Goal: Task Accomplishment & Management: Complete application form

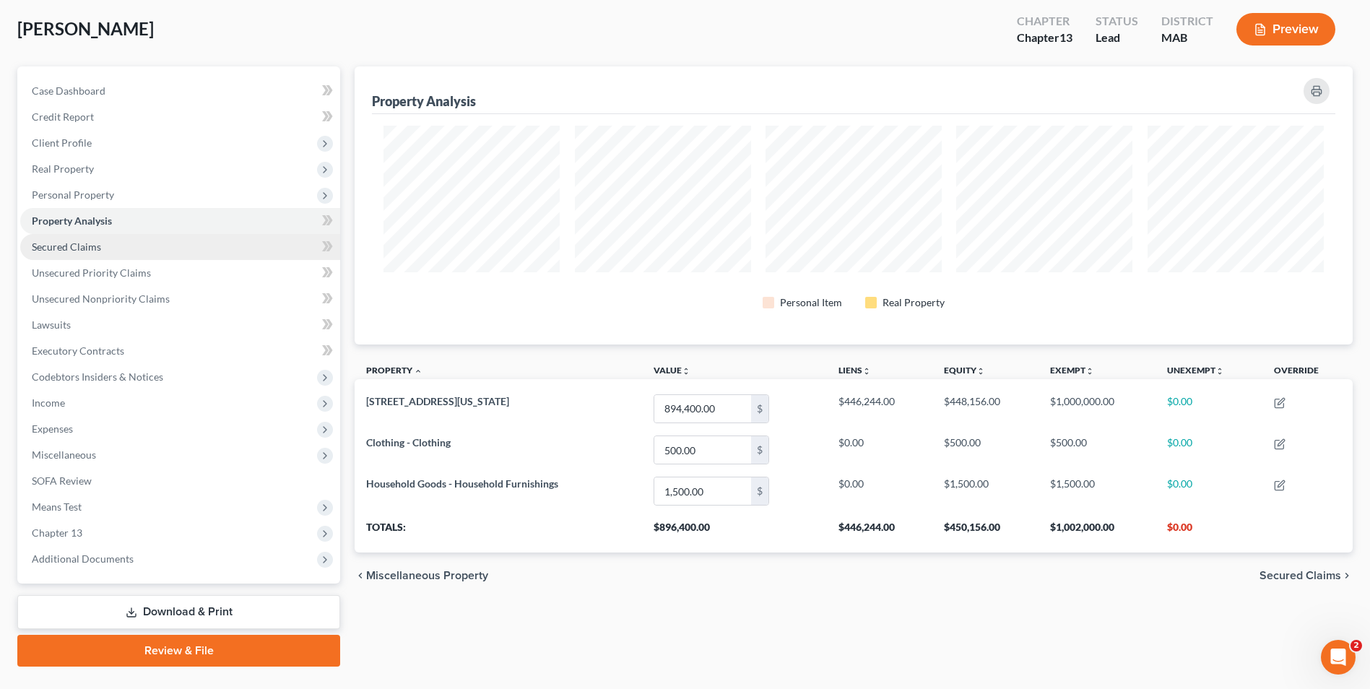
drag, startPoint x: 118, startPoint y: 195, endPoint x: 201, endPoint y: 256, distance: 103.3
click at [118, 194] on span "Personal Property" at bounding box center [180, 195] width 320 height 26
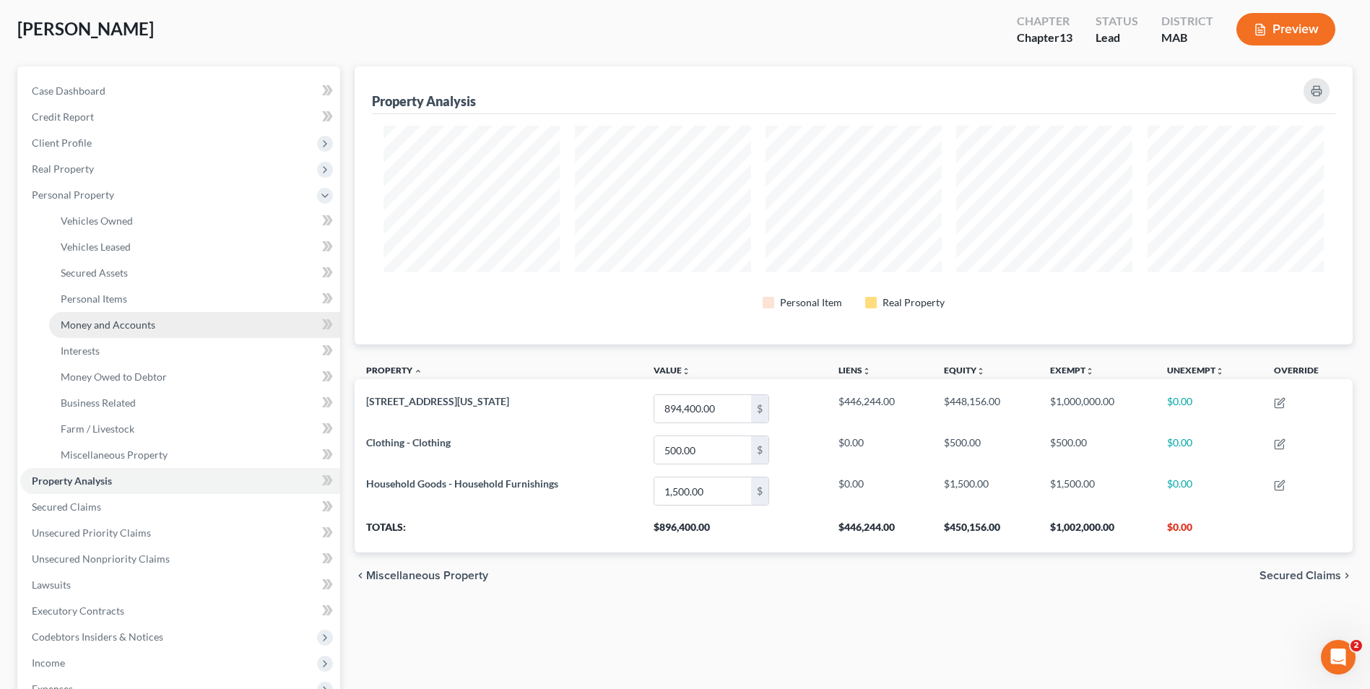
click at [142, 320] on span "Money and Accounts" at bounding box center [108, 325] width 95 height 12
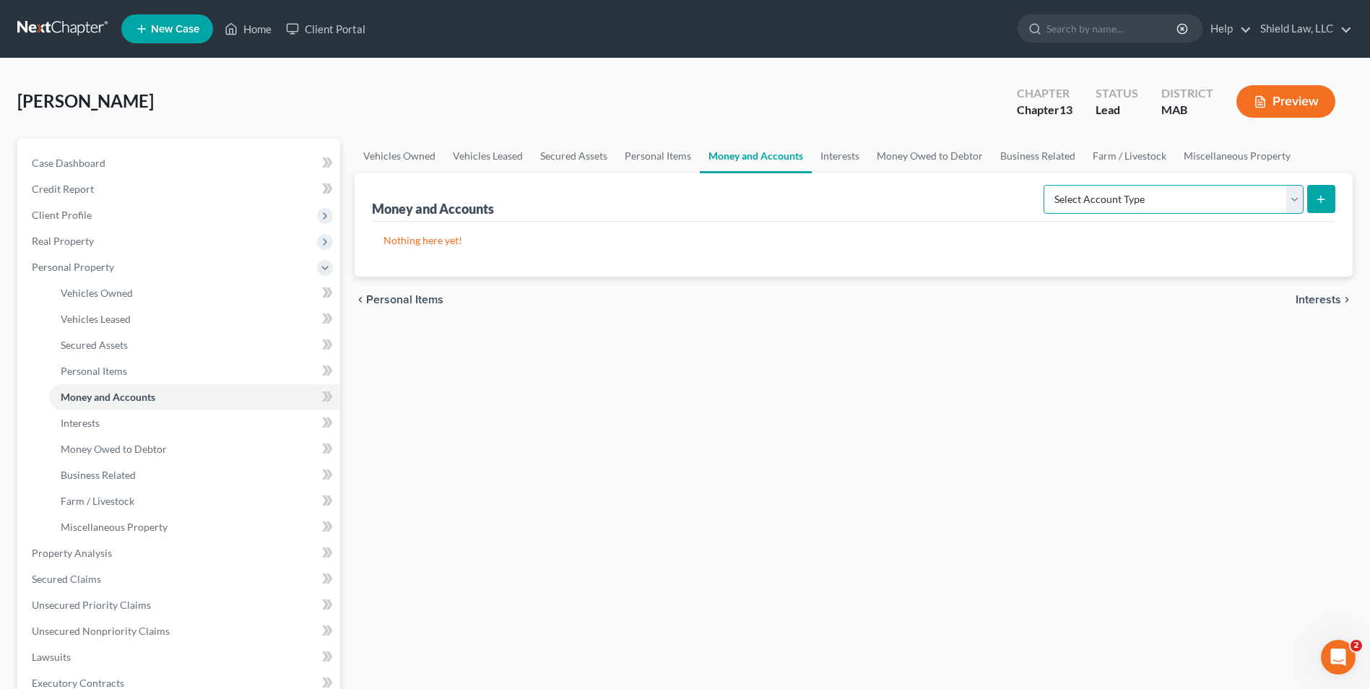
drag, startPoint x: 1134, startPoint y: 196, endPoint x: 1131, endPoint y: 216, distance: 19.7
click at [1134, 196] on select "Select Account Type Brokerage Cash on Hand Certificates of Deposit Checking Acc…" at bounding box center [1174, 199] width 260 height 29
select select "checking"
click at [1047, 185] on select "Select Account Type Brokerage Cash on Hand Certificates of Deposit Checking Acc…" at bounding box center [1174, 199] width 260 height 29
click at [1315, 202] on button "submit" at bounding box center [1322, 199] width 28 height 28
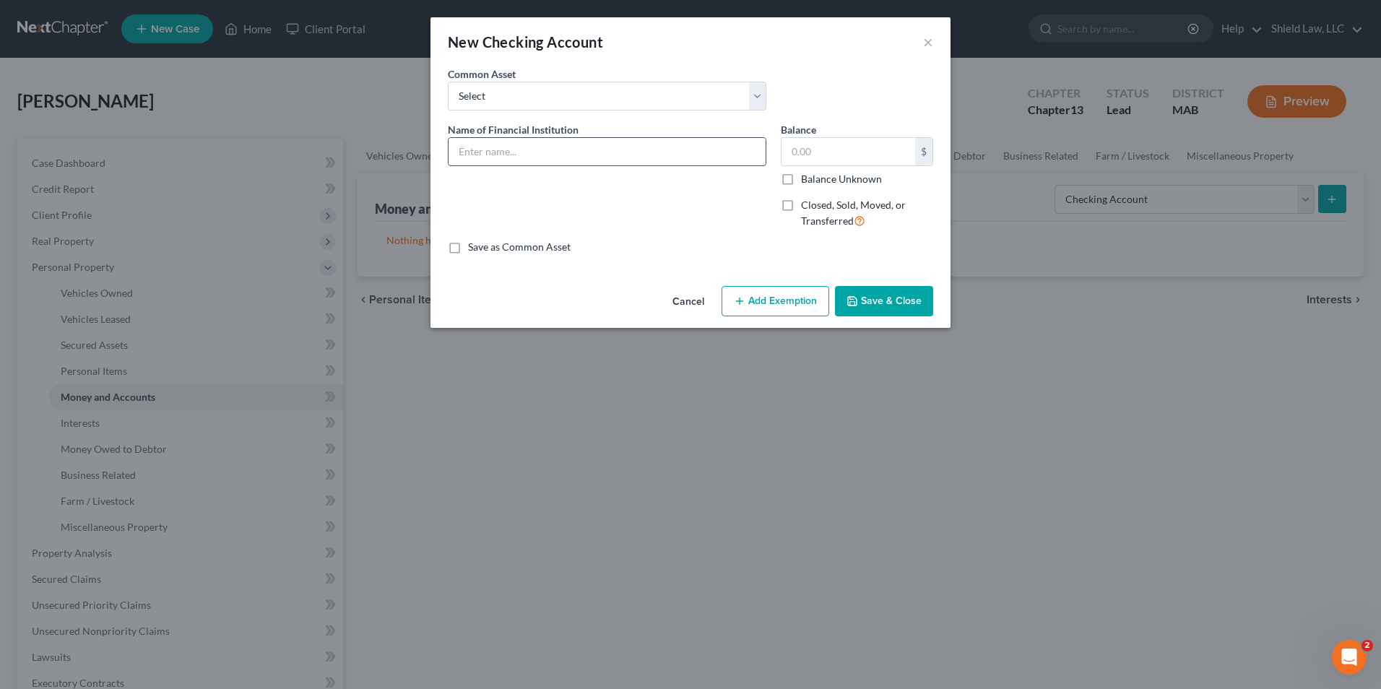
click at [515, 153] on input "text" at bounding box center [607, 151] width 317 height 27
type input "City of Boston Credit Union"
click at [819, 144] on input "text" at bounding box center [849, 151] width 134 height 27
type input "2,285"
click at [780, 318] on div "Cancel Add Exemption Save & Close" at bounding box center [691, 304] width 520 height 48
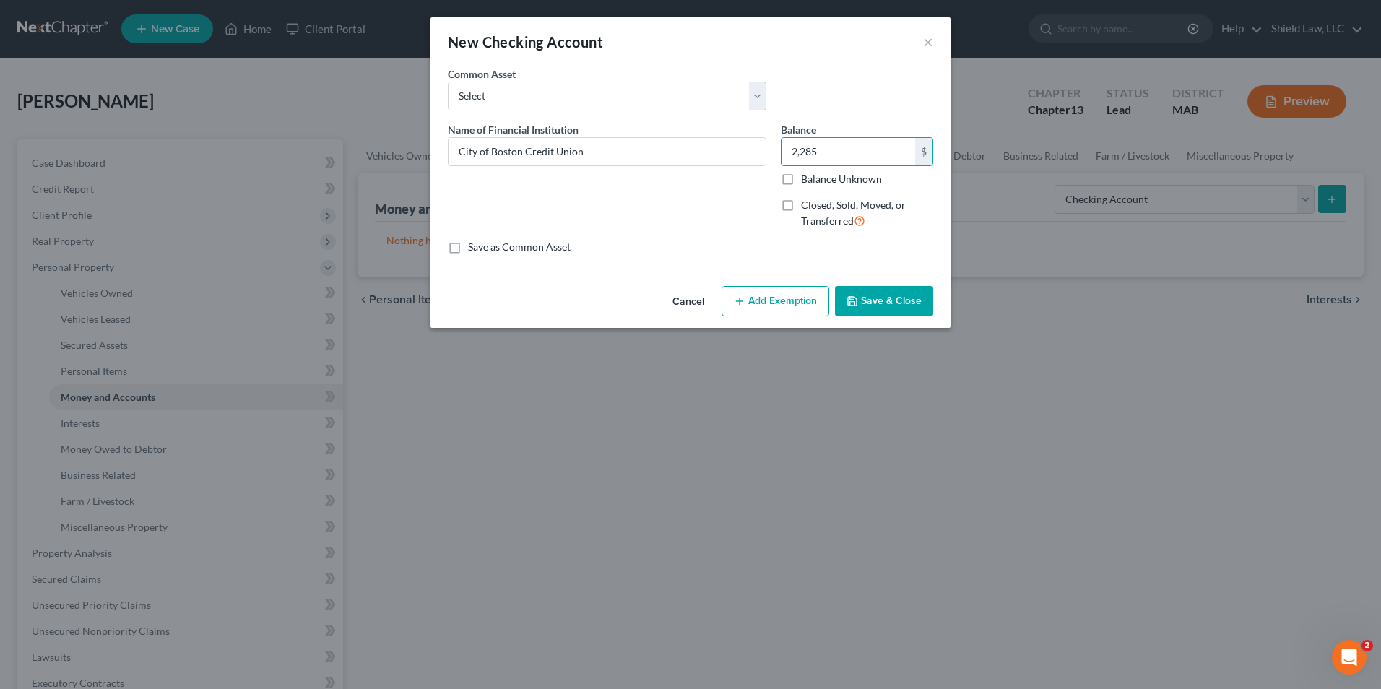
click at [799, 290] on button "Add Exemption" at bounding box center [776, 301] width 108 height 30
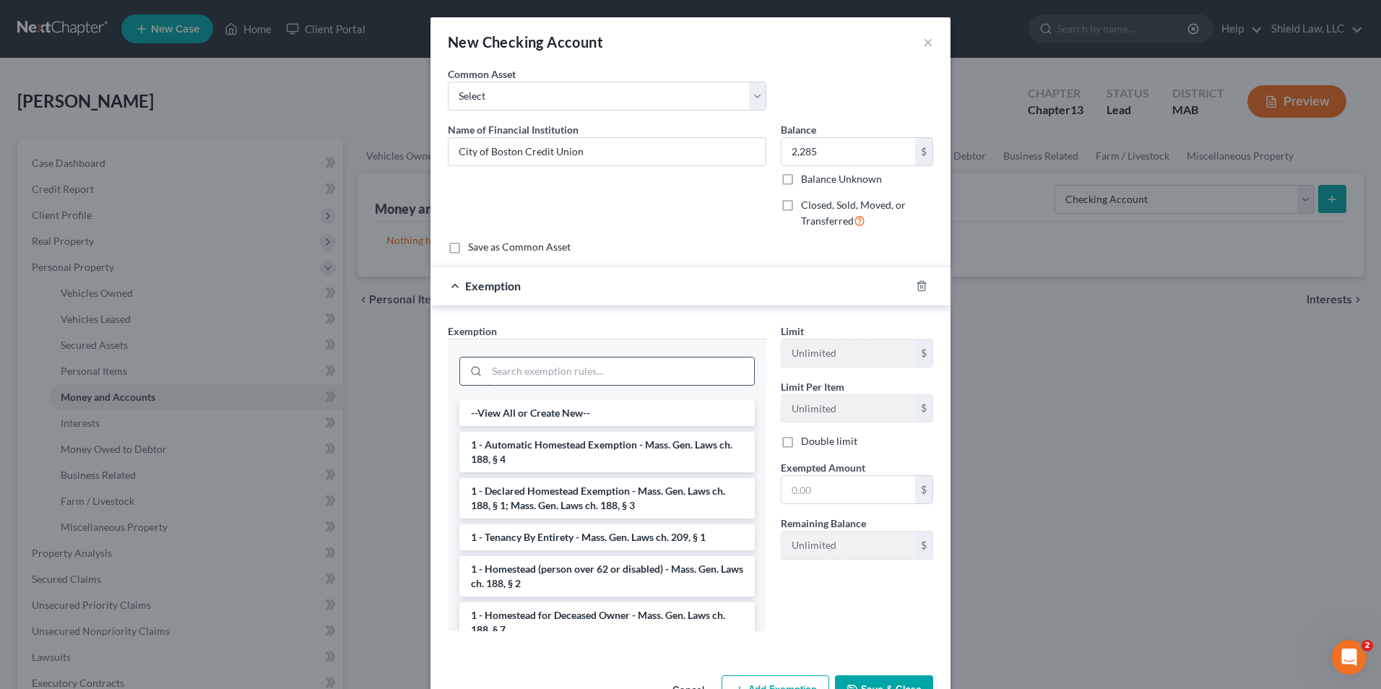
click at [608, 373] on input "search" at bounding box center [620, 371] width 267 height 27
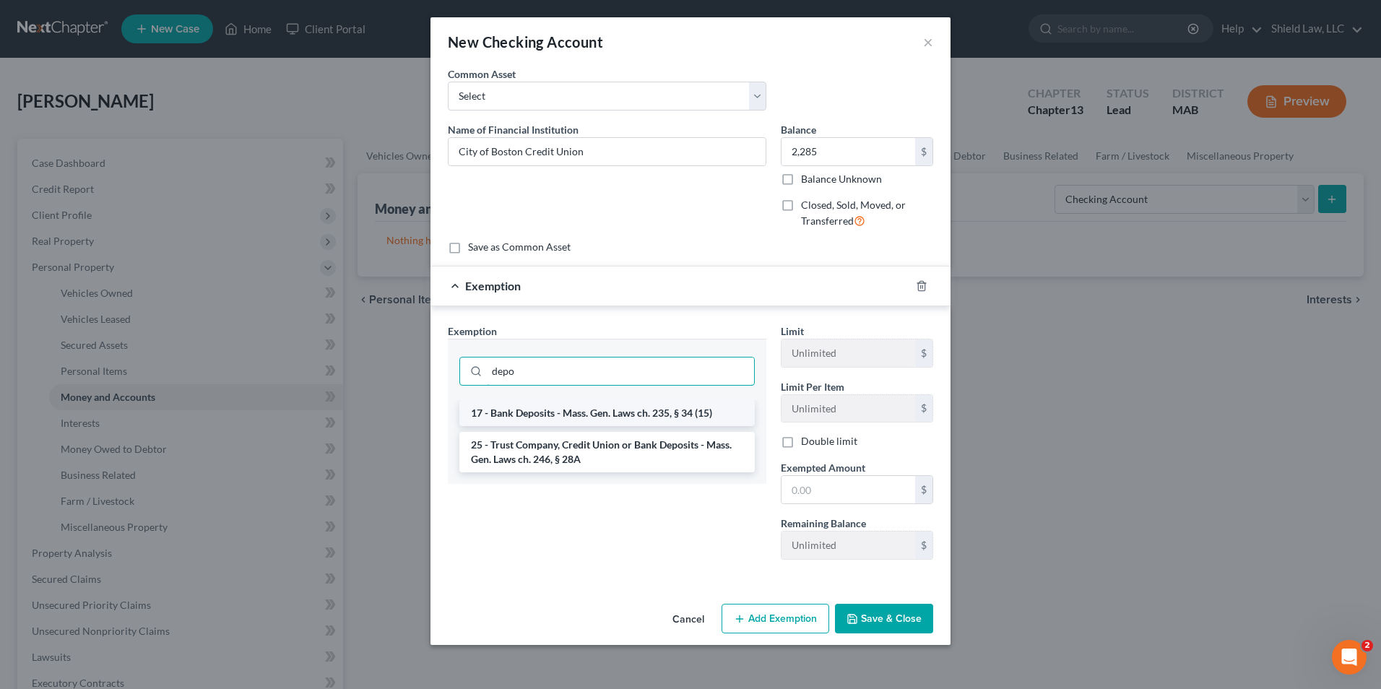
type input "depo"
click at [656, 407] on li "17 - Bank Deposits - Mass. Gen. Laws ch. 235, § 34 (15)" at bounding box center [606, 413] width 295 height 26
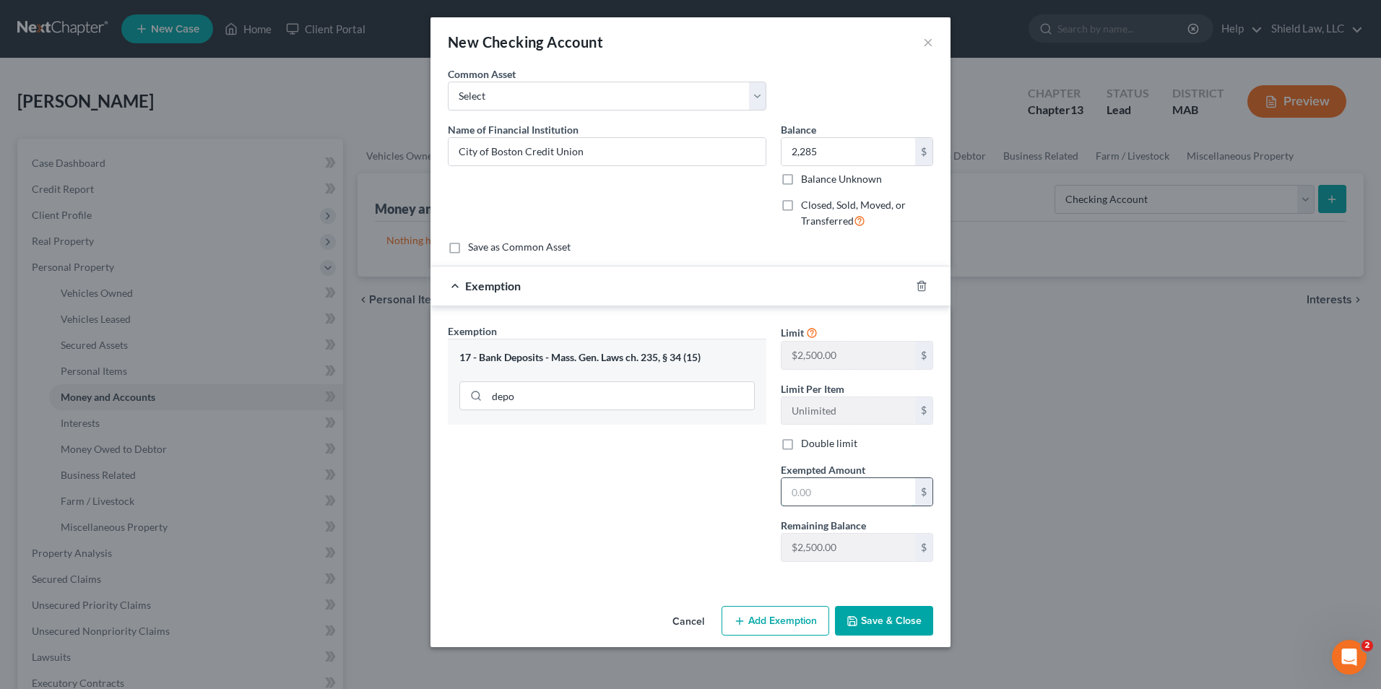
click at [839, 480] on input "text" at bounding box center [849, 491] width 134 height 27
type input "2,285"
click at [869, 619] on button "Save & Close" at bounding box center [884, 621] width 98 height 30
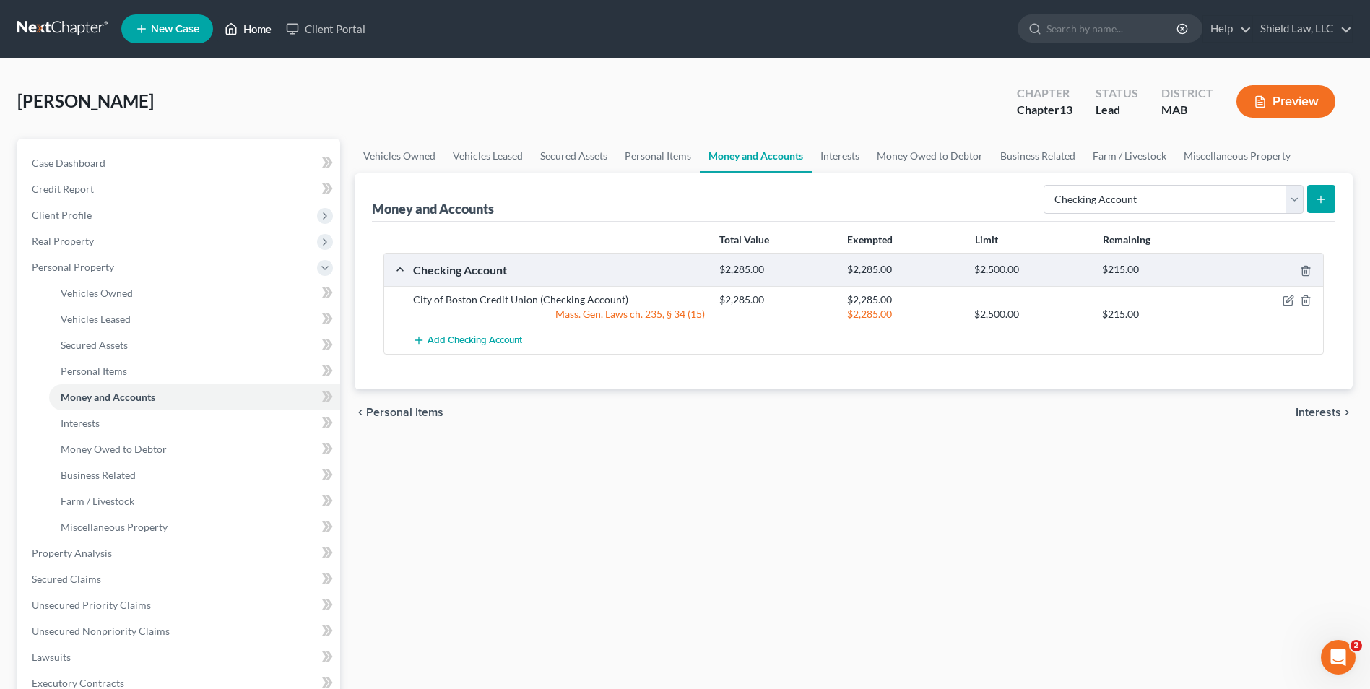
drag, startPoint x: 245, startPoint y: 27, endPoint x: 562, endPoint y: 90, distance: 323.3
click at [245, 27] on link "Home" at bounding box center [247, 29] width 61 height 26
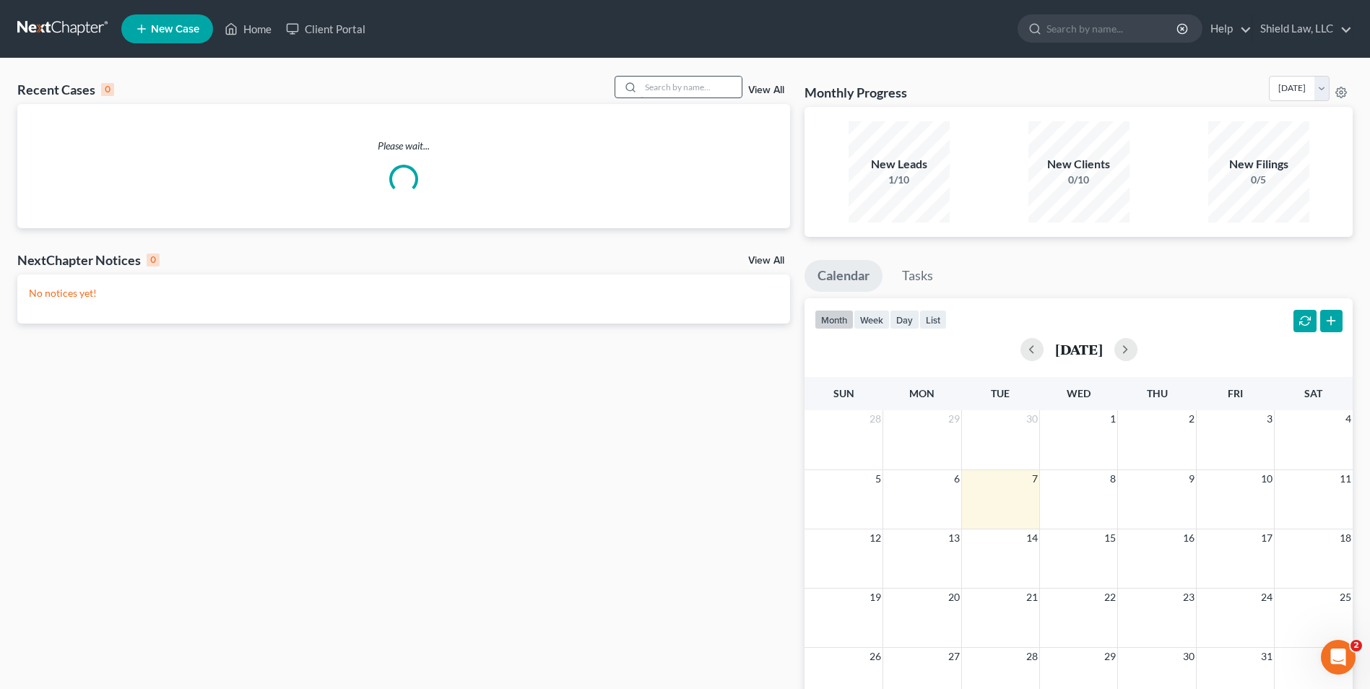
click at [712, 95] on input "search" at bounding box center [691, 87] width 101 height 21
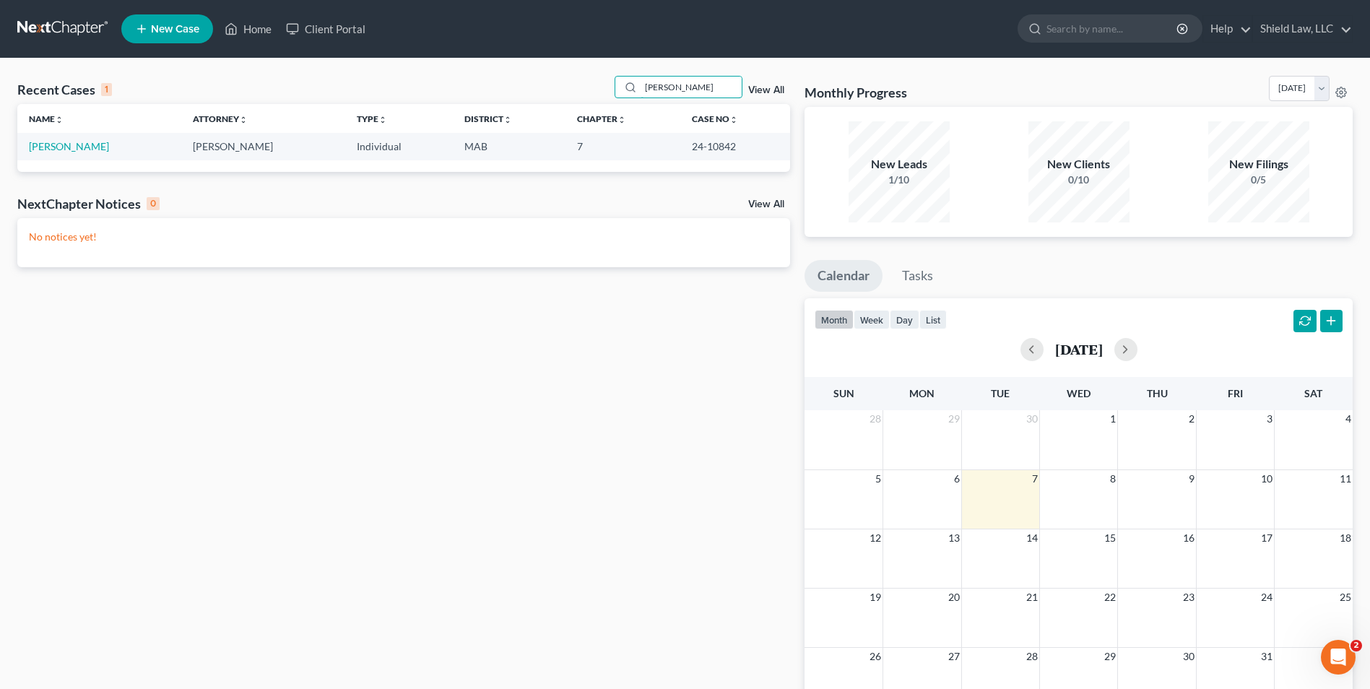
type input "[PERSON_NAME]"
click at [40, 139] on td "[PERSON_NAME]" at bounding box center [99, 146] width 164 height 27
drag, startPoint x: 40, startPoint y: 139, endPoint x: 90, endPoint y: 148, distance: 50.7
click at [91, 148] on link "[PERSON_NAME]" at bounding box center [69, 146] width 80 height 12
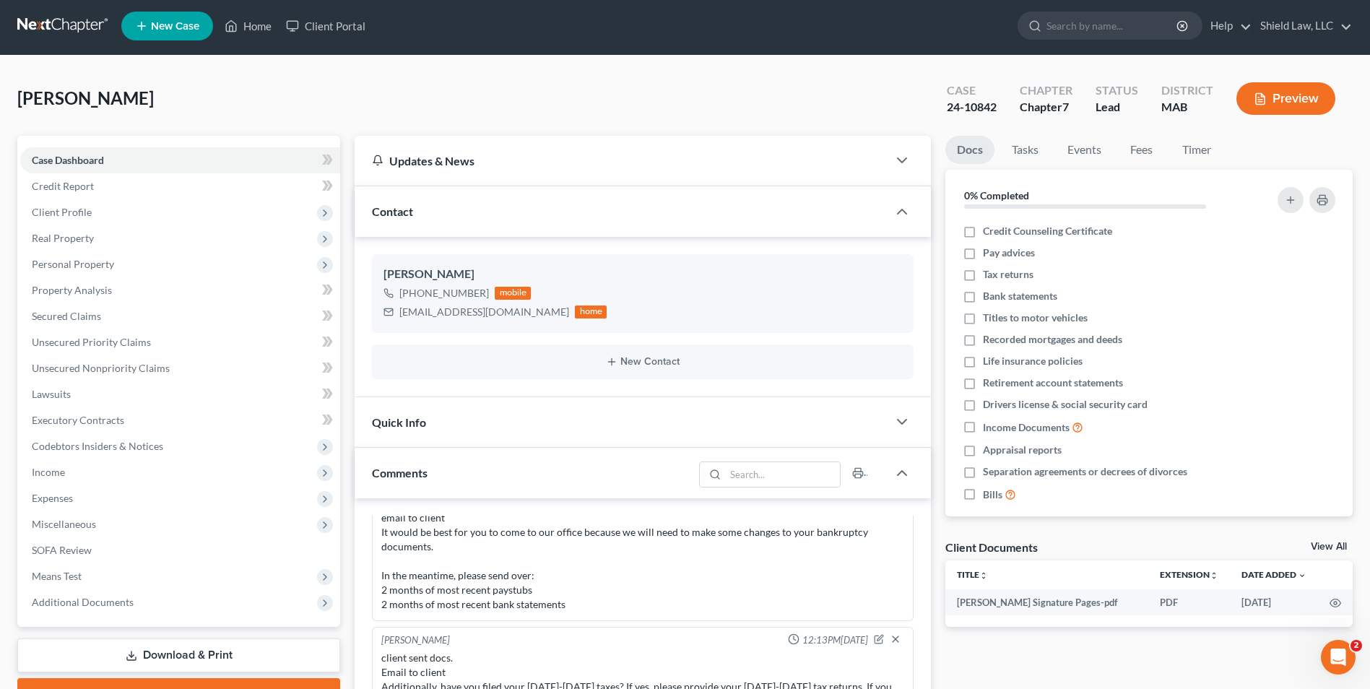
scroll to position [361, 0]
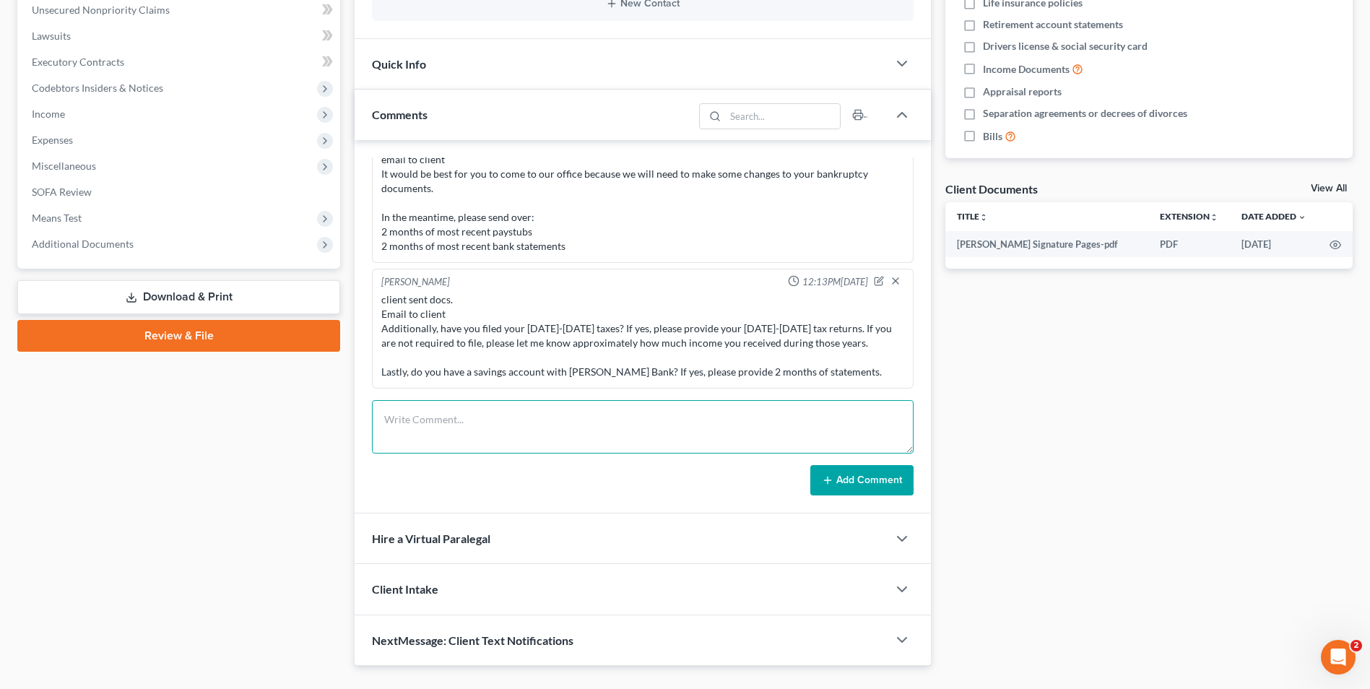
click at [548, 426] on textarea at bounding box center [643, 426] width 542 height 53
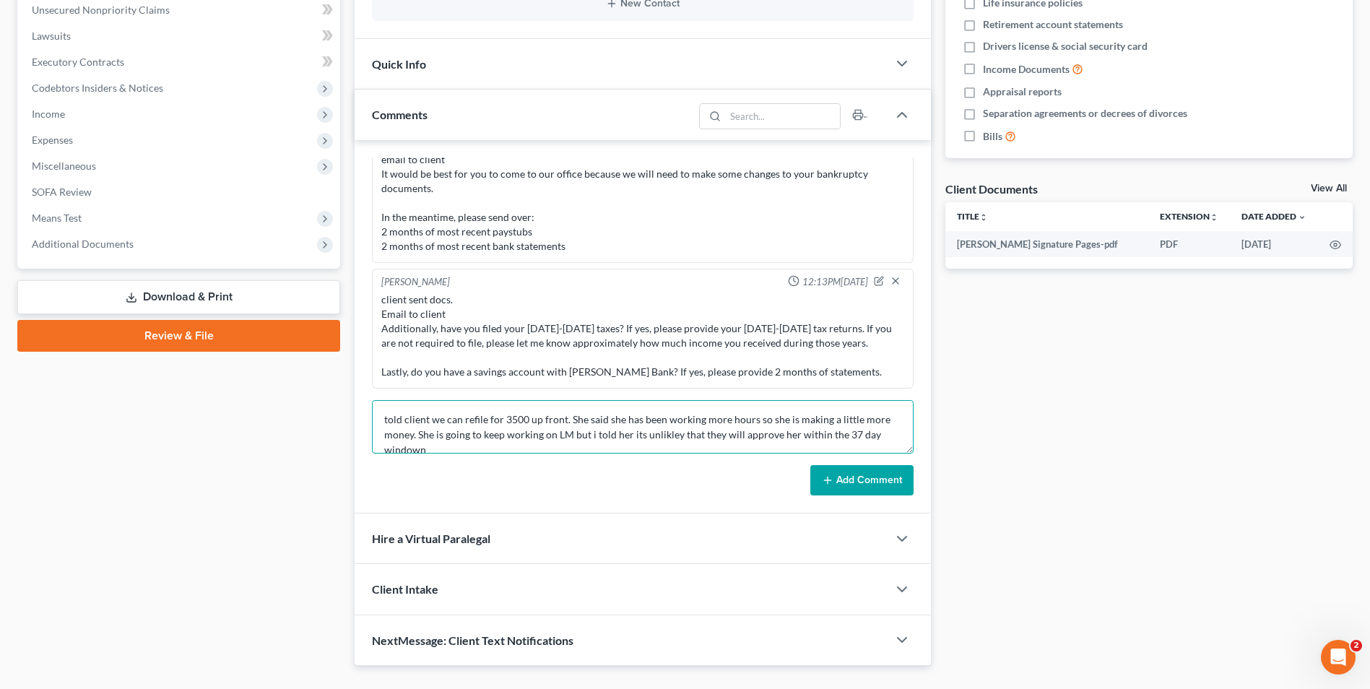
scroll to position [4, 0]
type textarea "told client we can refile for 3500 up front. She said she has been working more…"
click at [841, 469] on button "Add Comment" at bounding box center [862, 480] width 103 height 30
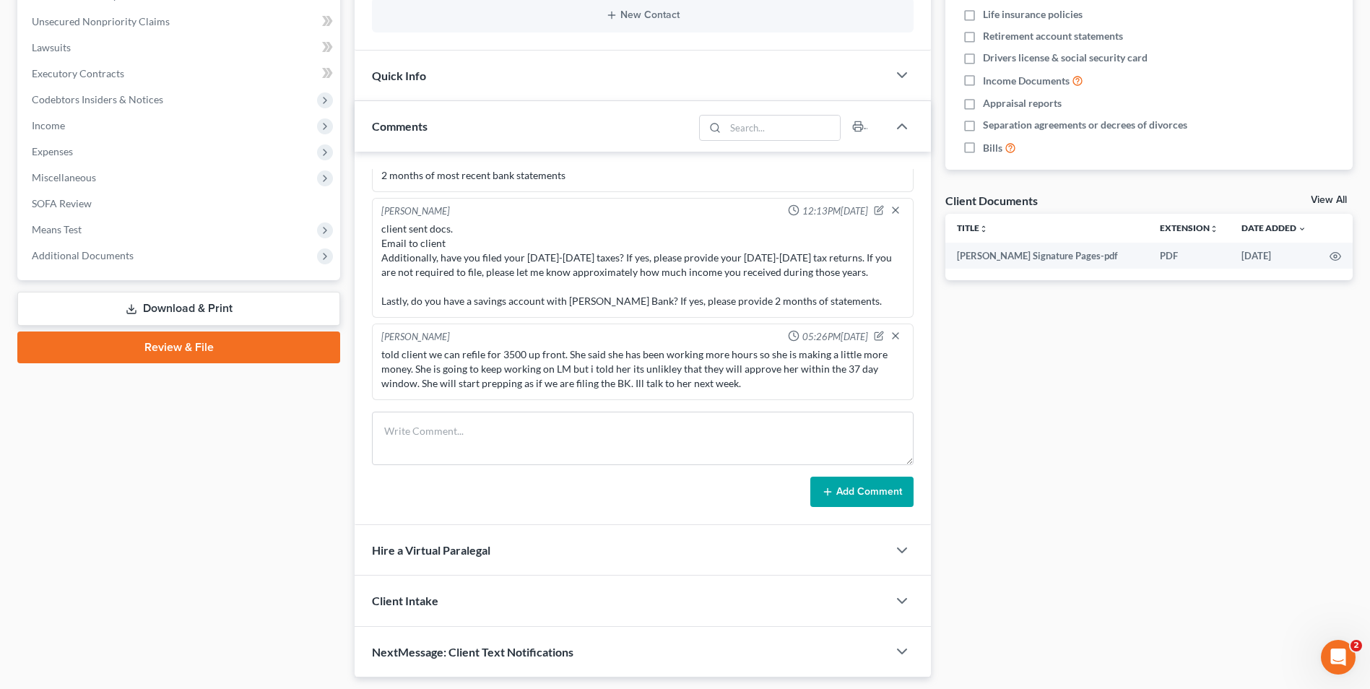
scroll to position [0, 0]
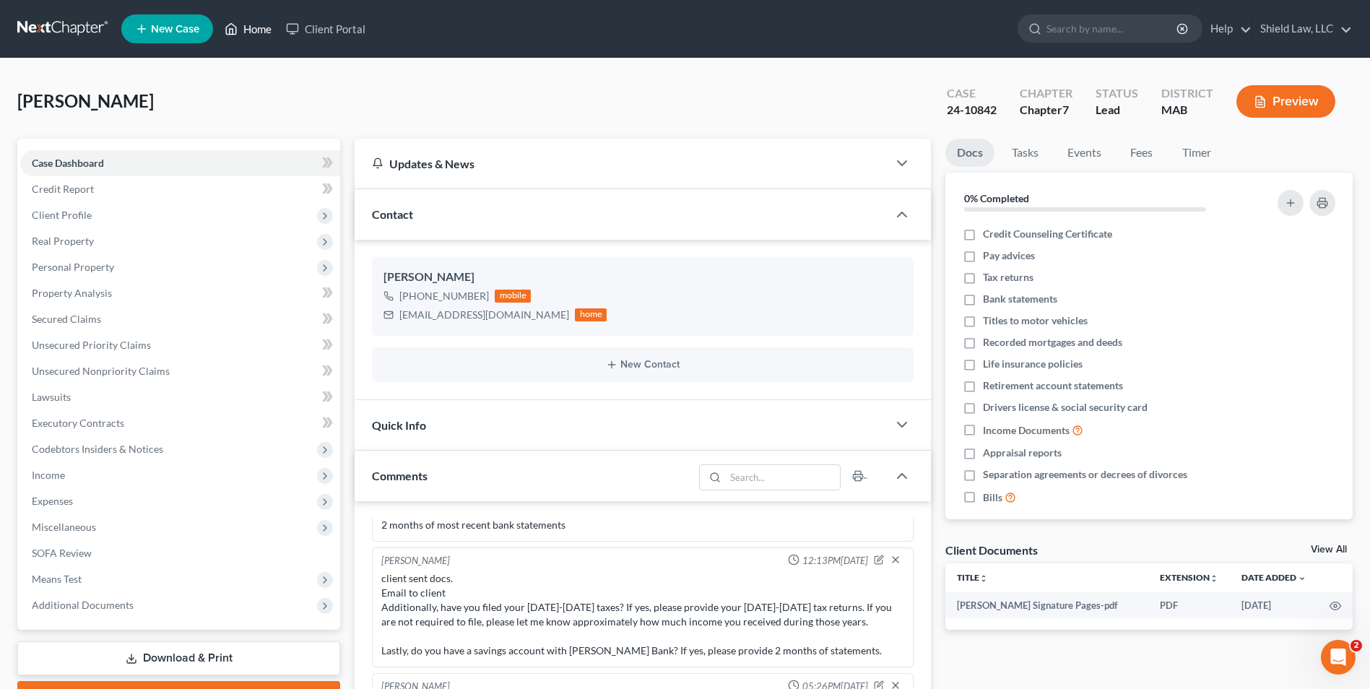
click at [252, 36] on link "Home" at bounding box center [247, 29] width 61 height 26
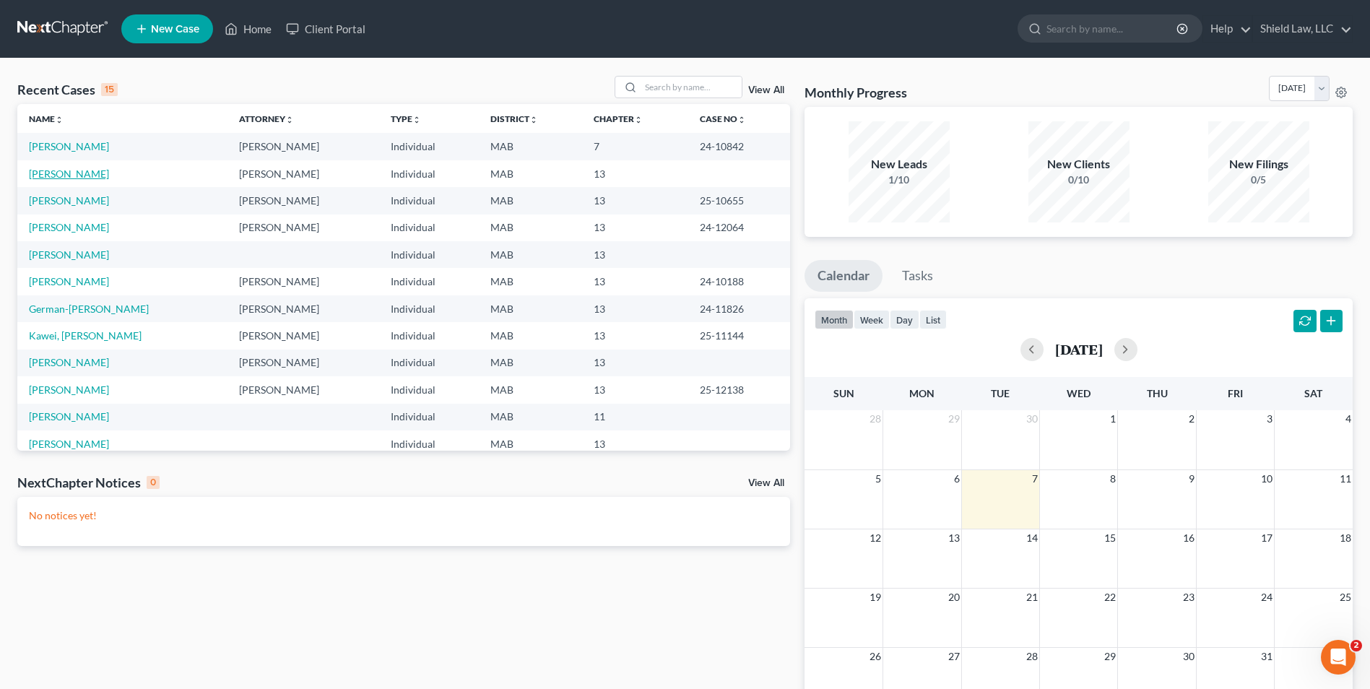
click at [87, 170] on link "[PERSON_NAME]" at bounding box center [69, 174] width 80 height 12
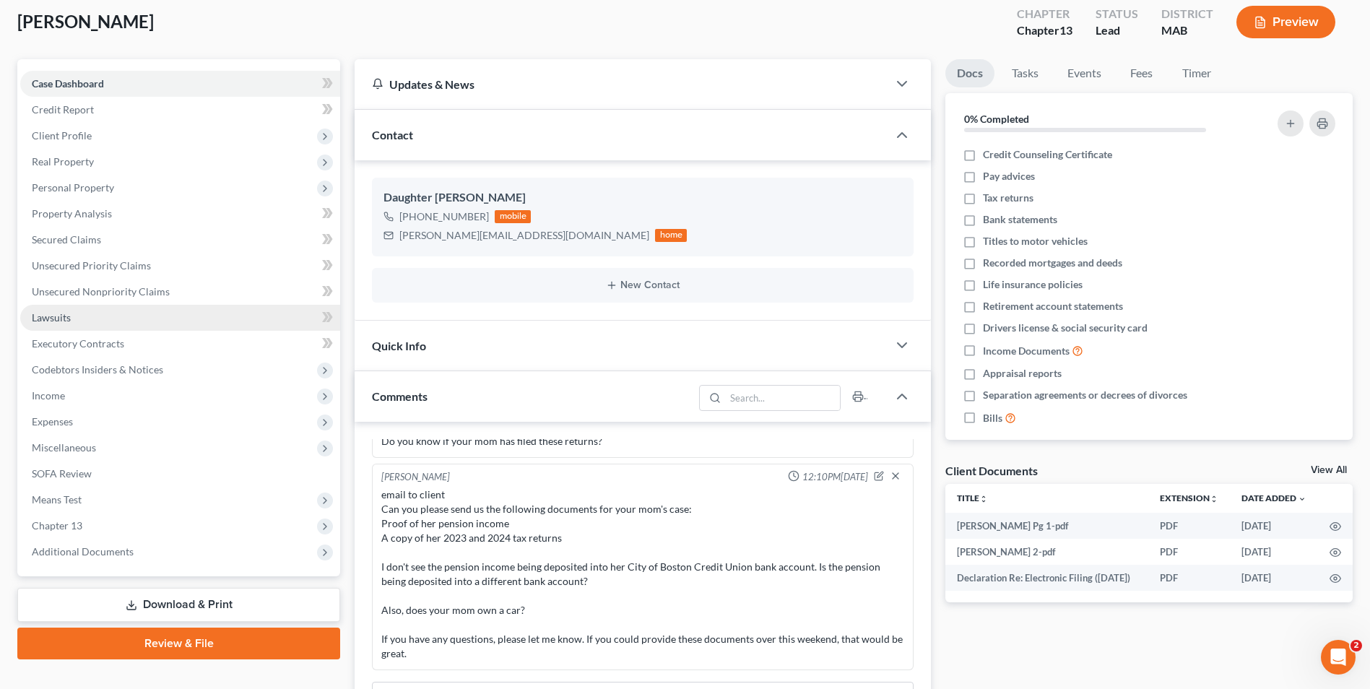
scroll to position [217, 0]
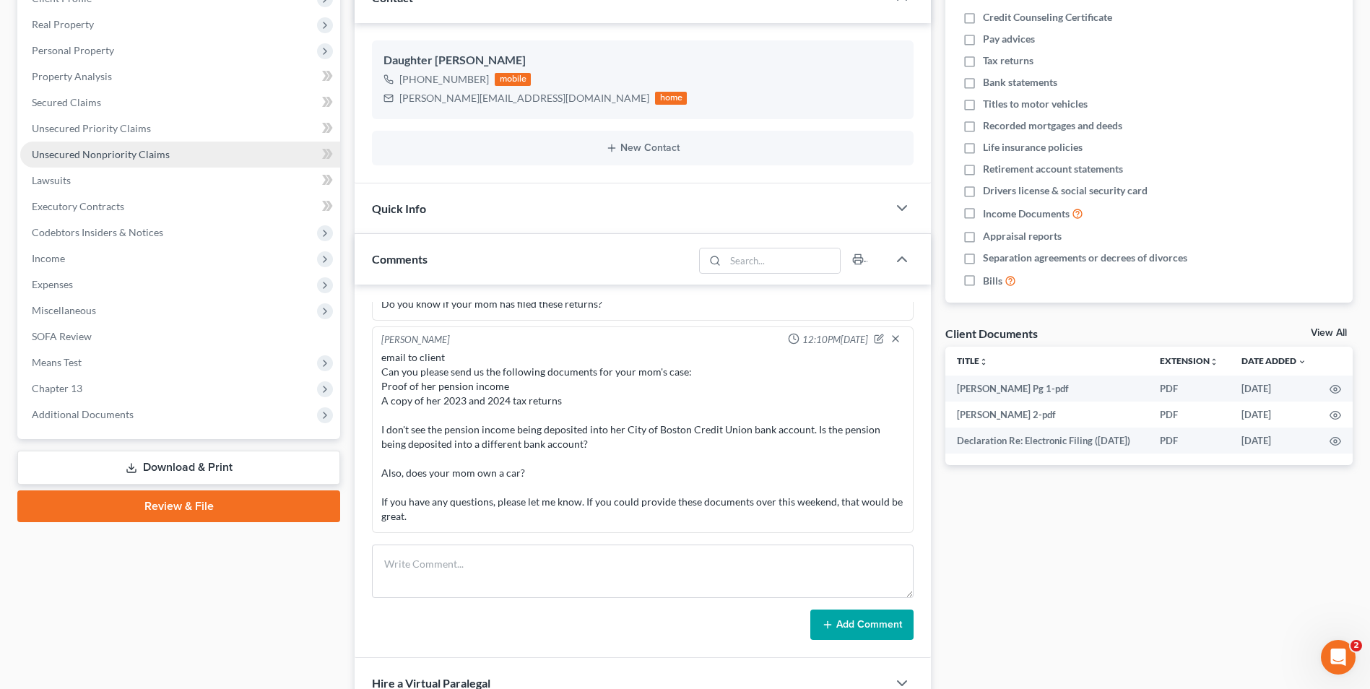
click at [111, 157] on span "Unsecured Nonpriority Claims" at bounding box center [101, 154] width 138 height 12
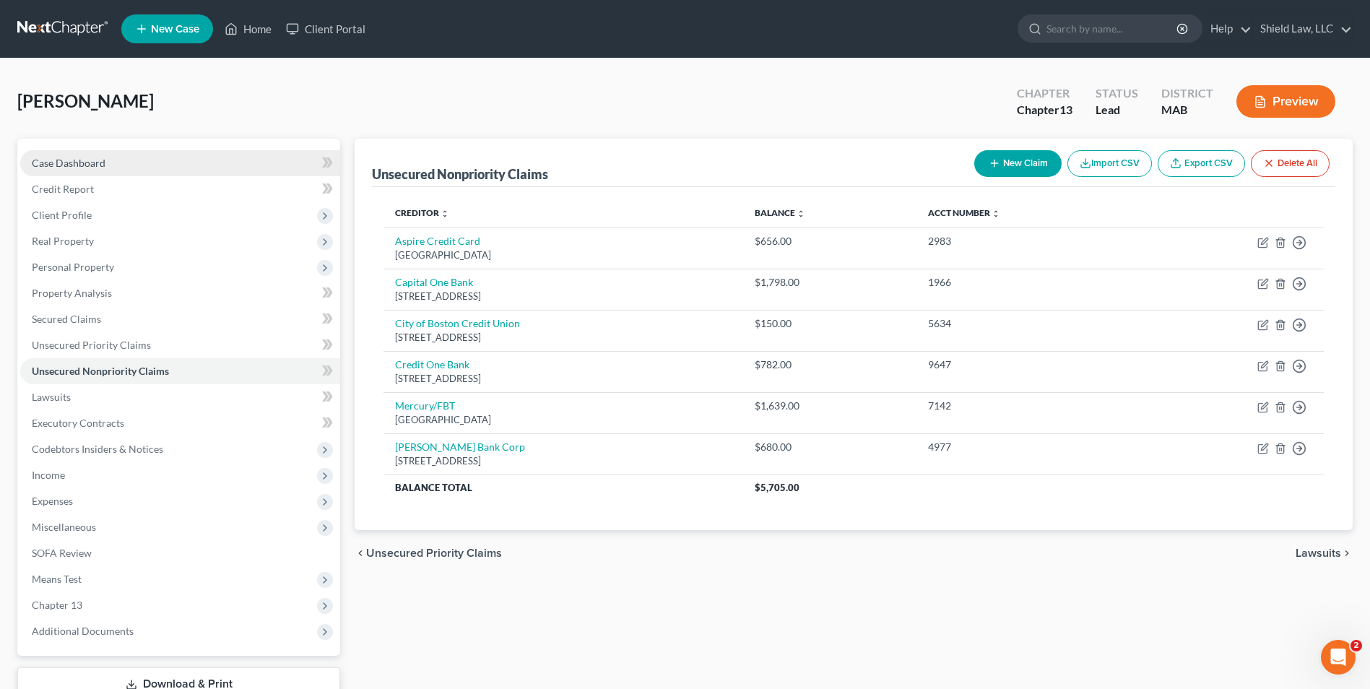
click at [107, 157] on link "Case Dashboard" at bounding box center [180, 163] width 320 height 26
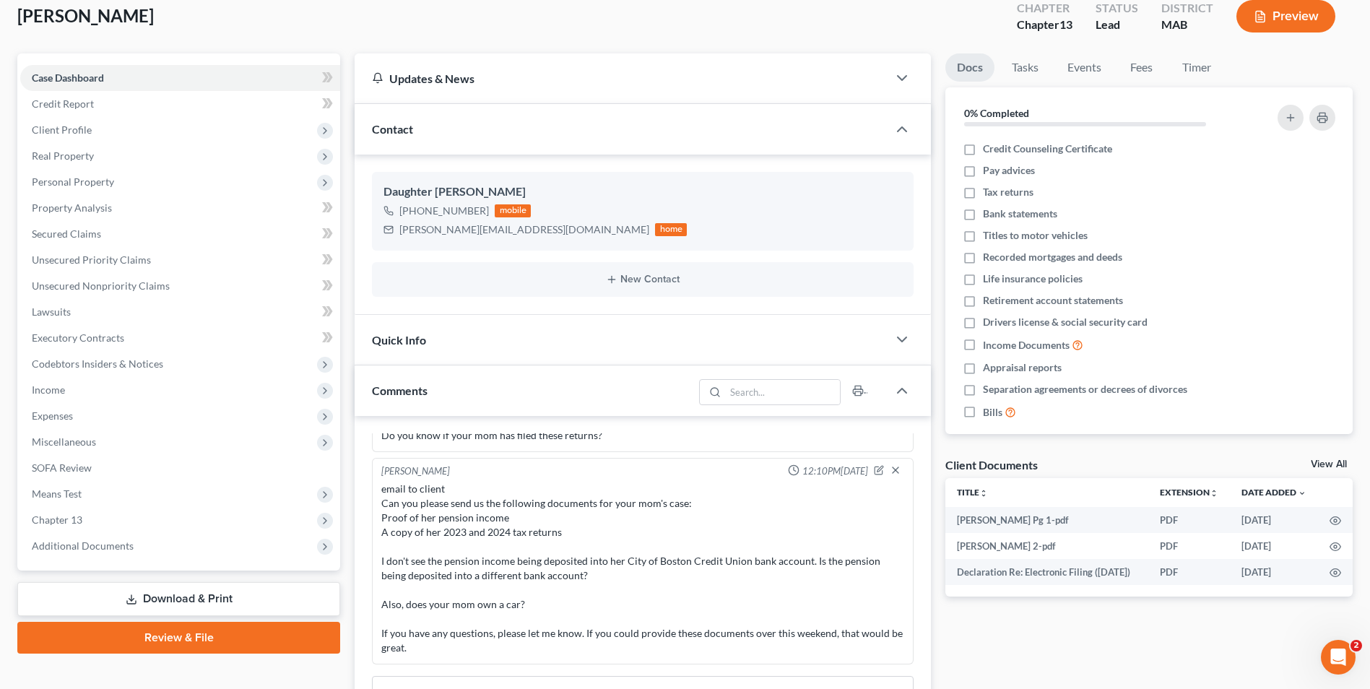
scroll to position [72, 0]
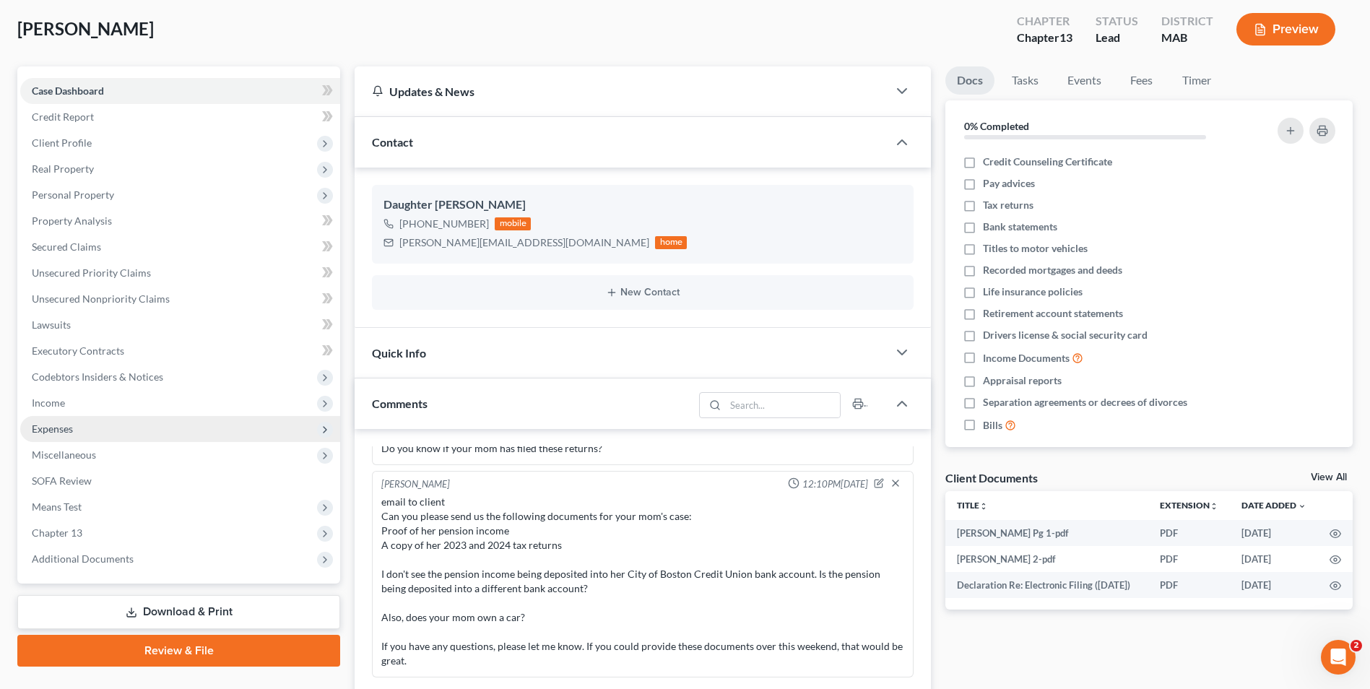
drag, startPoint x: 70, startPoint y: 399, endPoint x: 92, endPoint y: 416, distance: 28.3
click at [70, 399] on span "Income" at bounding box center [180, 403] width 320 height 26
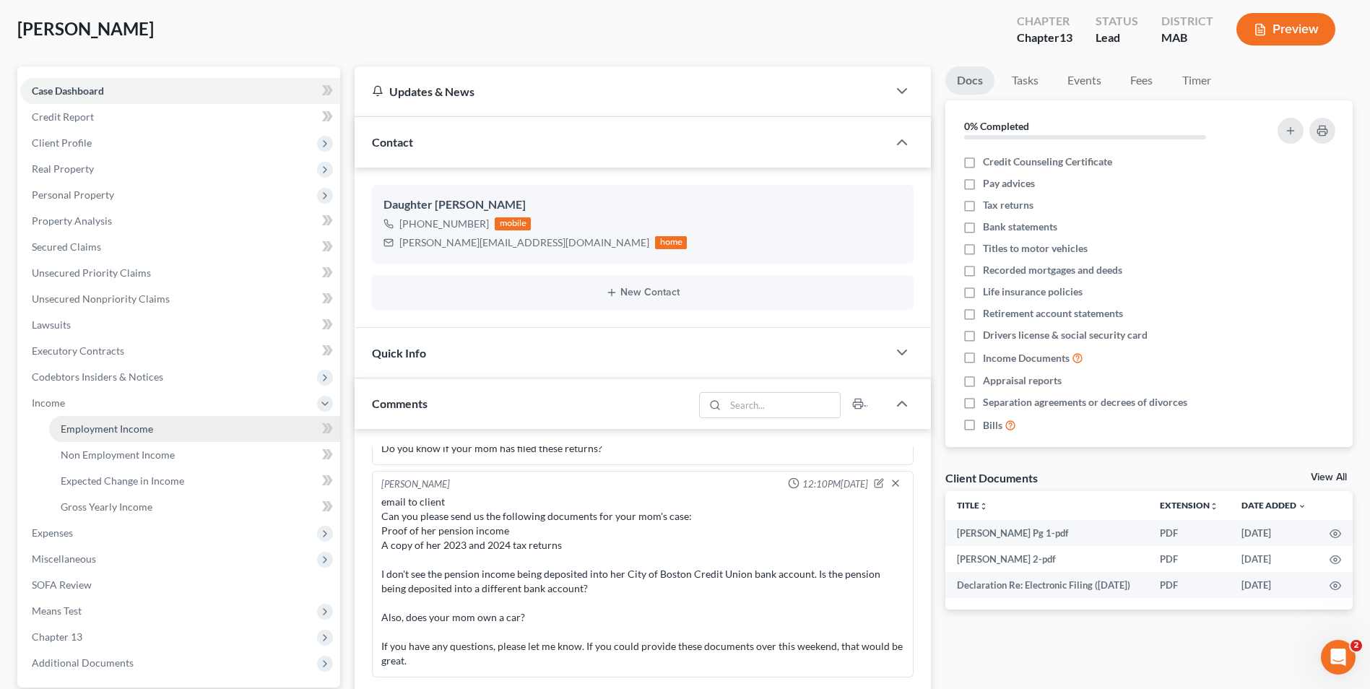
click at [98, 424] on span "Employment Income" at bounding box center [107, 429] width 92 height 12
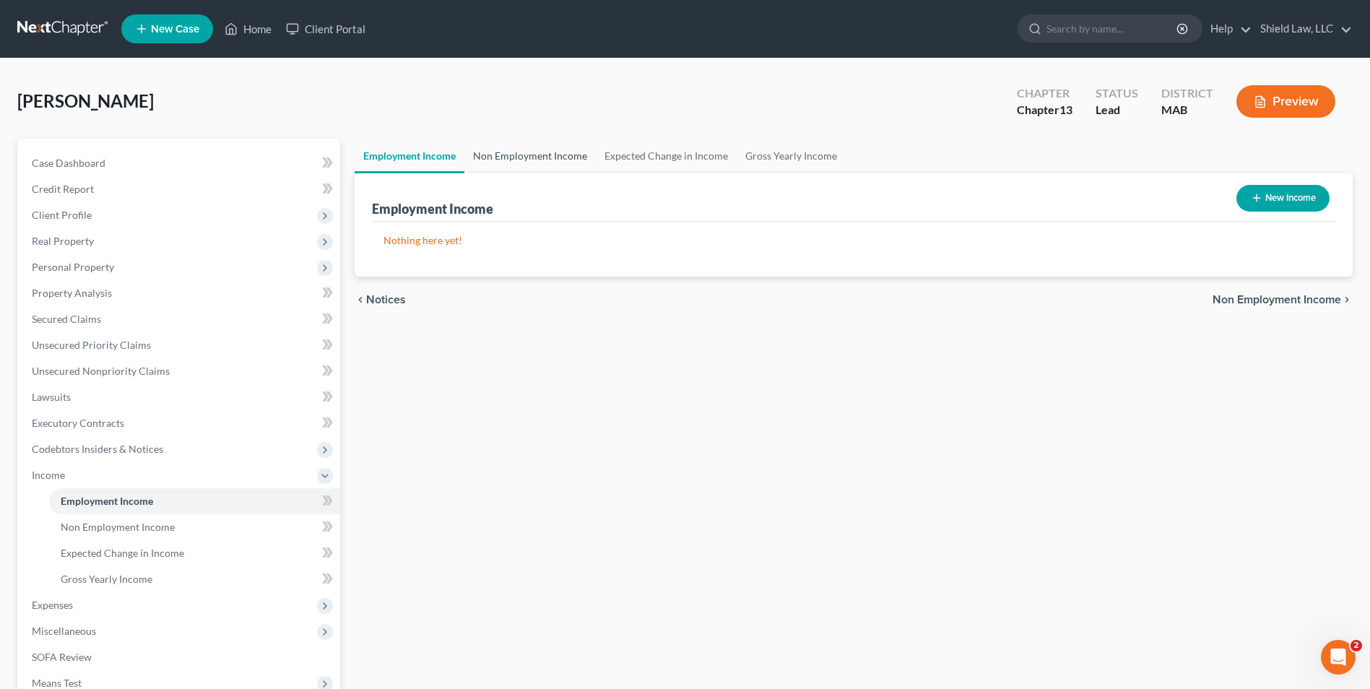
click at [501, 149] on link "Non Employment Income" at bounding box center [530, 156] width 131 height 35
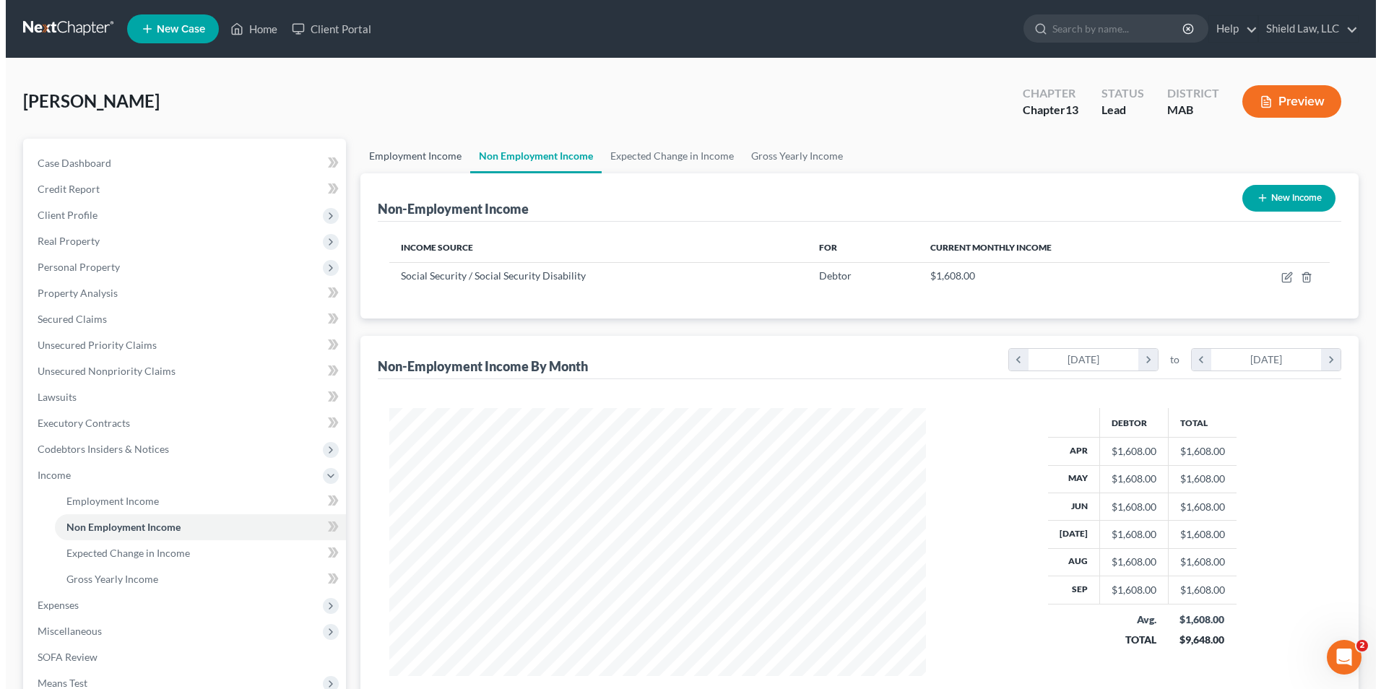
scroll to position [268, 565]
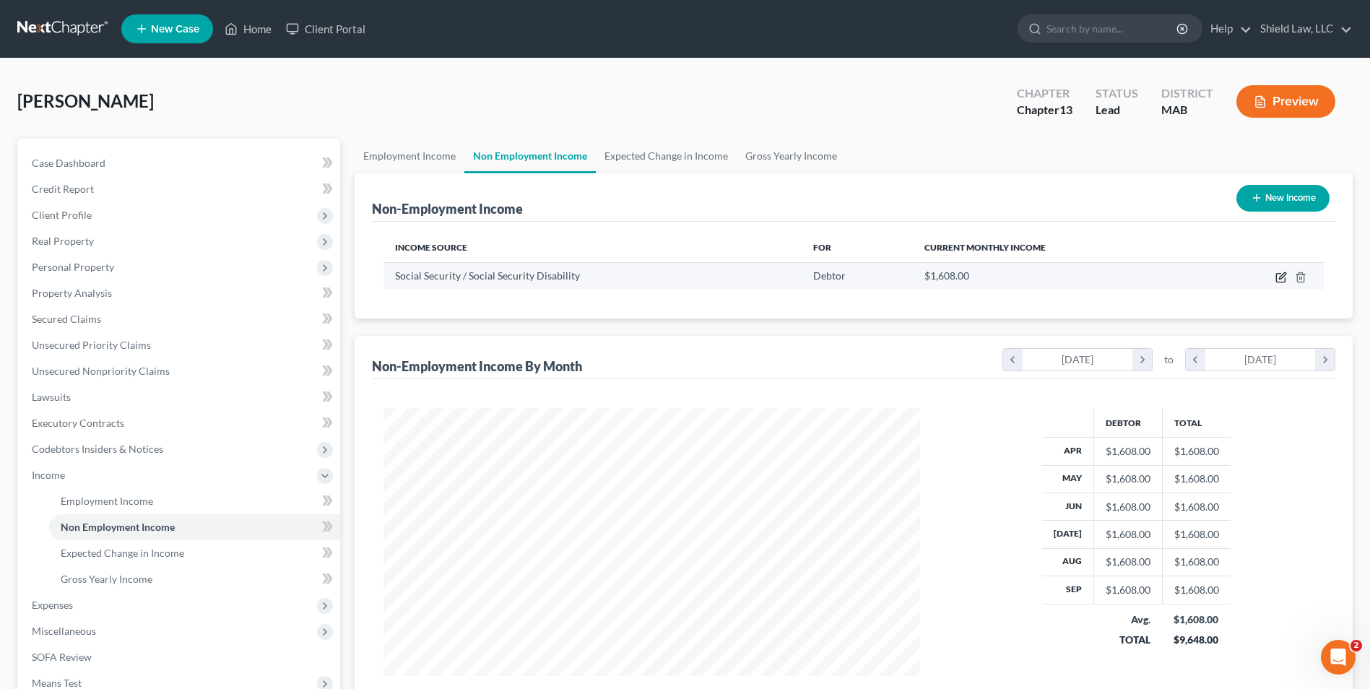
click at [1279, 277] on icon "button" at bounding box center [1282, 278] width 12 height 12
select select "4"
select select "0"
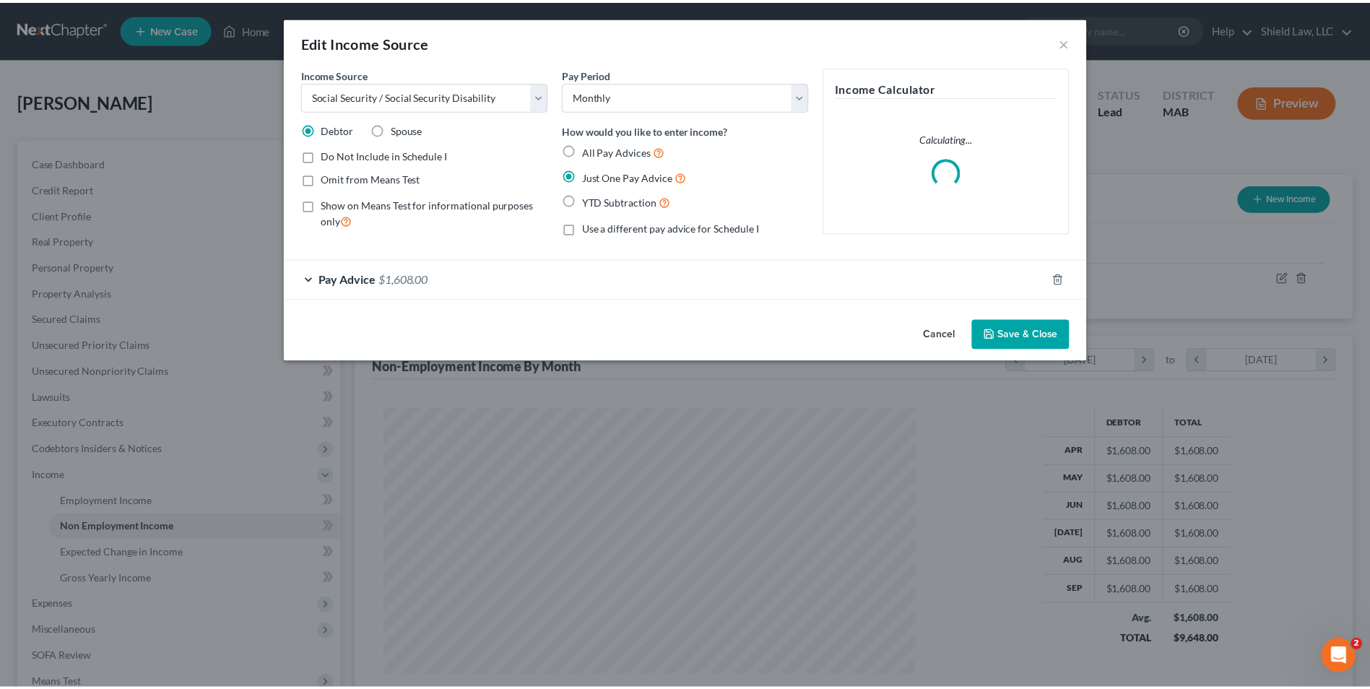
scroll to position [270, 571]
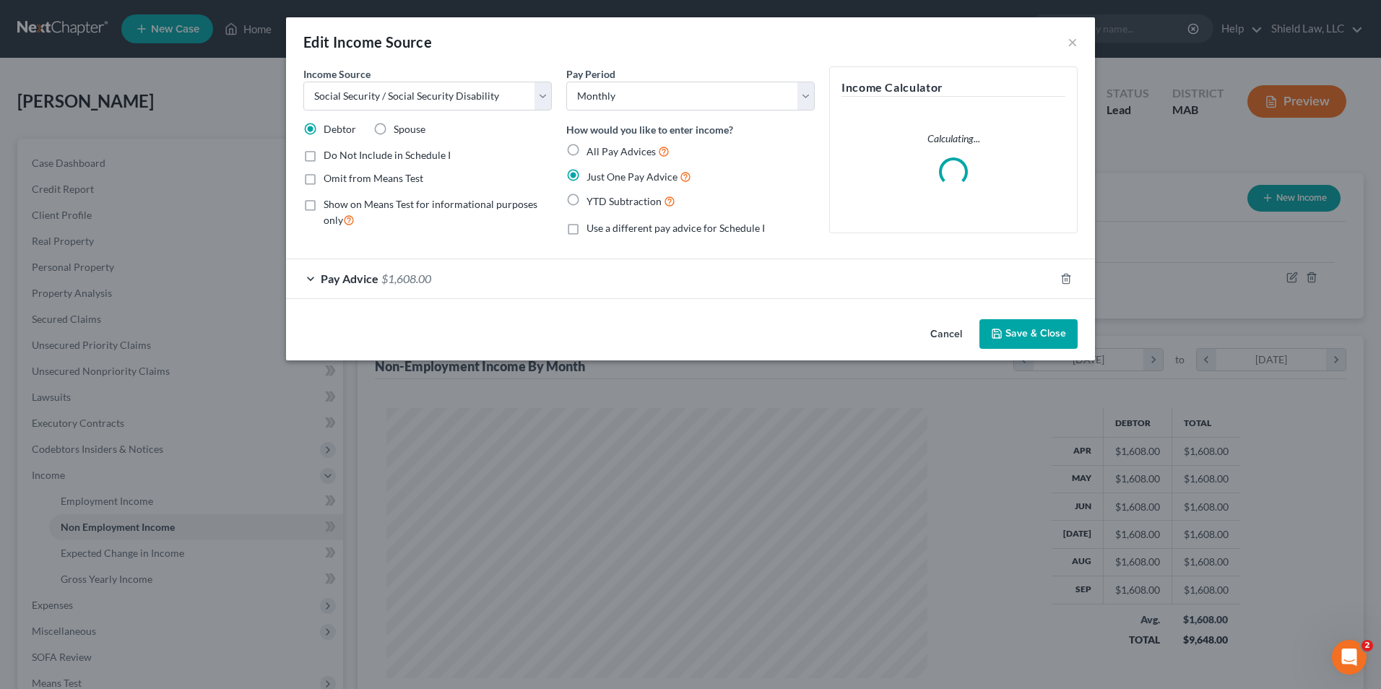
click at [477, 286] on div "Pay Advice $1,608.00" at bounding box center [670, 278] width 769 height 38
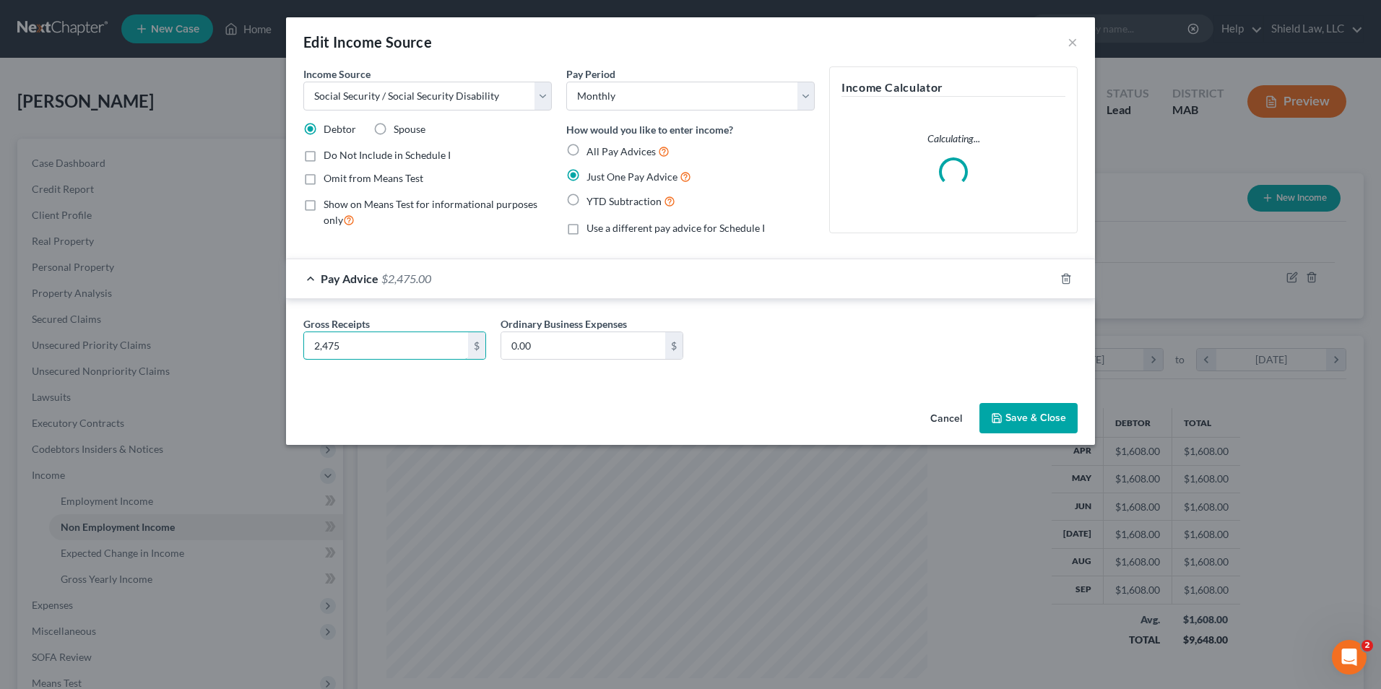
type input "2,475"
click at [1036, 424] on button "Save & Close" at bounding box center [1029, 418] width 98 height 30
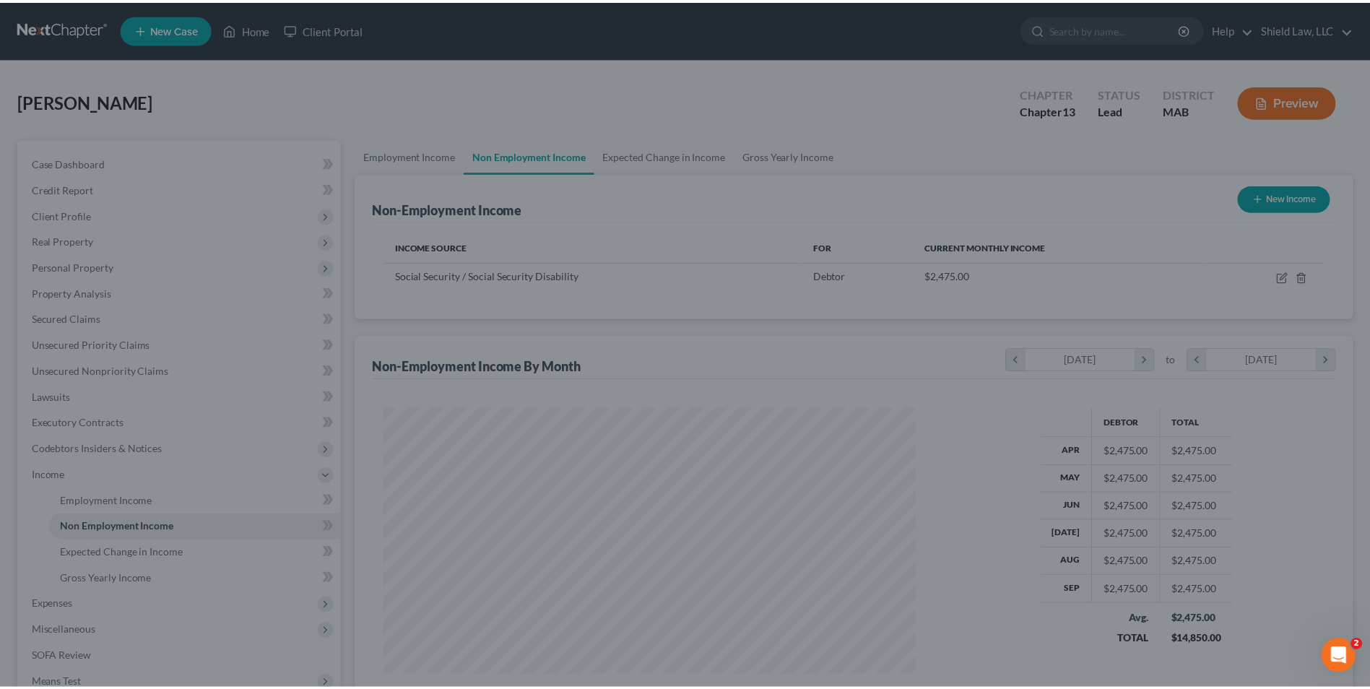
scroll to position [722144, 721847]
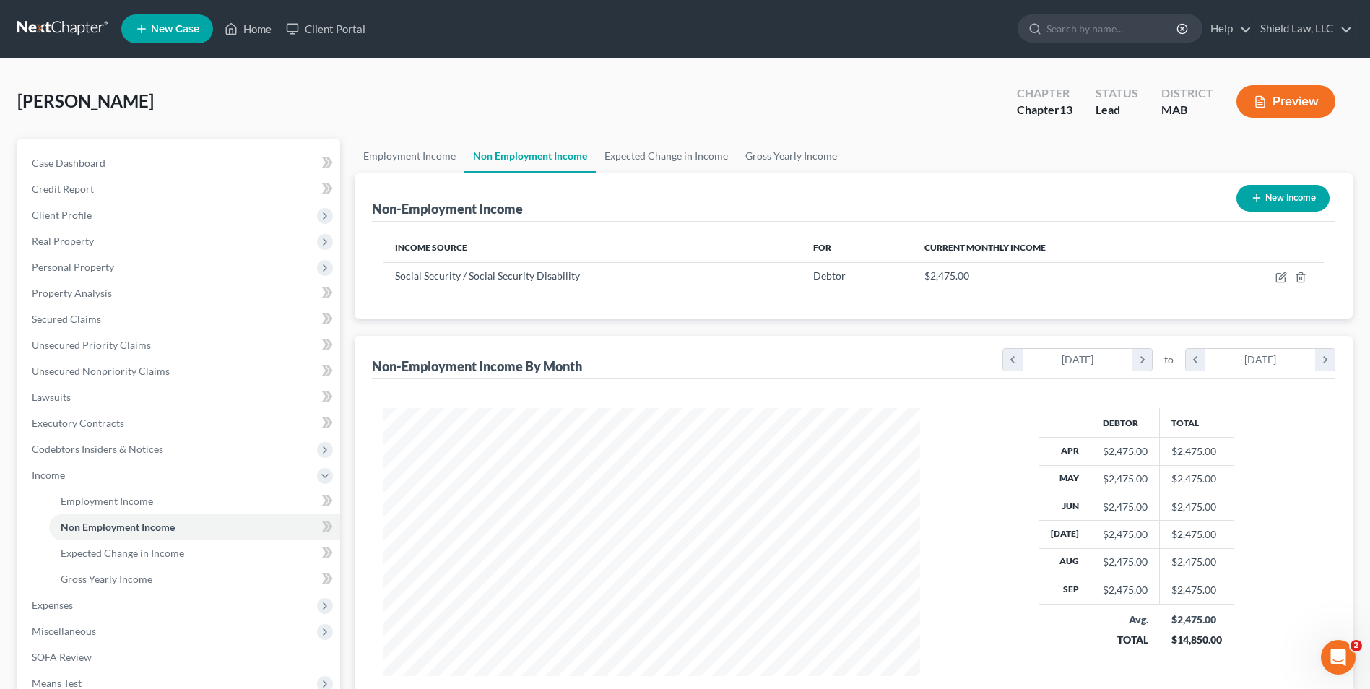
click at [910, 139] on ul "Employment Income Non Employment Income Expected Change in Income Gross Yearly …" at bounding box center [854, 156] width 998 height 35
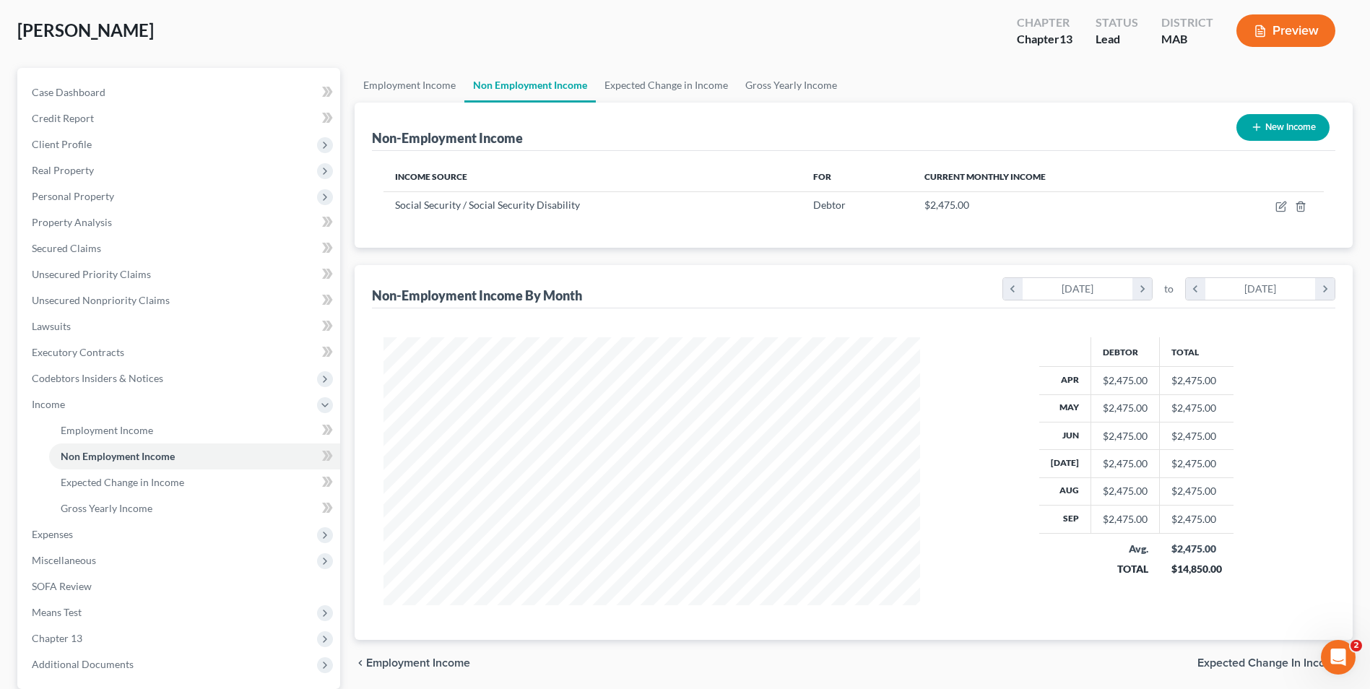
scroll to position [0, 0]
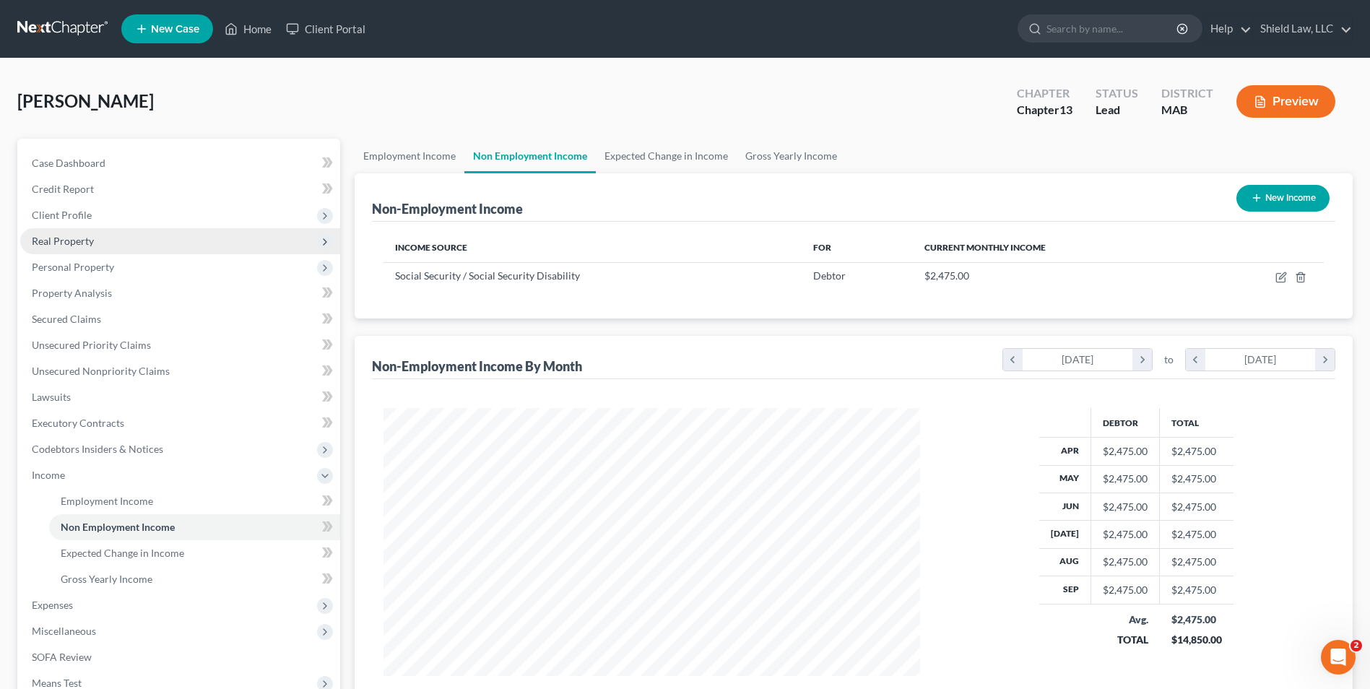
drag, startPoint x: 114, startPoint y: 268, endPoint x: 105, endPoint y: 244, distance: 25.4
click at [114, 268] on span "Personal Property" at bounding box center [180, 267] width 320 height 26
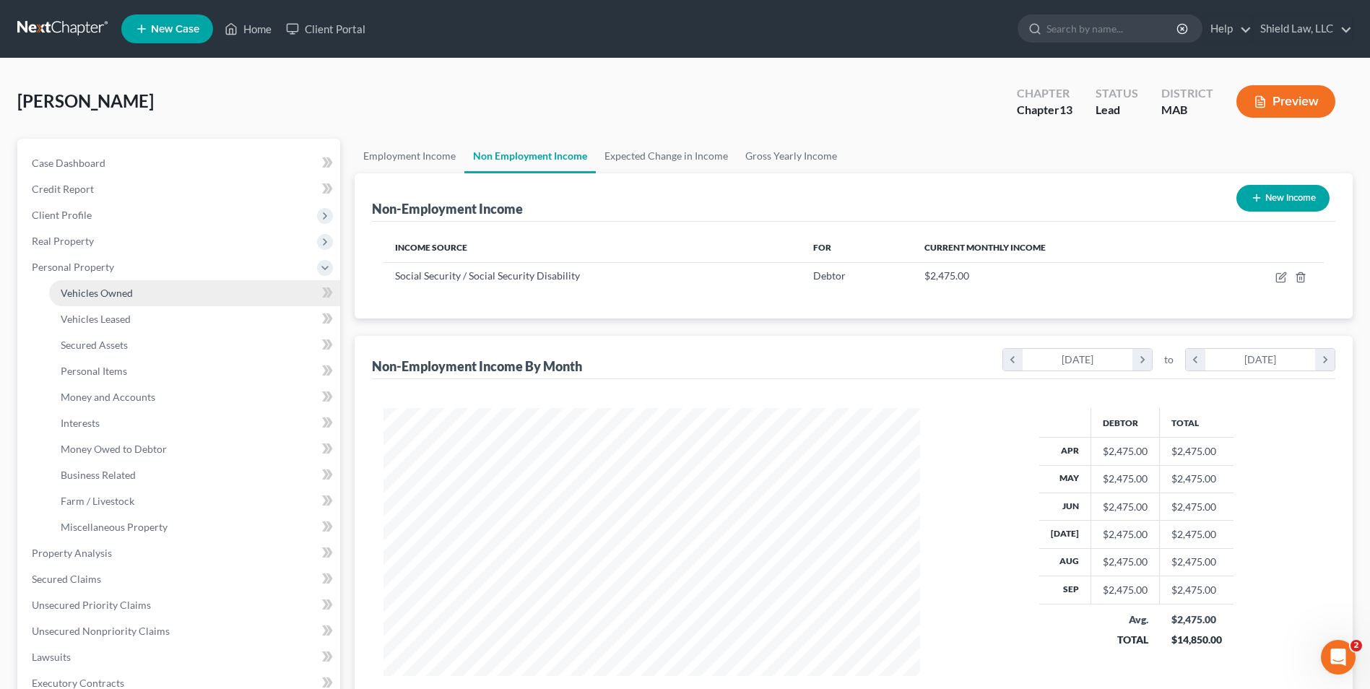
click at [133, 300] on link "Vehicles Owned" at bounding box center [194, 293] width 291 height 26
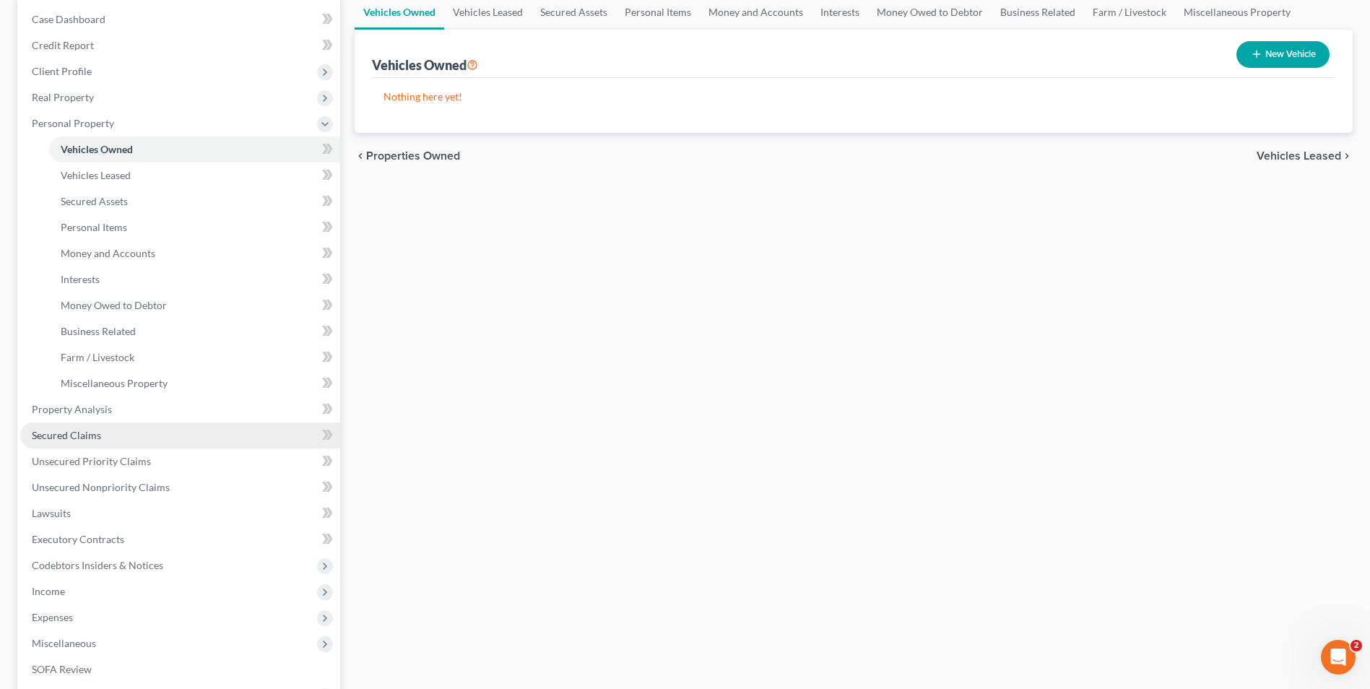
scroll to position [144, 0]
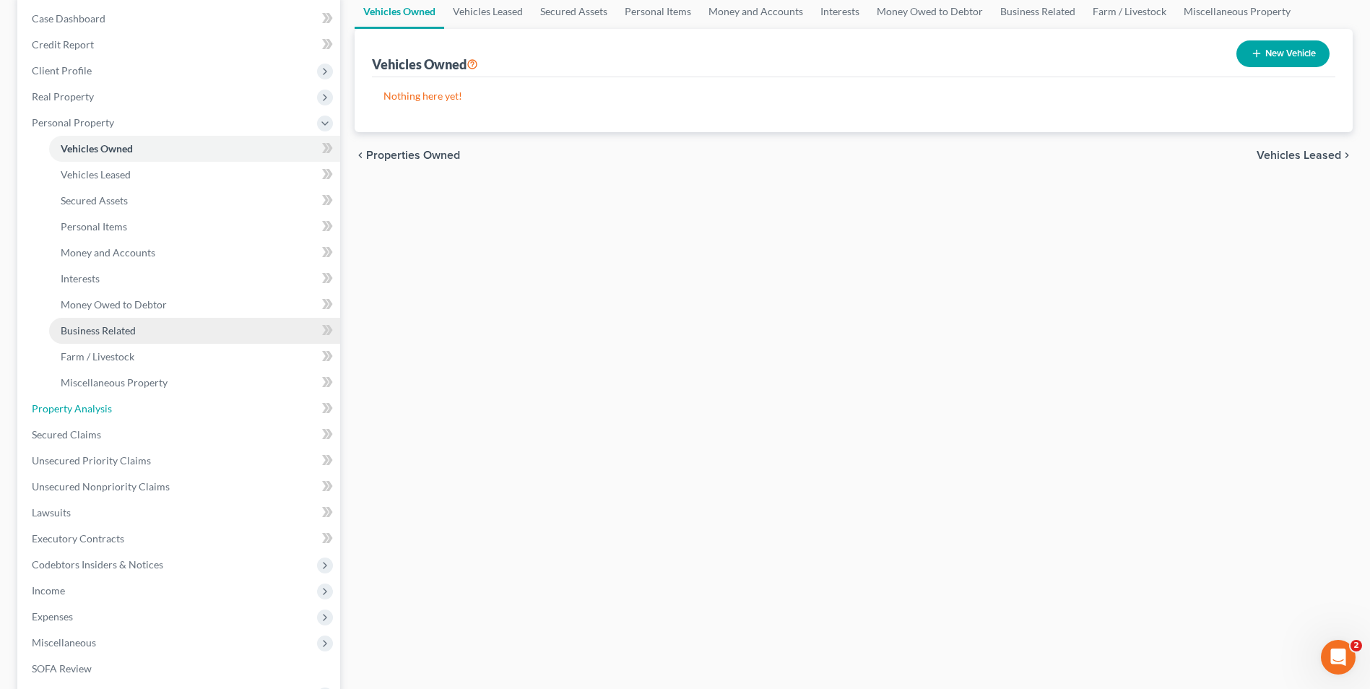
click at [110, 415] on link "Property Analysis" at bounding box center [180, 409] width 320 height 26
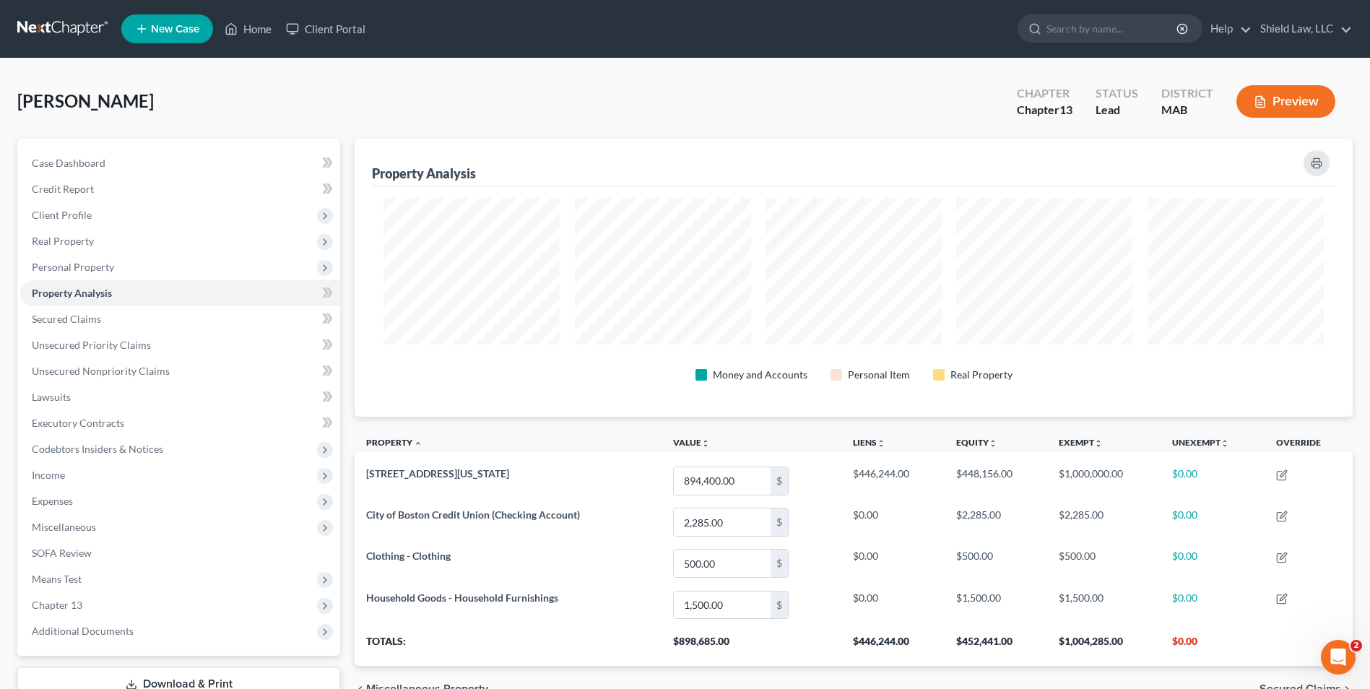
scroll to position [278, 998]
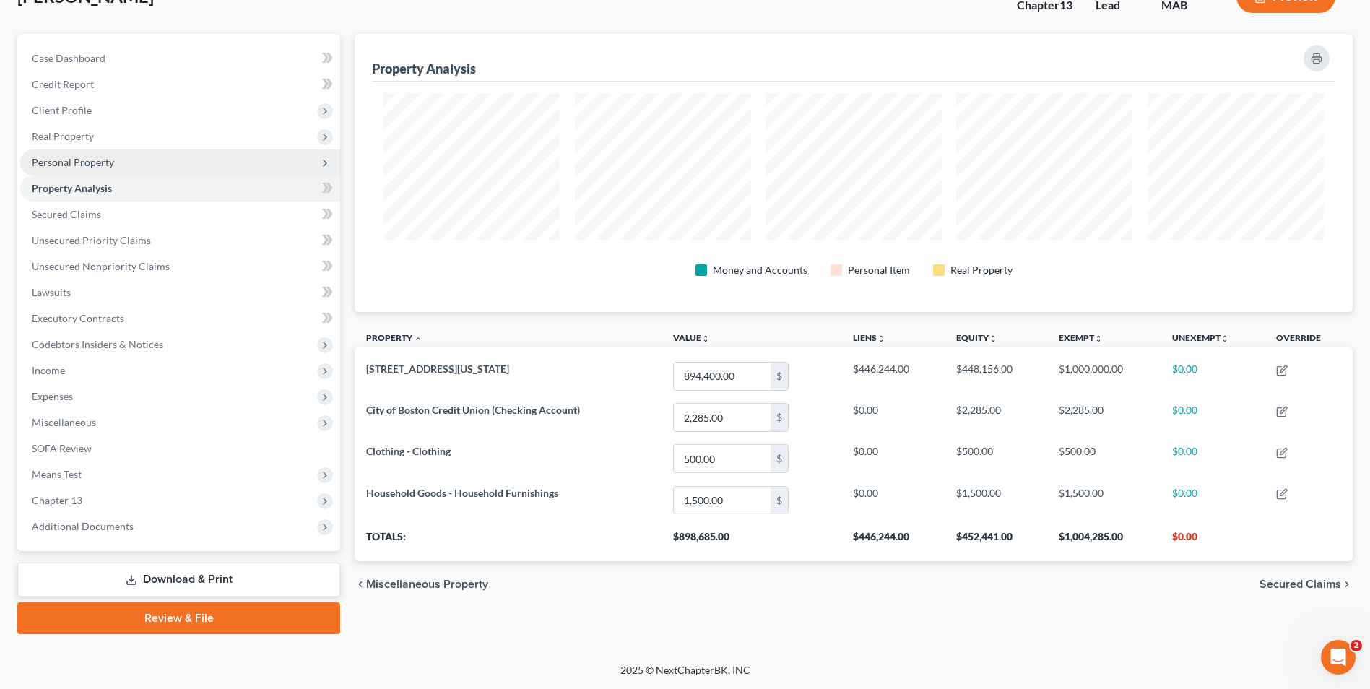
drag, startPoint x: 95, startPoint y: 166, endPoint x: 107, endPoint y: 168, distance: 11.8
click at [96, 165] on span "Personal Property" at bounding box center [73, 162] width 82 height 12
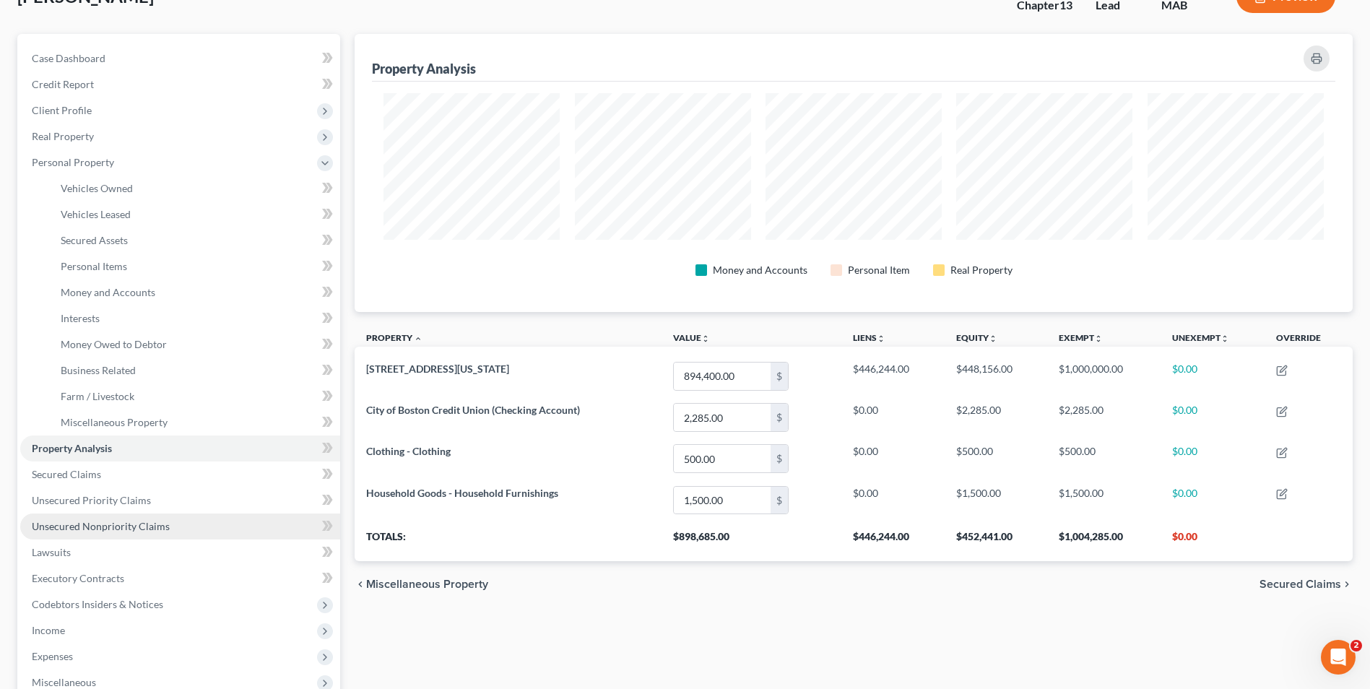
click at [152, 527] on span "Unsecured Nonpriority Claims" at bounding box center [101, 526] width 138 height 12
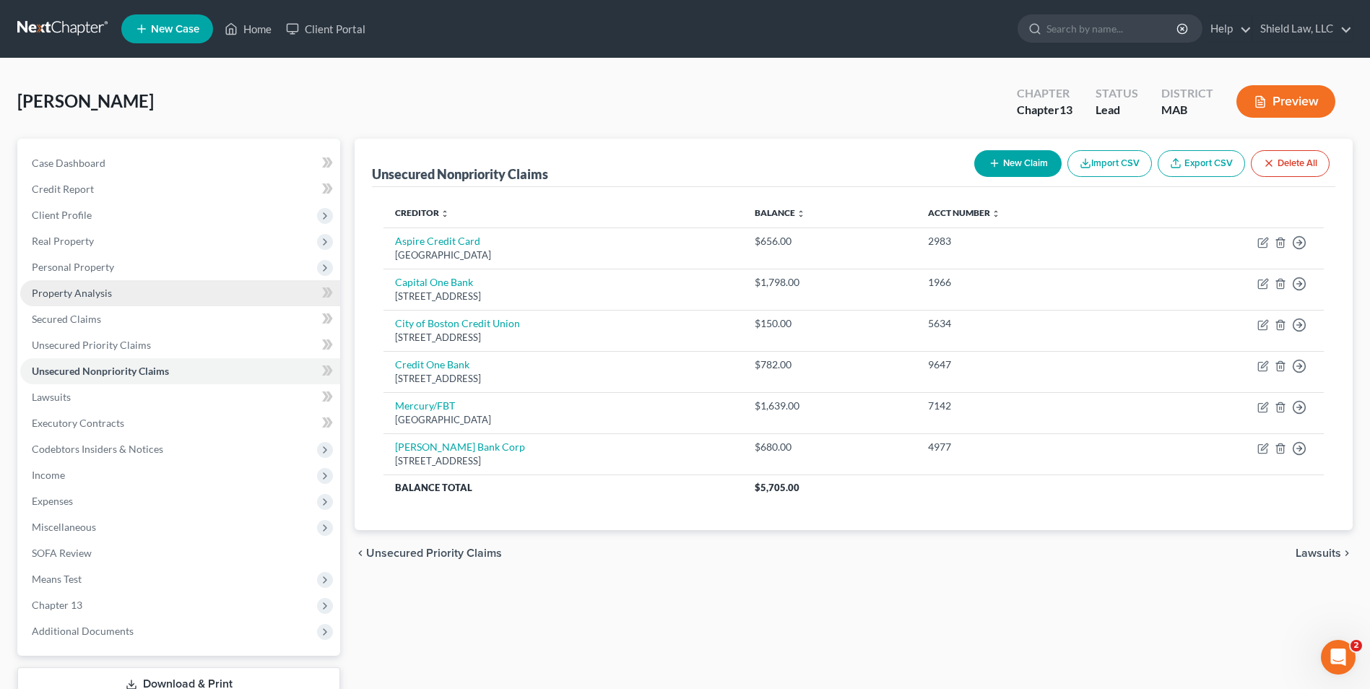
click at [112, 295] on link "Property Analysis" at bounding box center [180, 293] width 320 height 26
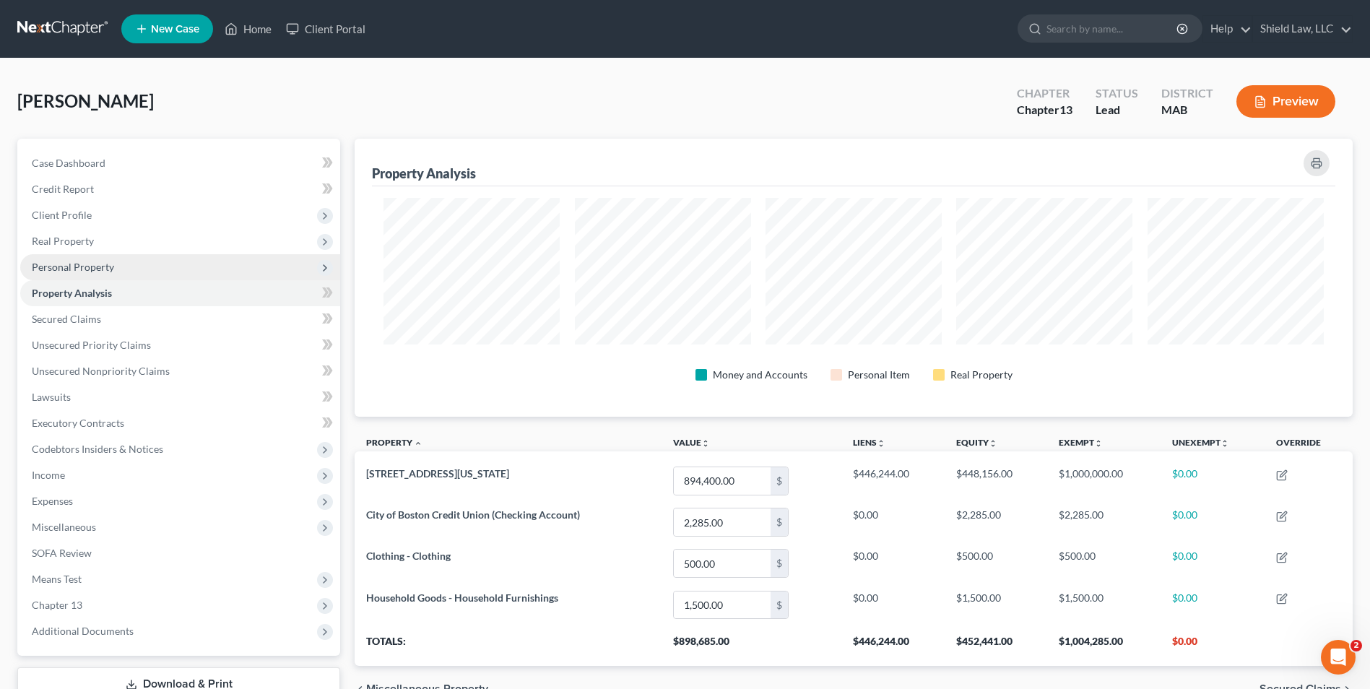
scroll to position [278, 998]
click at [115, 276] on span "Personal Property" at bounding box center [180, 267] width 320 height 26
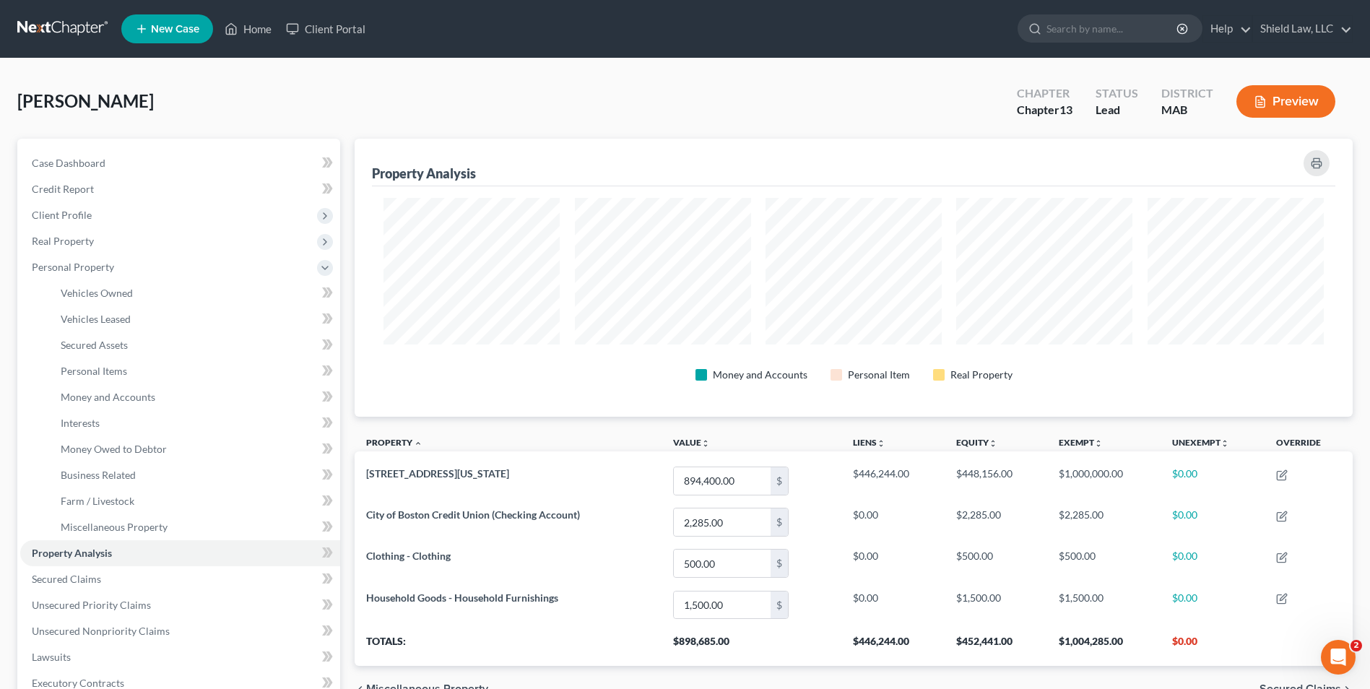
drag, startPoint x: 530, startPoint y: 103, endPoint x: 332, endPoint y: 422, distance: 375.1
click at [530, 103] on div "[PERSON_NAME] Upgraded Chapter Chapter 13 Status Lead District MAB Preview" at bounding box center [685, 107] width 1336 height 63
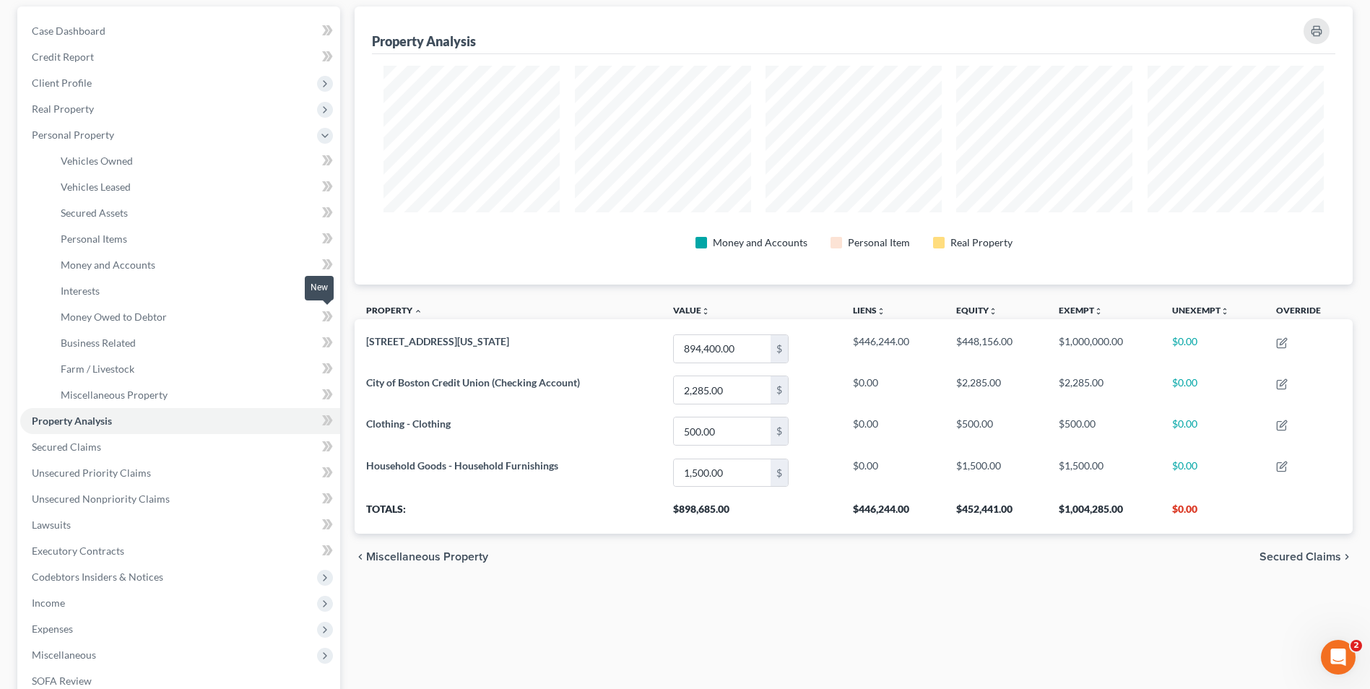
scroll to position [365, 0]
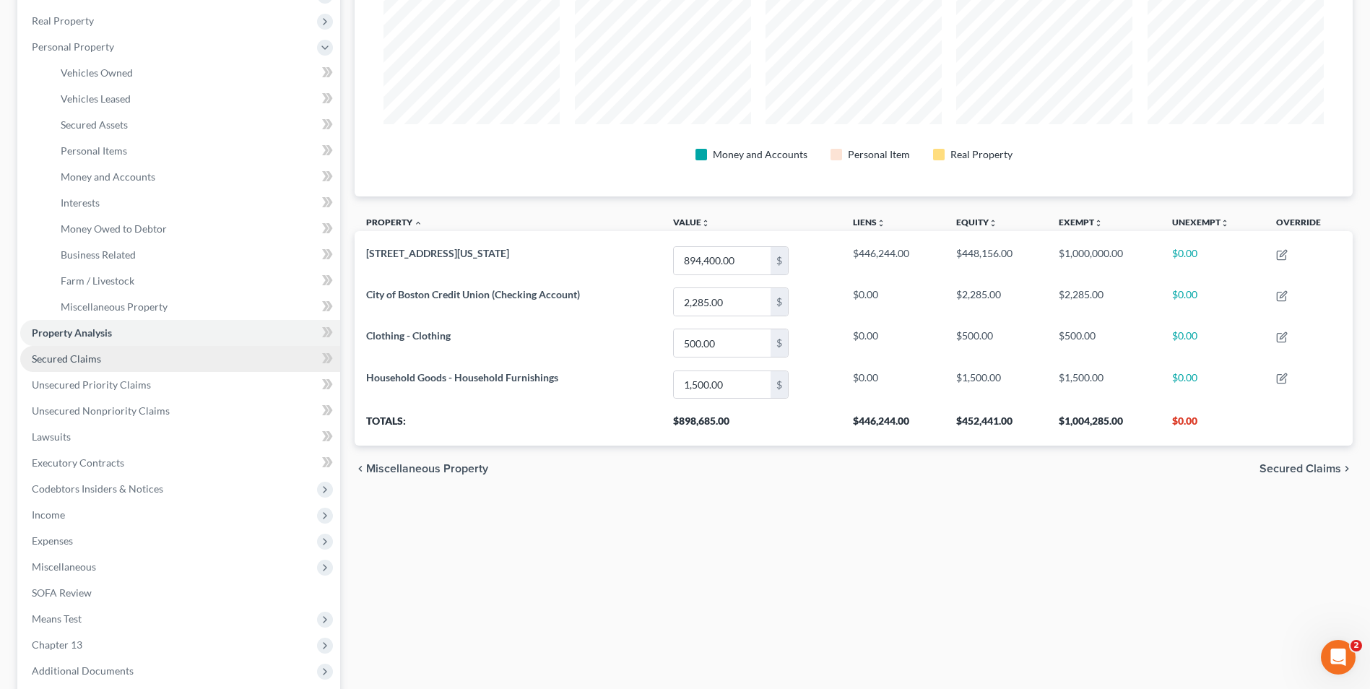
click at [140, 353] on link "Secured Claims" at bounding box center [180, 359] width 320 height 26
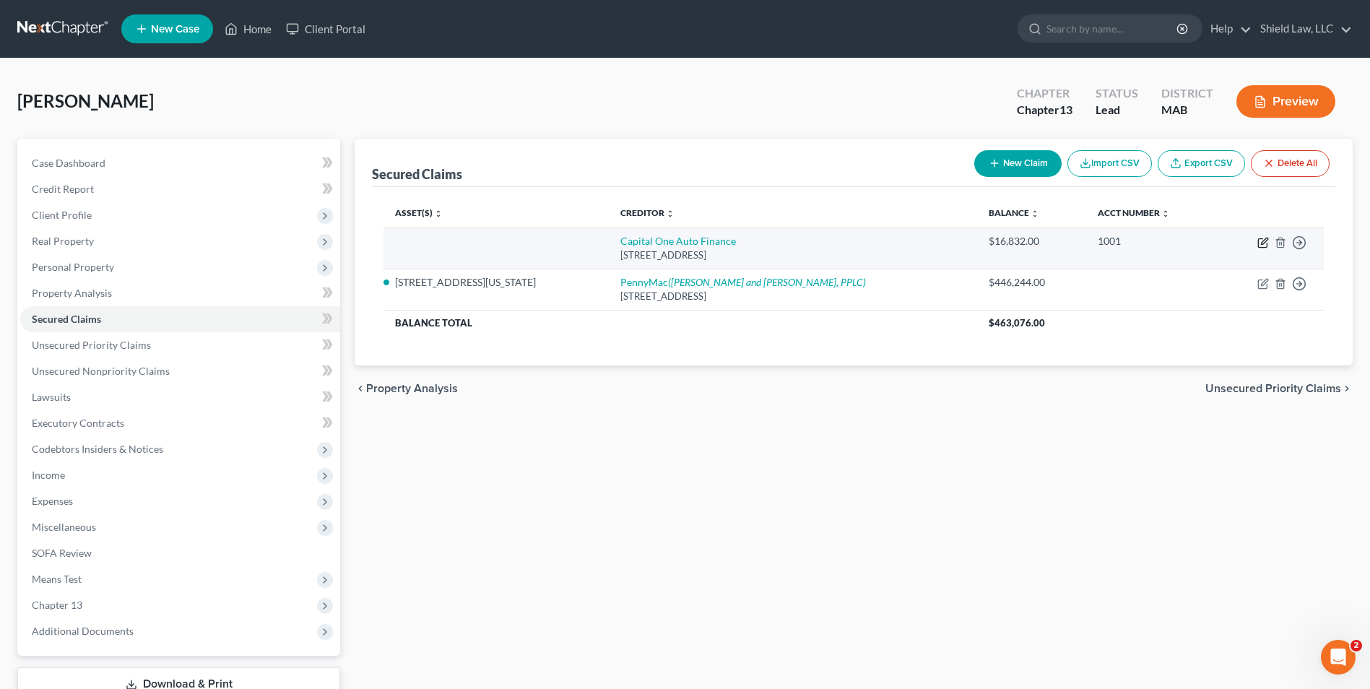
click at [1263, 244] on icon "button" at bounding box center [1264, 241] width 7 height 7
select select "45"
select select "0"
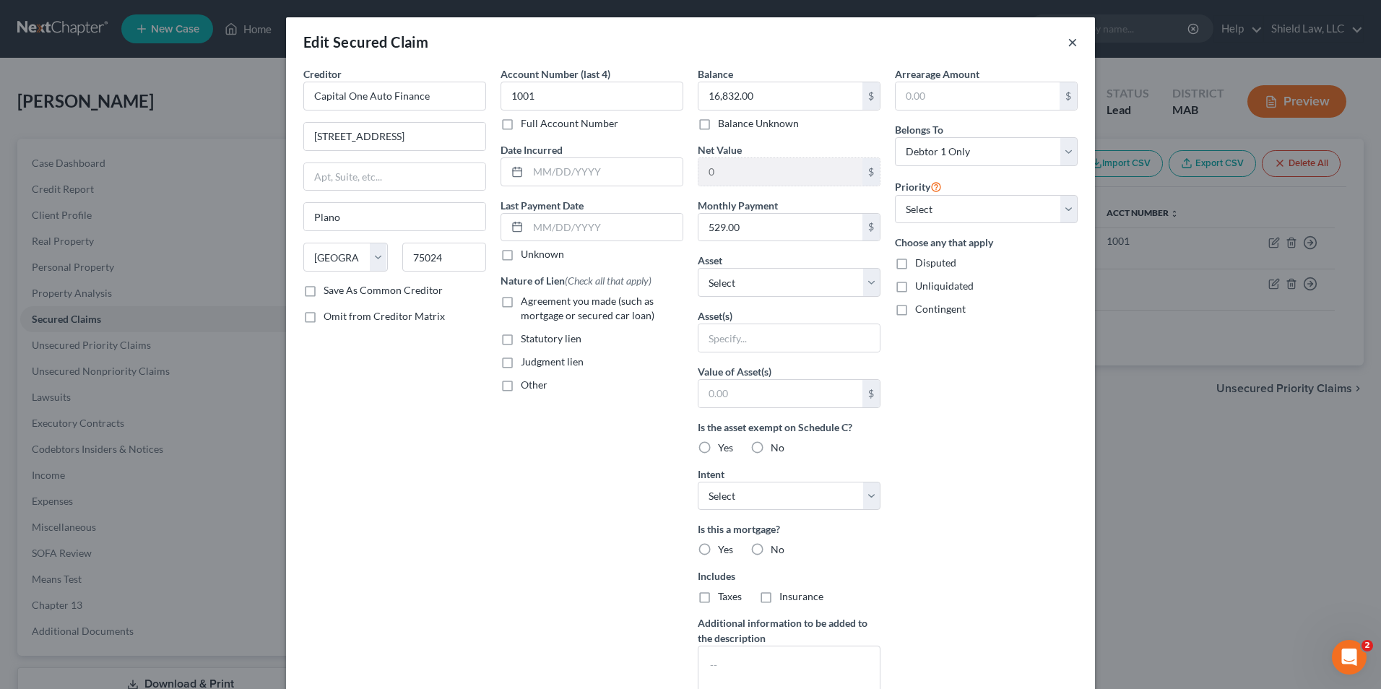
click at [1068, 42] on button "×" at bounding box center [1073, 41] width 10 height 17
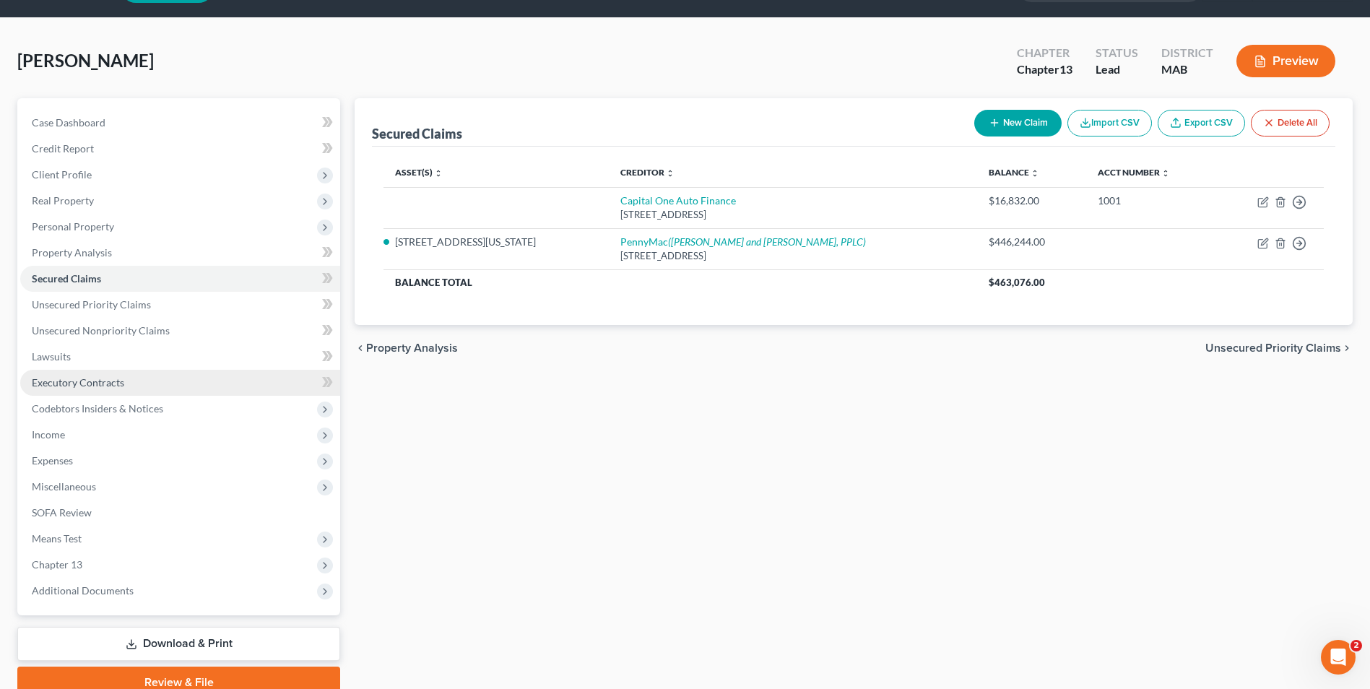
scroll to position [72, 0]
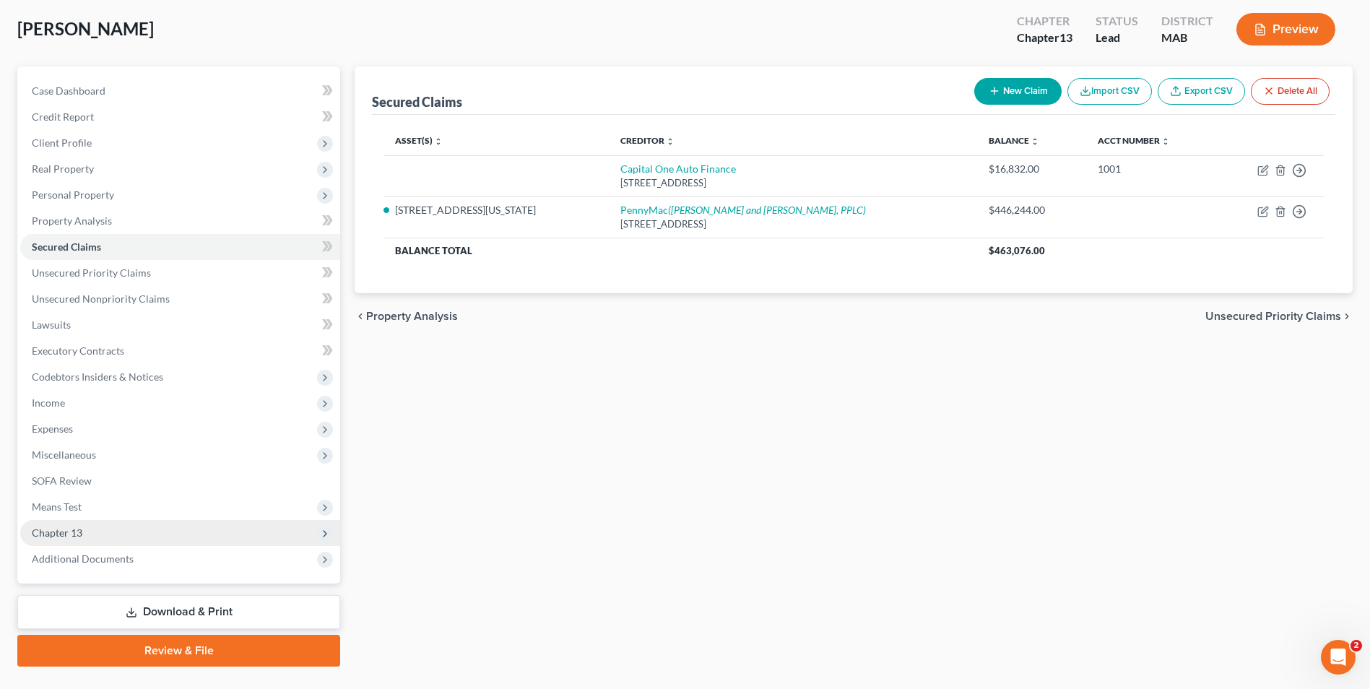
click at [105, 523] on span "Chapter 13" at bounding box center [180, 533] width 320 height 26
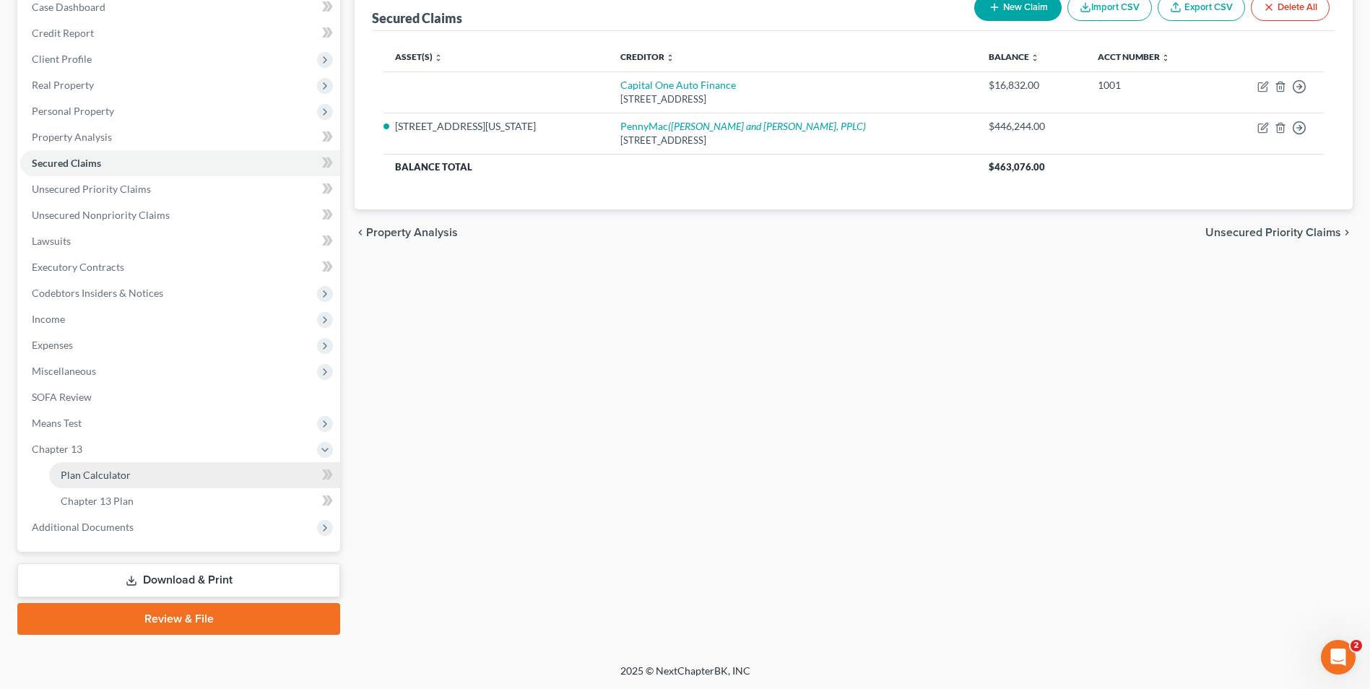
scroll to position [157, 0]
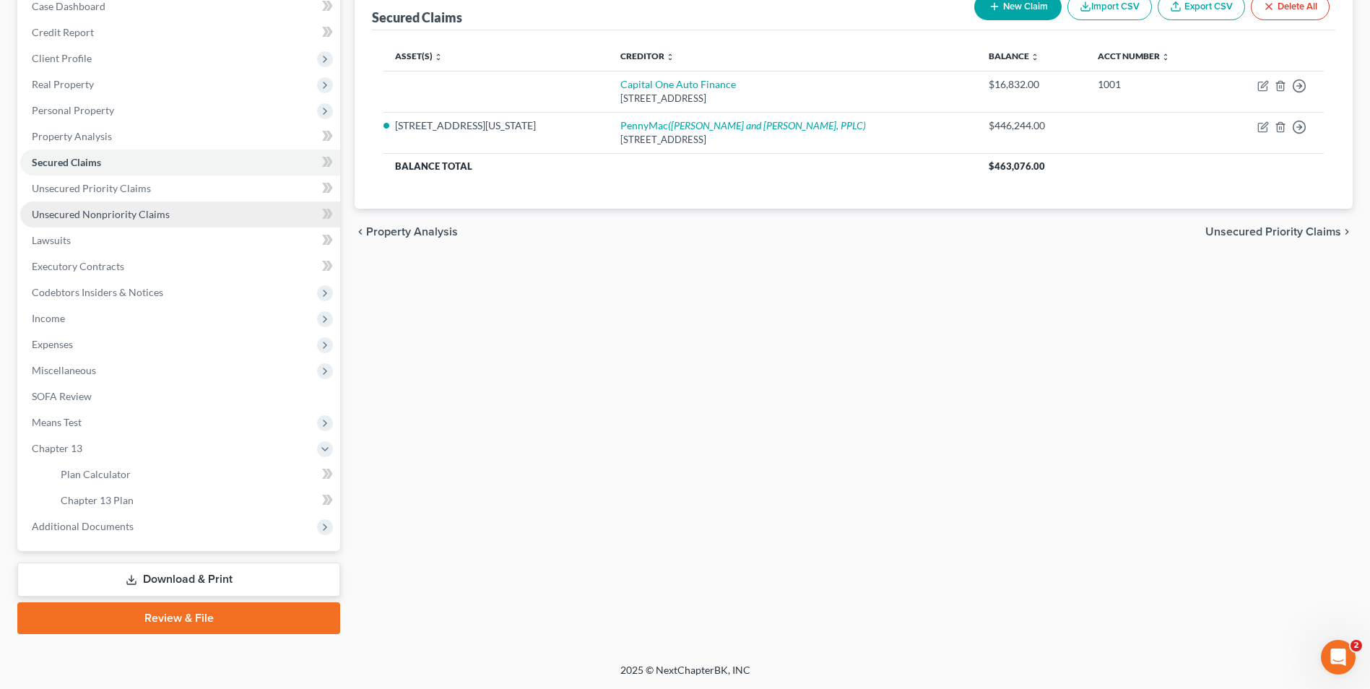
click at [112, 211] on span "Unsecured Nonpriority Claims" at bounding box center [101, 214] width 138 height 12
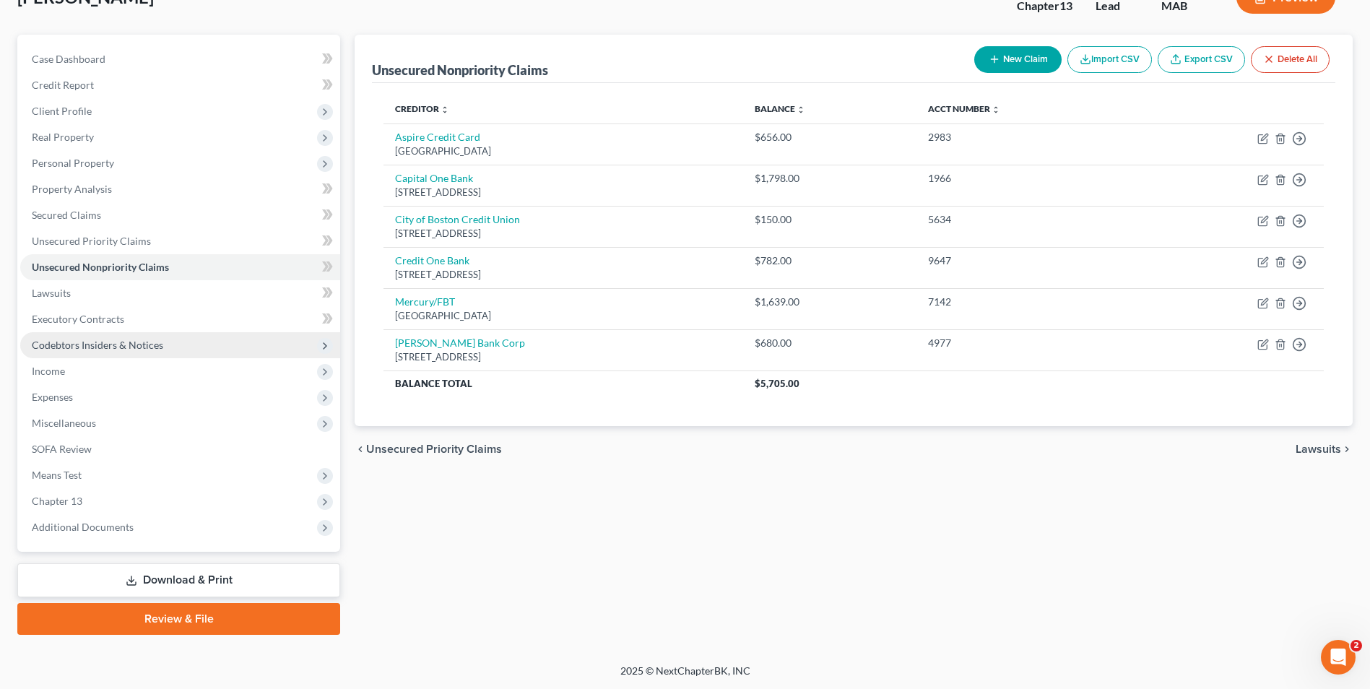
scroll to position [105, 0]
click at [167, 574] on link "Download & Print" at bounding box center [178, 580] width 323 height 34
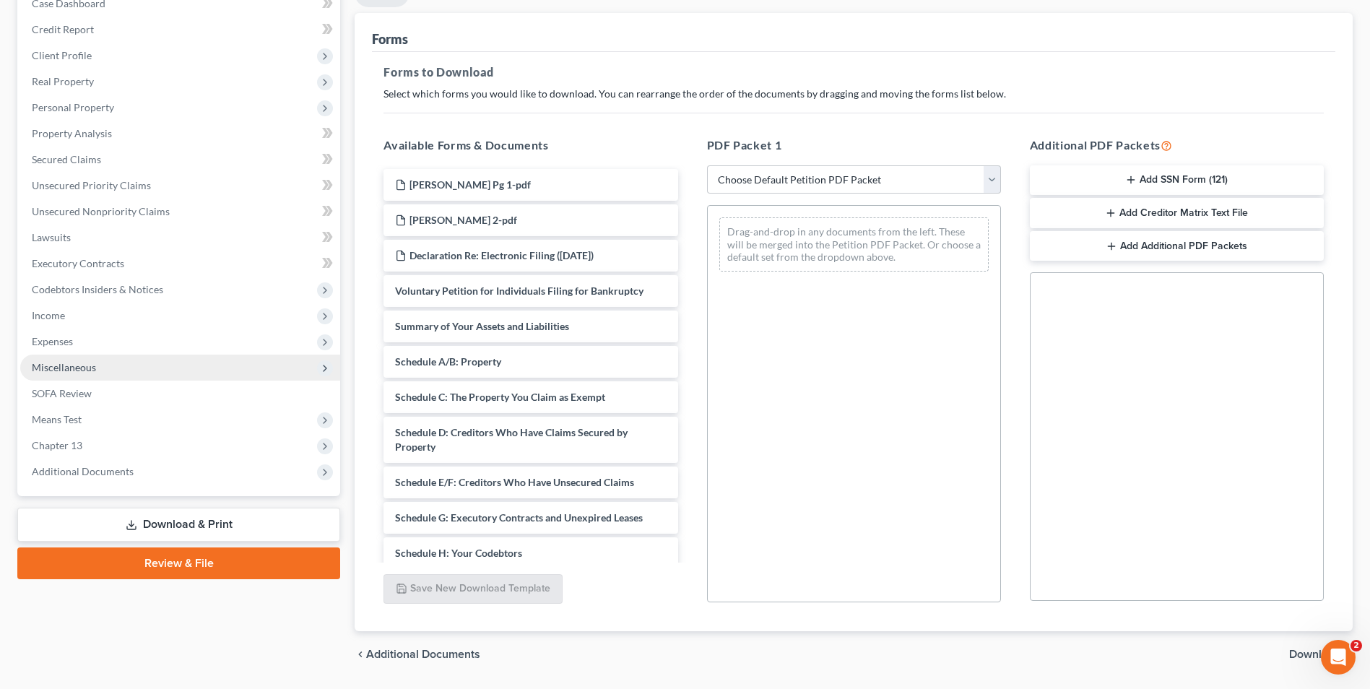
scroll to position [203, 0]
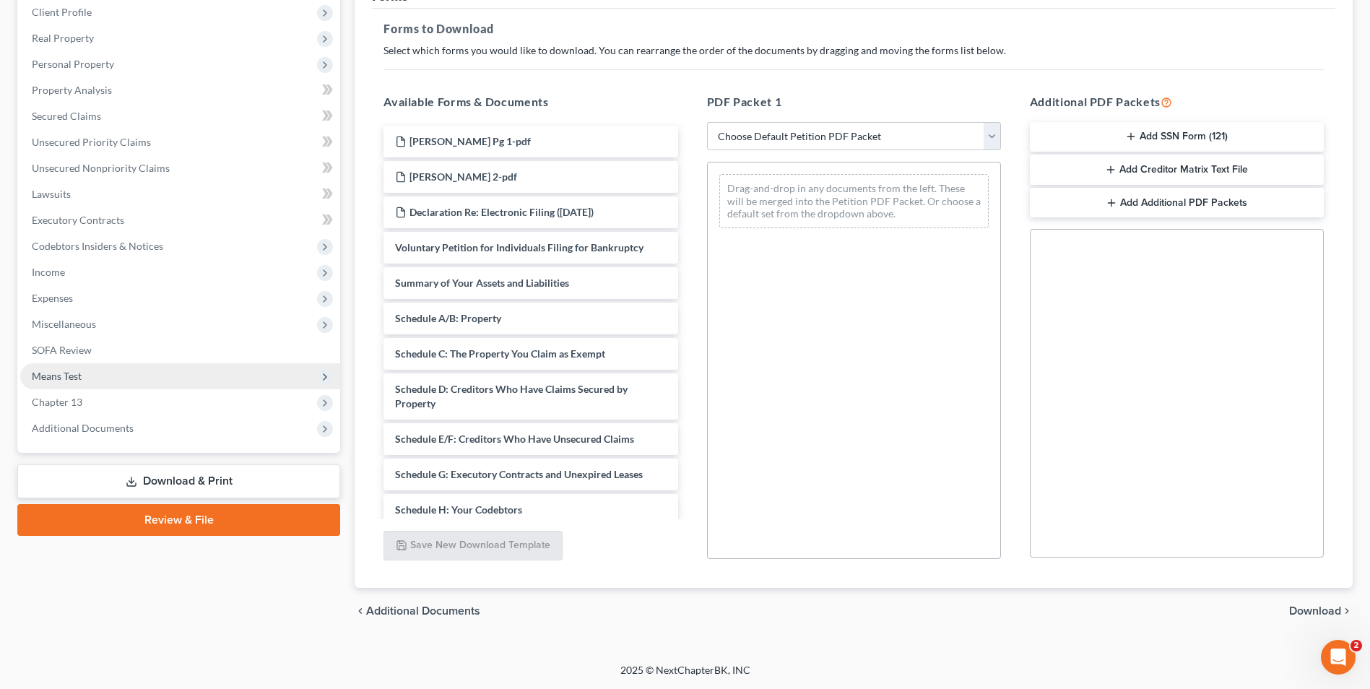
click at [101, 376] on span "Means Test" at bounding box center [180, 376] width 320 height 26
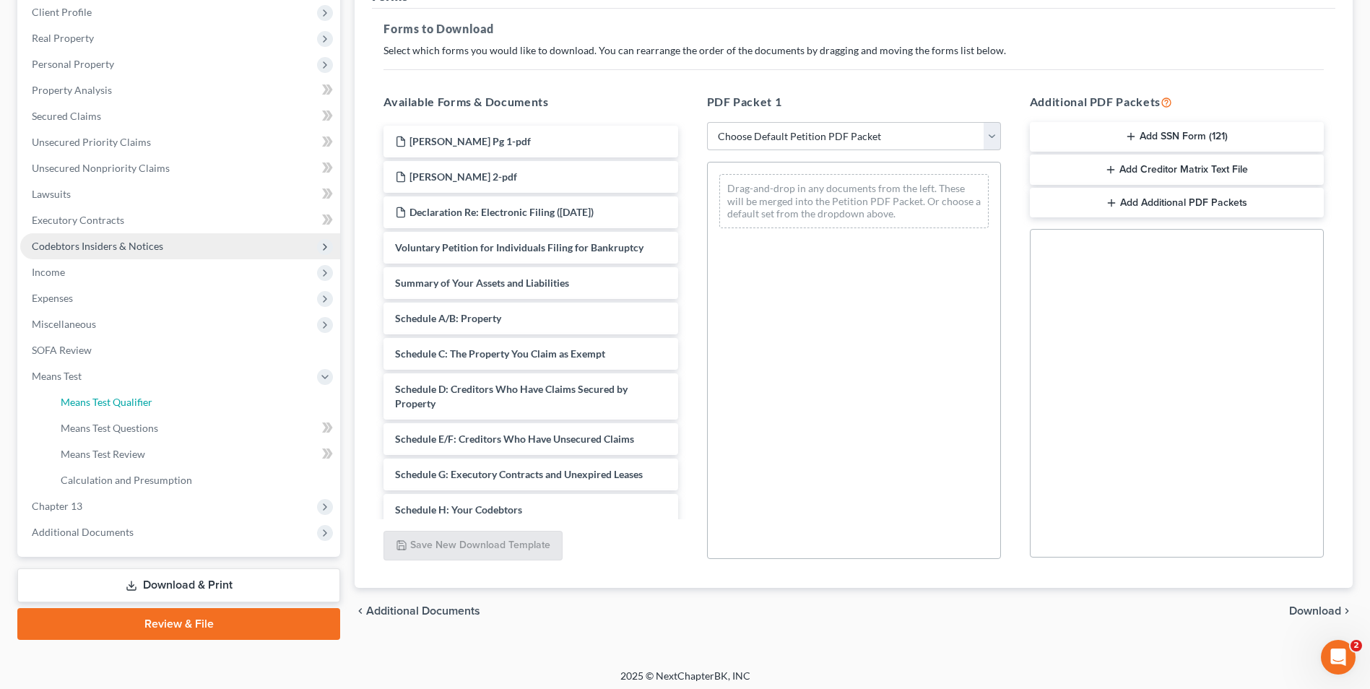
click at [125, 399] on span "Means Test Qualifier" at bounding box center [107, 402] width 92 height 12
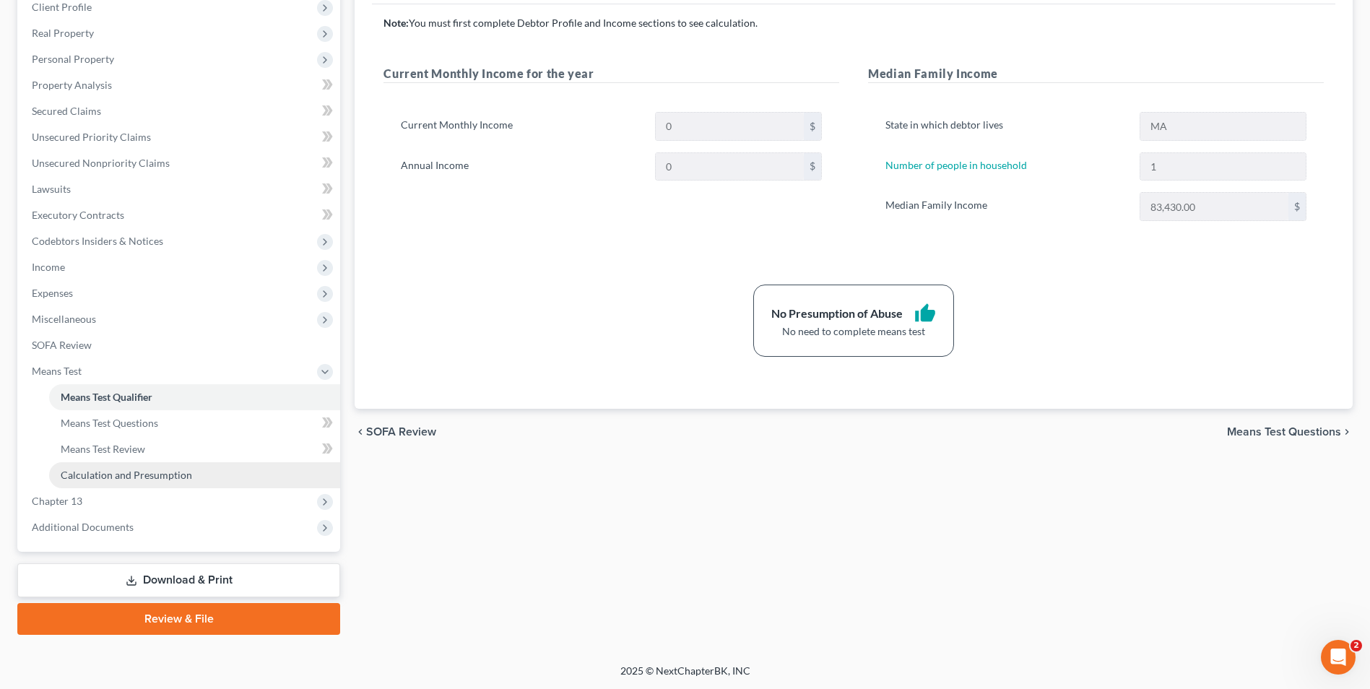
scroll to position [209, 0]
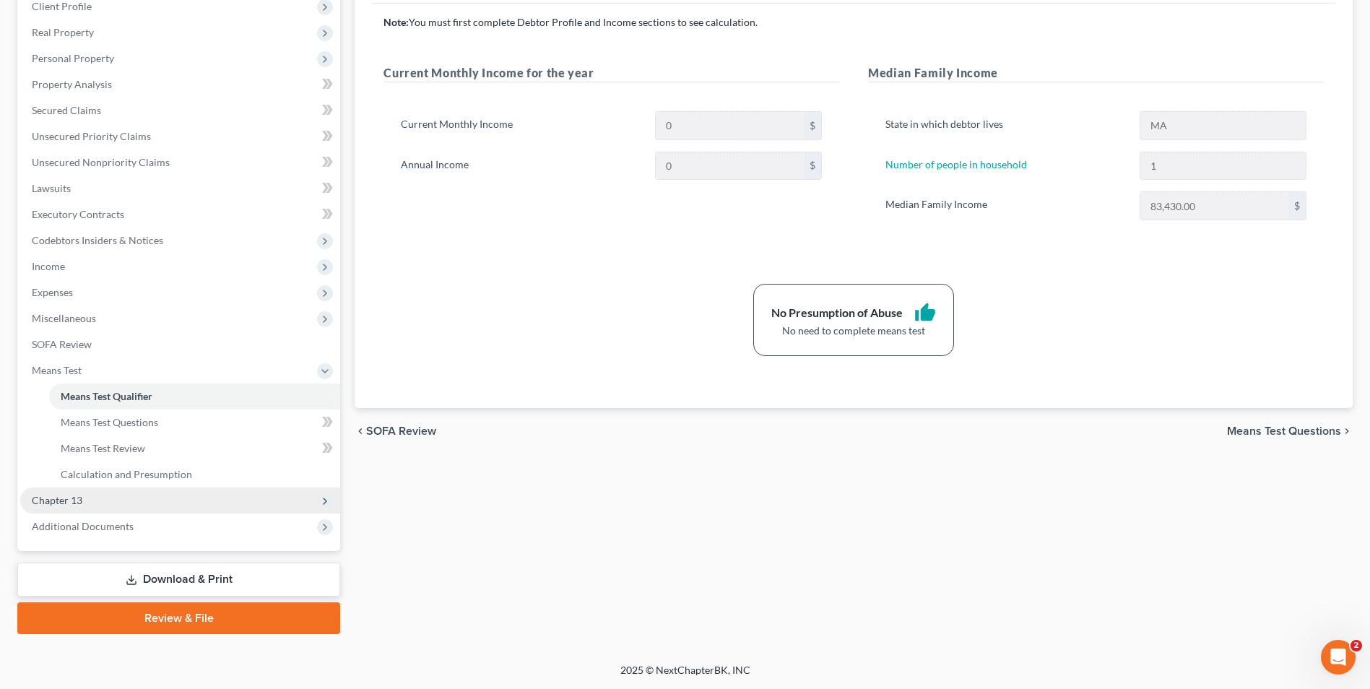
click at [107, 498] on span "Chapter 13" at bounding box center [180, 501] width 320 height 26
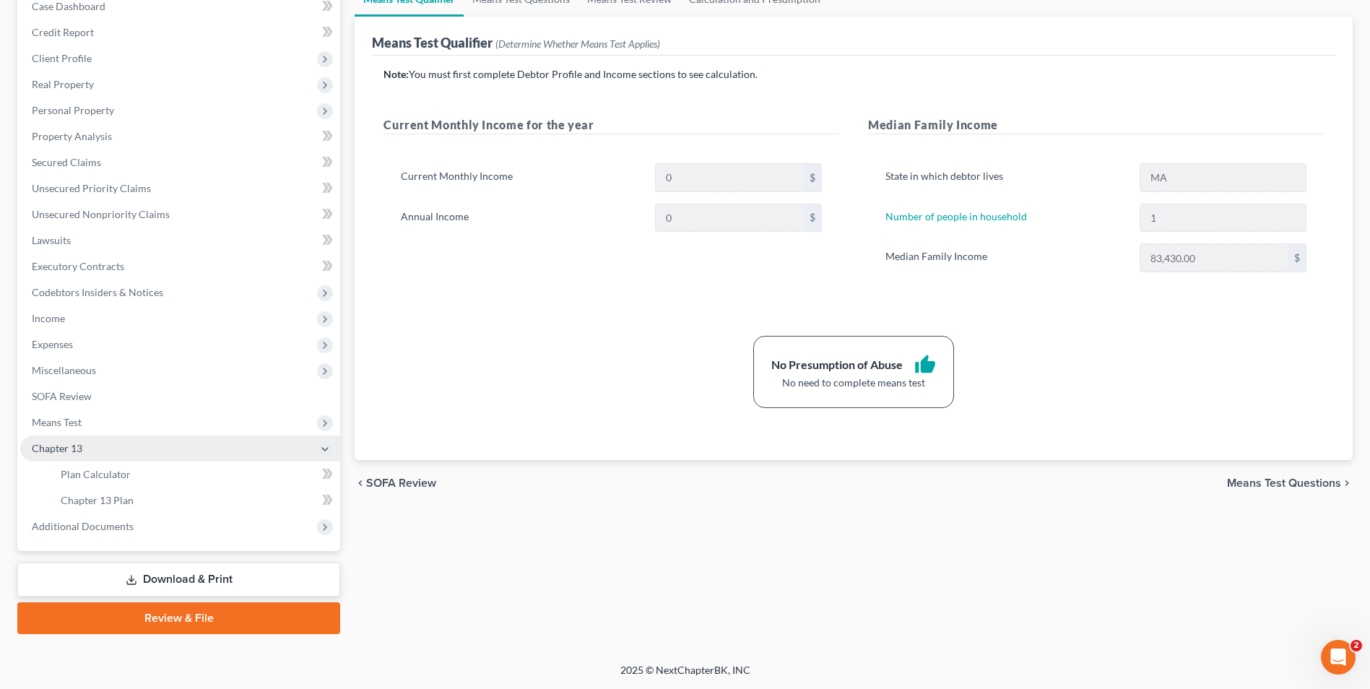
scroll to position [157, 0]
click at [118, 465] on link "Plan Calculator" at bounding box center [194, 475] width 291 height 26
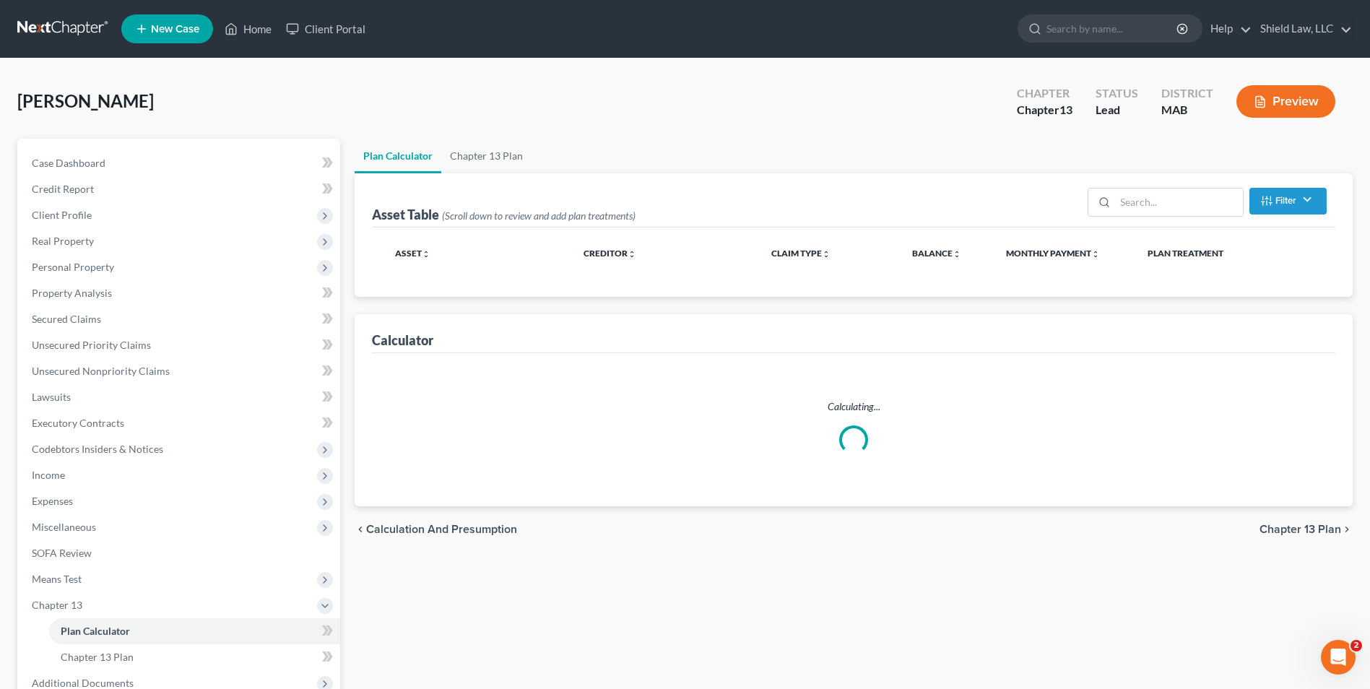
select select "59"
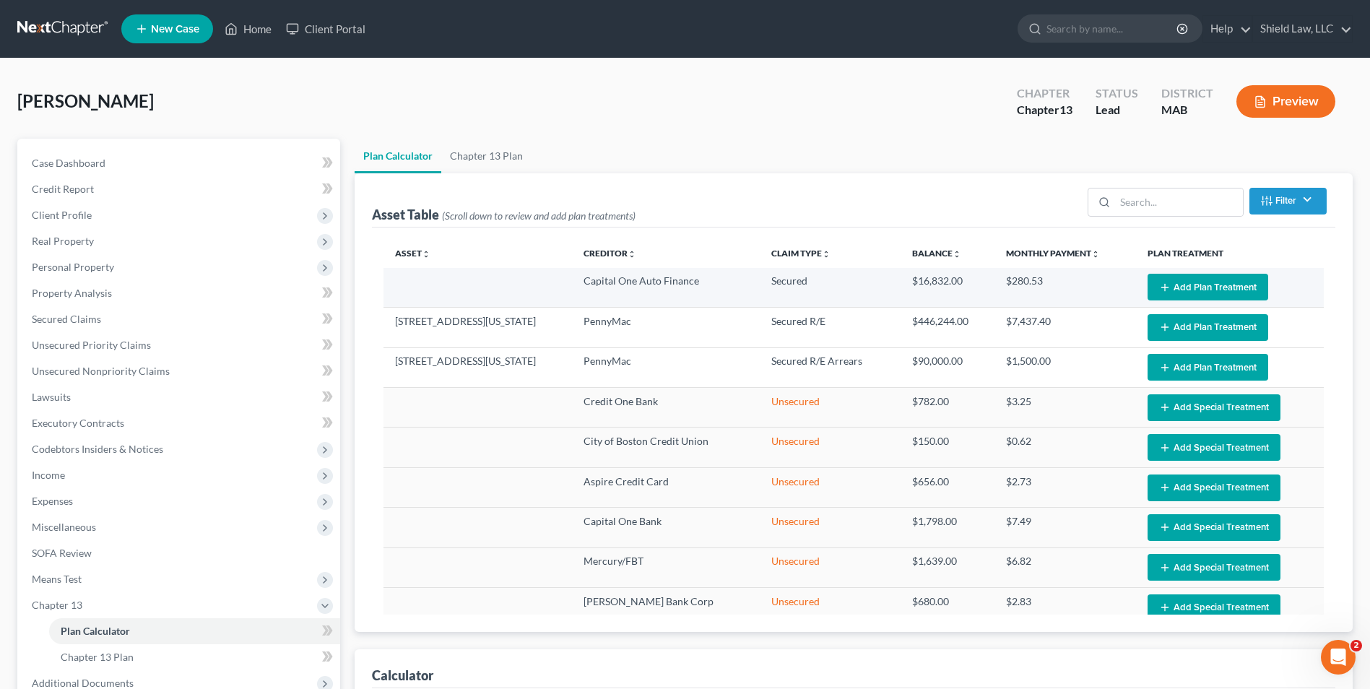
click at [1208, 290] on button "Add Plan Treatment" at bounding box center [1208, 287] width 121 height 27
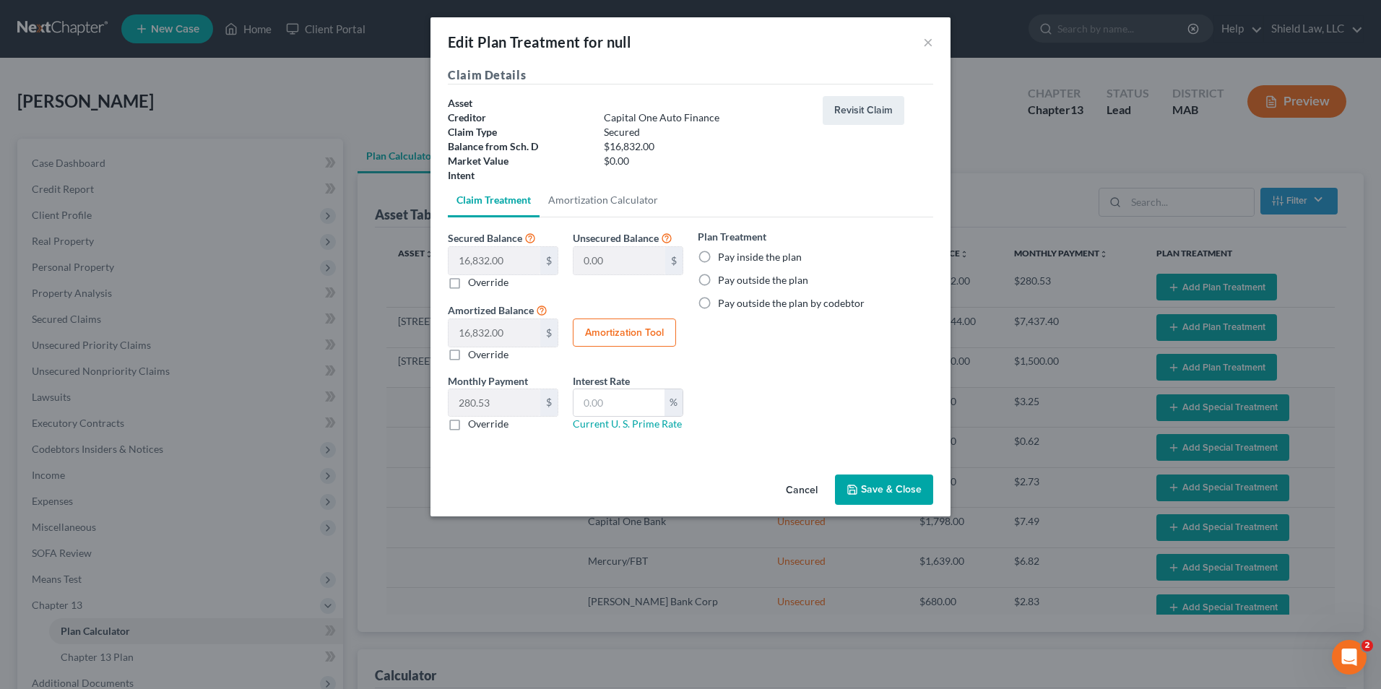
click at [718, 282] on label "Pay outside the plan" at bounding box center [763, 280] width 90 height 14
click at [724, 282] on input "Pay outside the plan" at bounding box center [728, 277] width 9 height 9
radio input "true"
click at [875, 487] on button "Save & Close" at bounding box center [884, 490] width 98 height 30
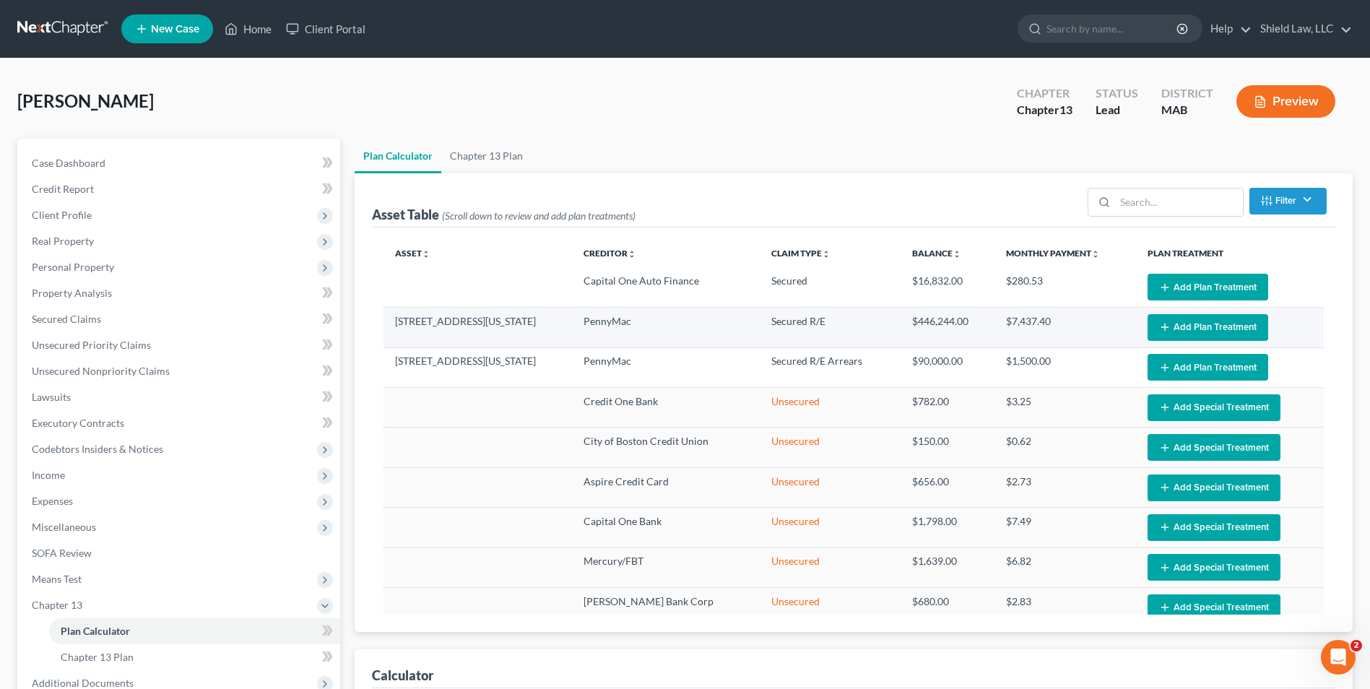
select select "59"
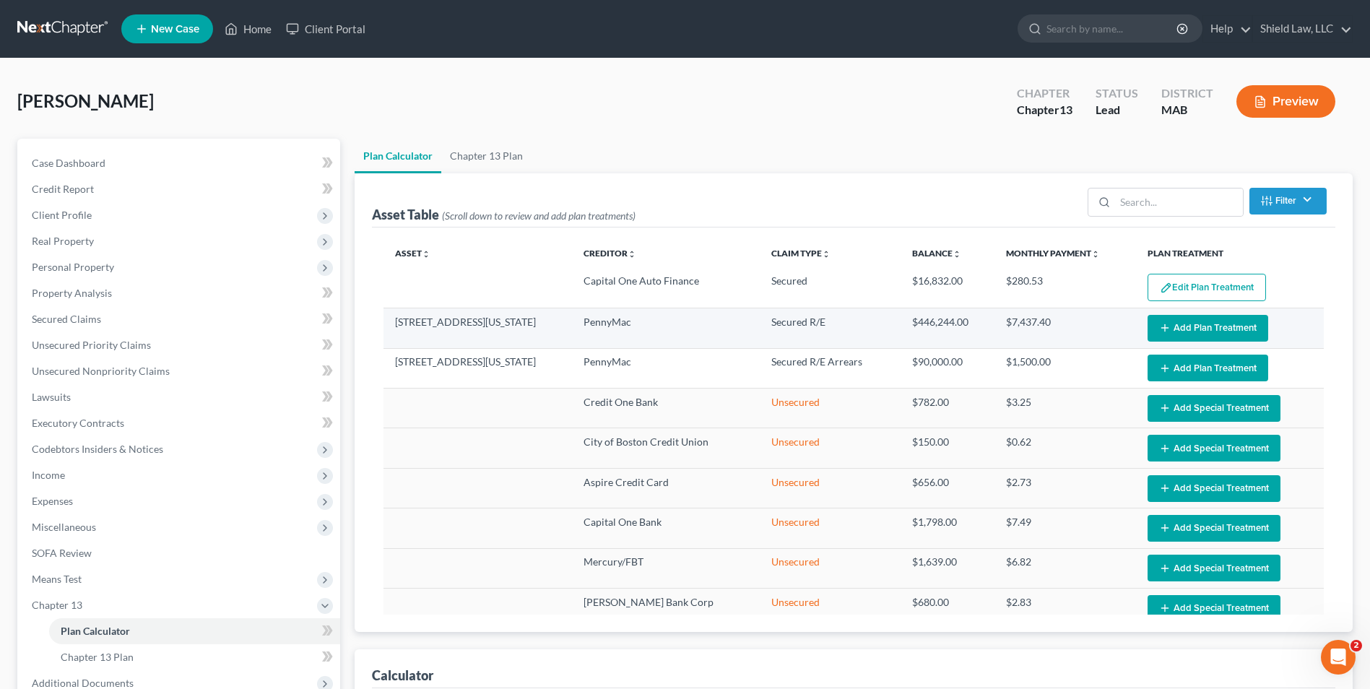
click at [1198, 327] on button "Add Plan Treatment" at bounding box center [1208, 328] width 121 height 27
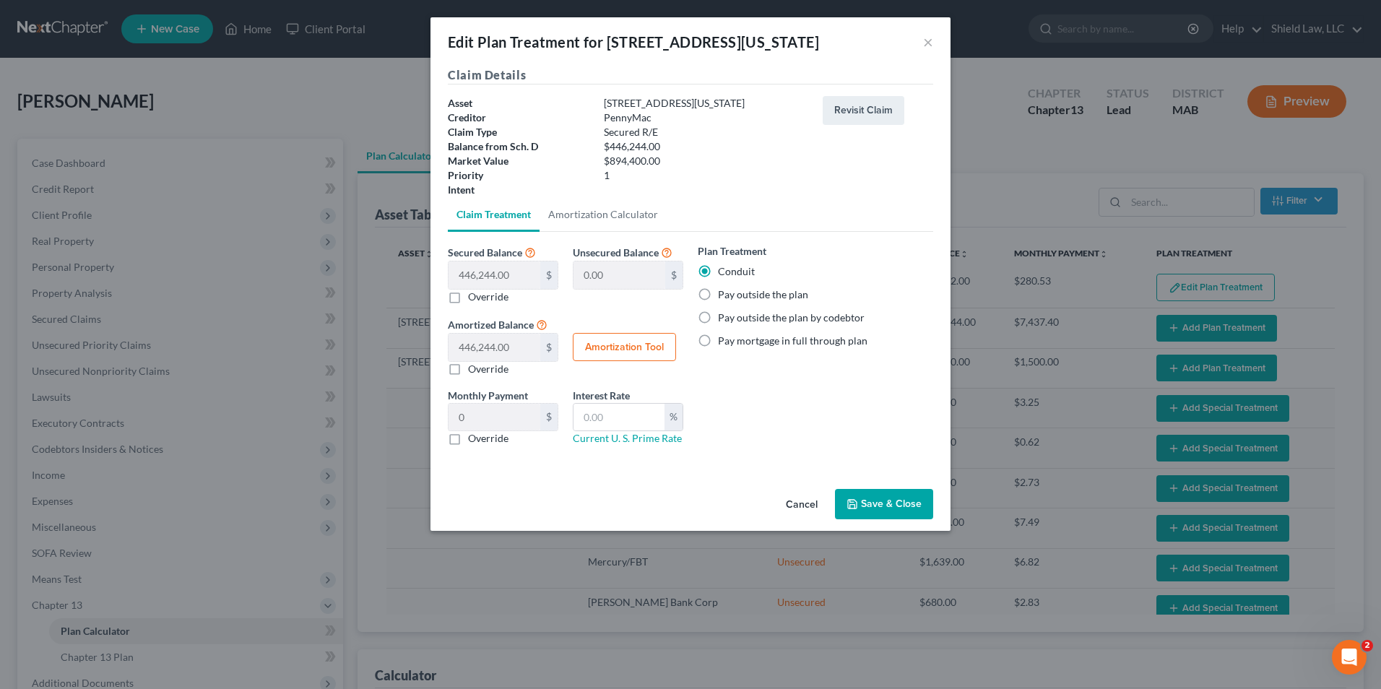
click at [718, 295] on label "Pay outside the plan" at bounding box center [763, 295] width 90 height 14
click at [724, 295] on input "Pay outside the plan" at bounding box center [728, 292] width 9 height 9
radio input "true"
click at [860, 503] on button "Save & Close" at bounding box center [884, 504] width 98 height 30
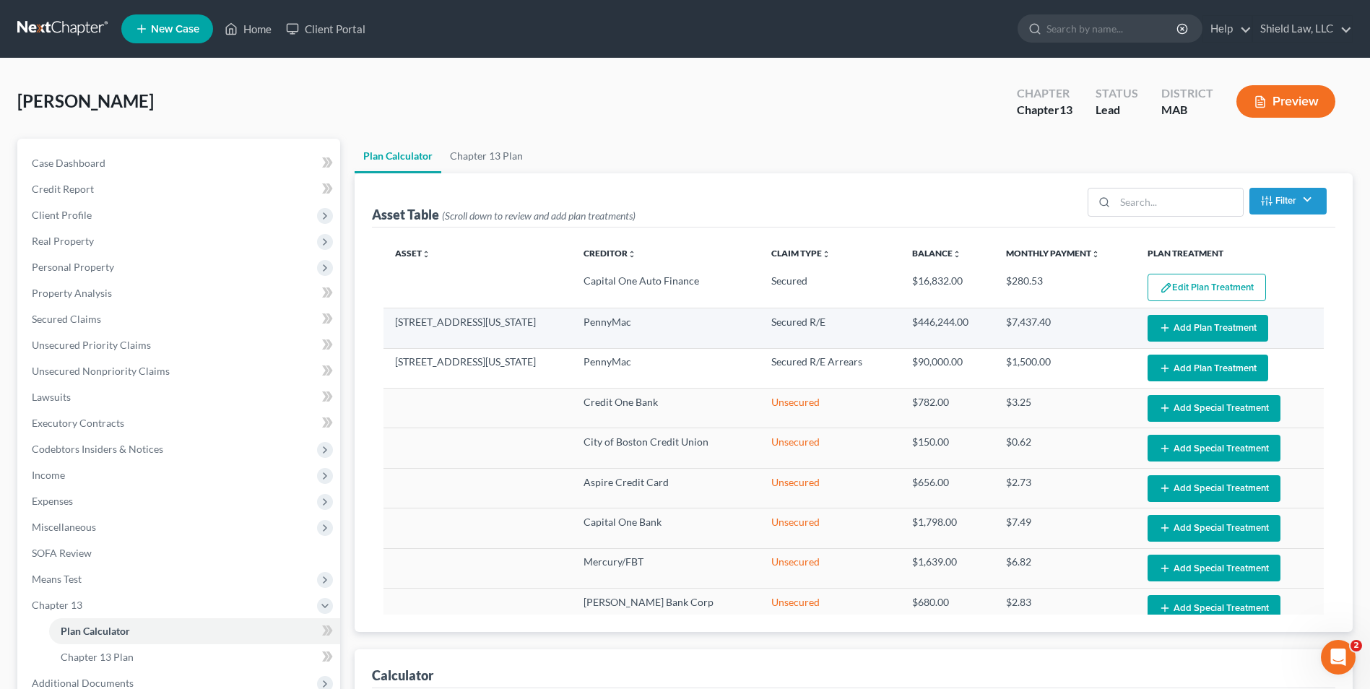
select select "59"
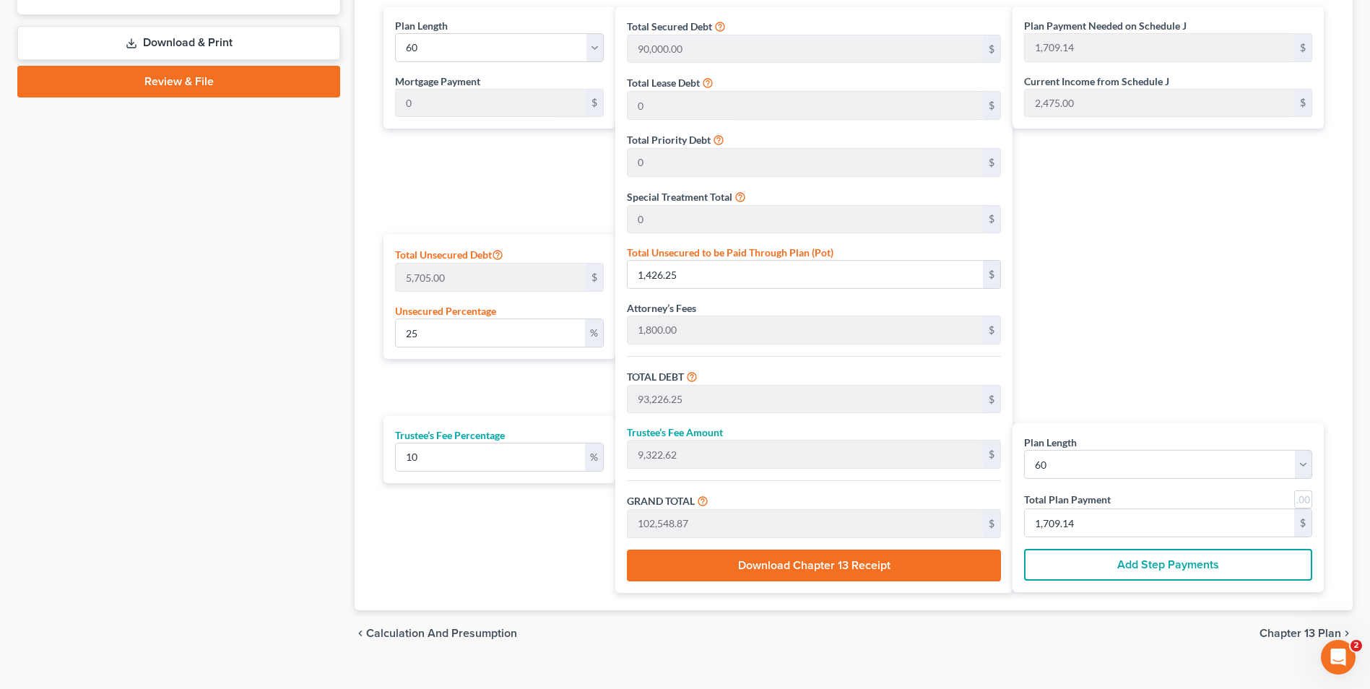
scroll to position [716, 0]
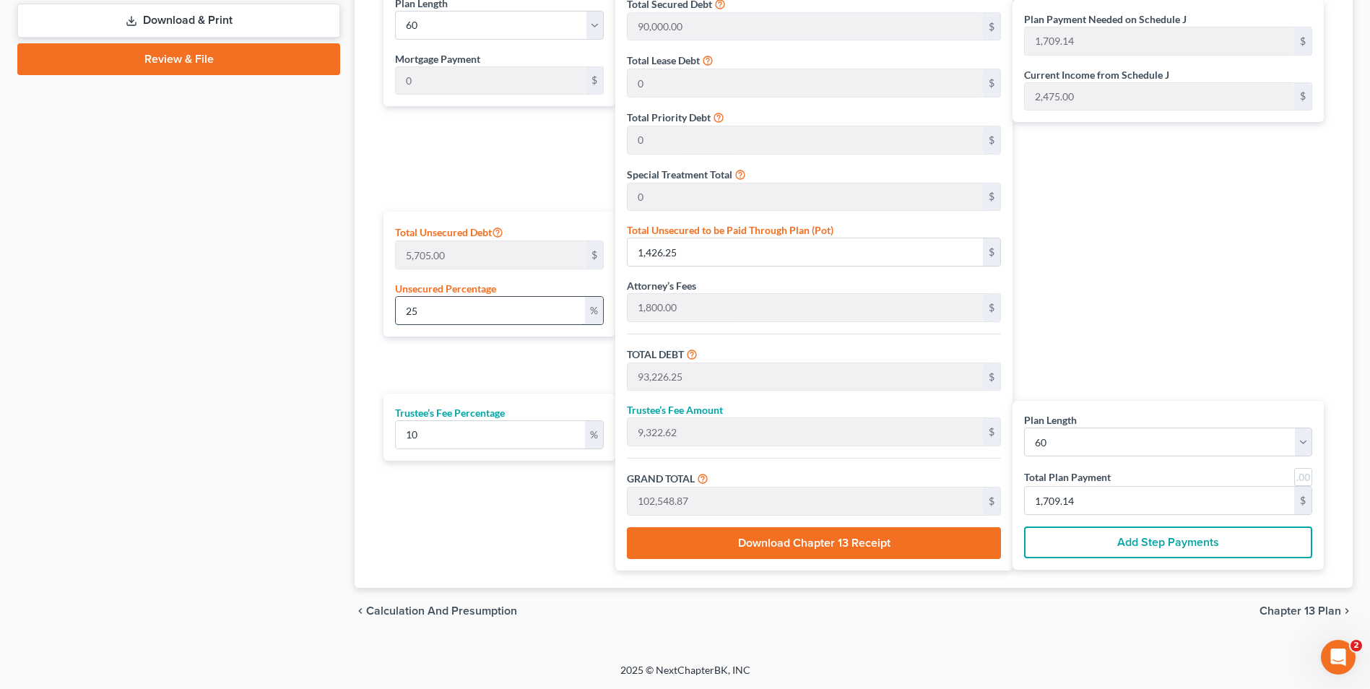
click at [507, 316] on input "25" at bounding box center [490, 310] width 189 height 27
drag, startPoint x: 412, startPoint y: 315, endPoint x: 397, endPoint y: 310, distance: 16.7
click at [402, 314] on input "25" at bounding box center [490, 310] width 189 height 27
type input "1"
type input "57.05"
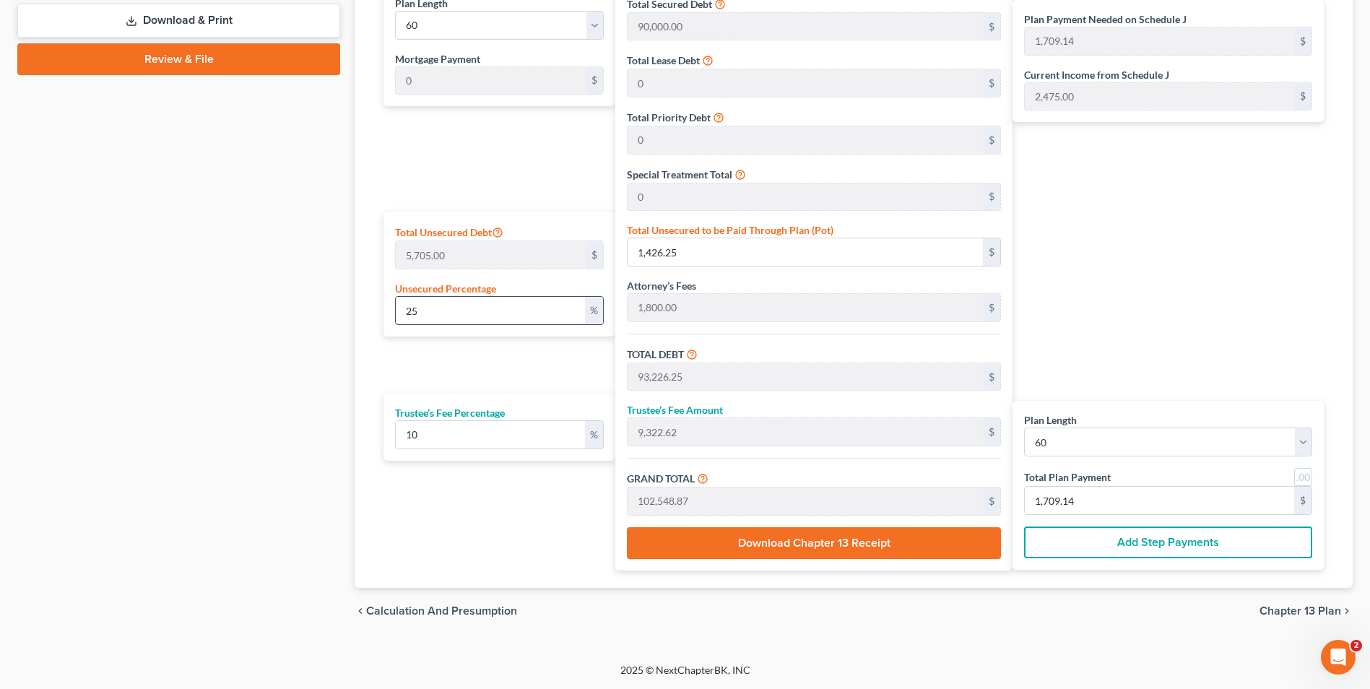
type input "91,857.05"
type input "9,185.70"
type input "101,042.75"
type input "1,684.04"
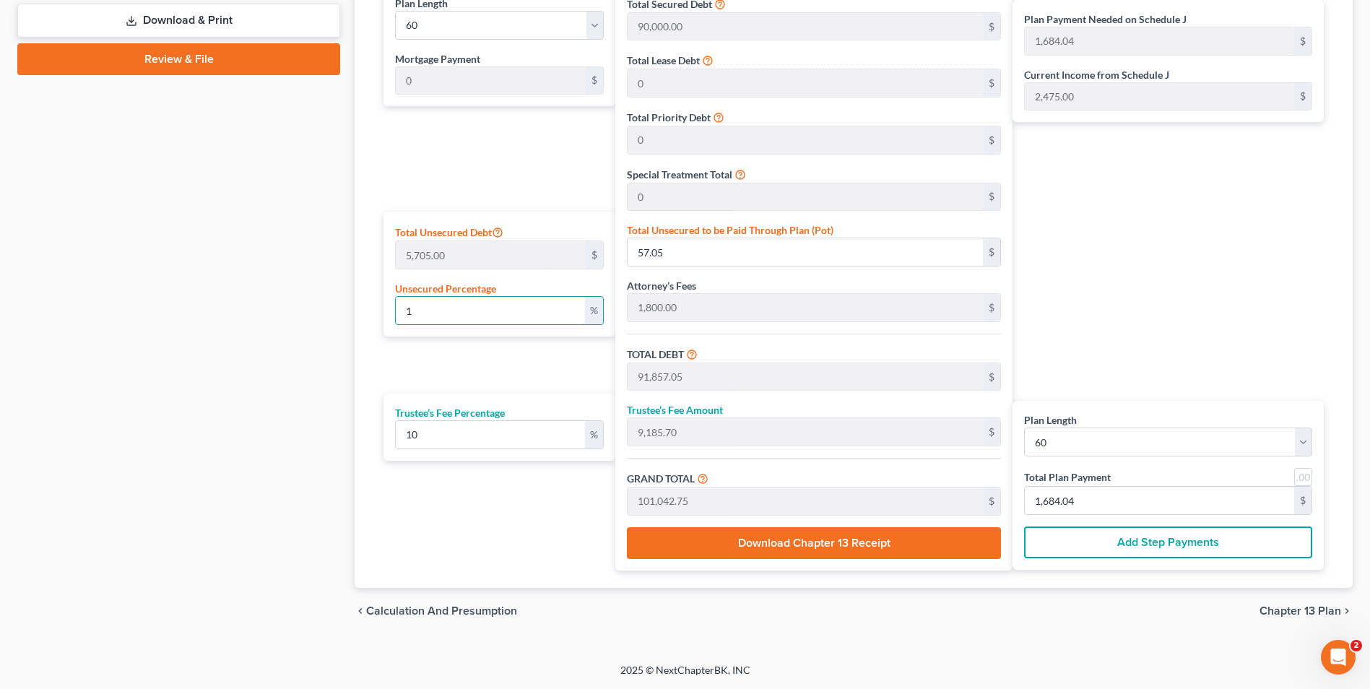
type input "1"
click at [424, 358] on div "Plan Length 1 2 3 4 5 6 7 8 9 10 11 12 13 14 15 16 17 18 19 20 21 22 23 24 25 2…" at bounding box center [495, 277] width 238 height 587
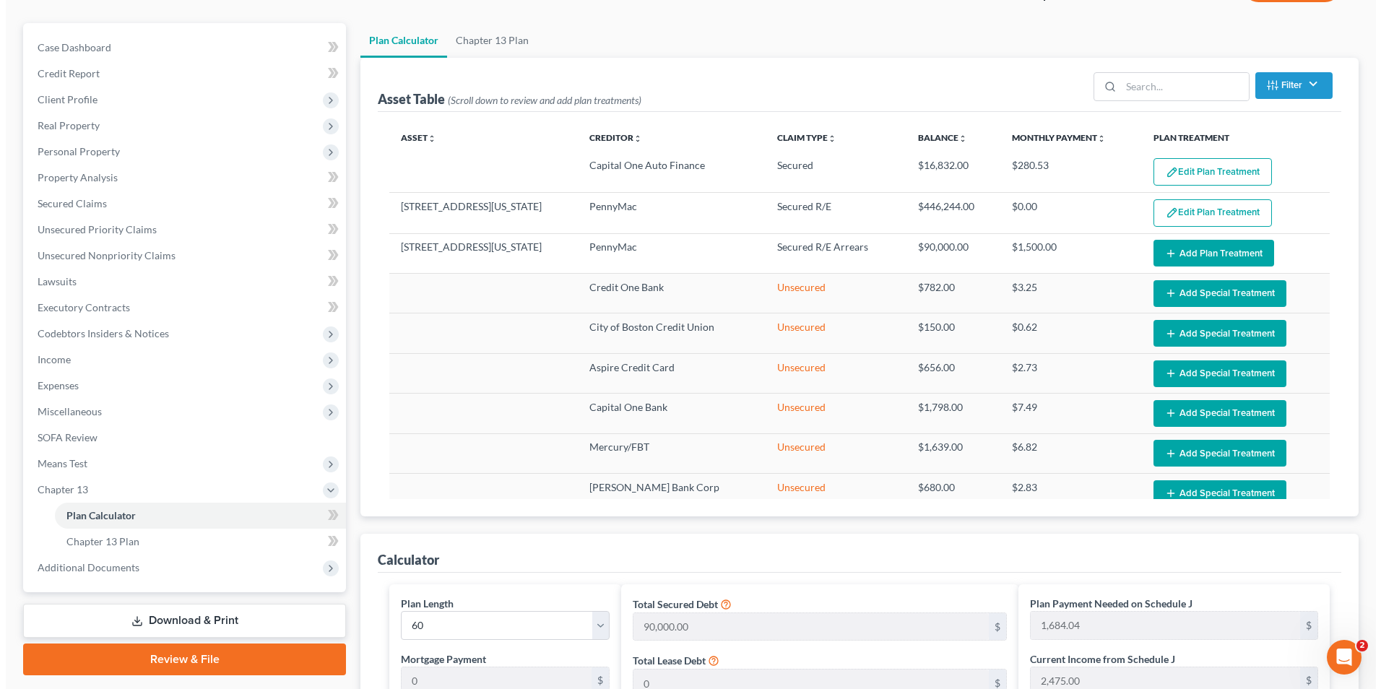
scroll to position [0, 0]
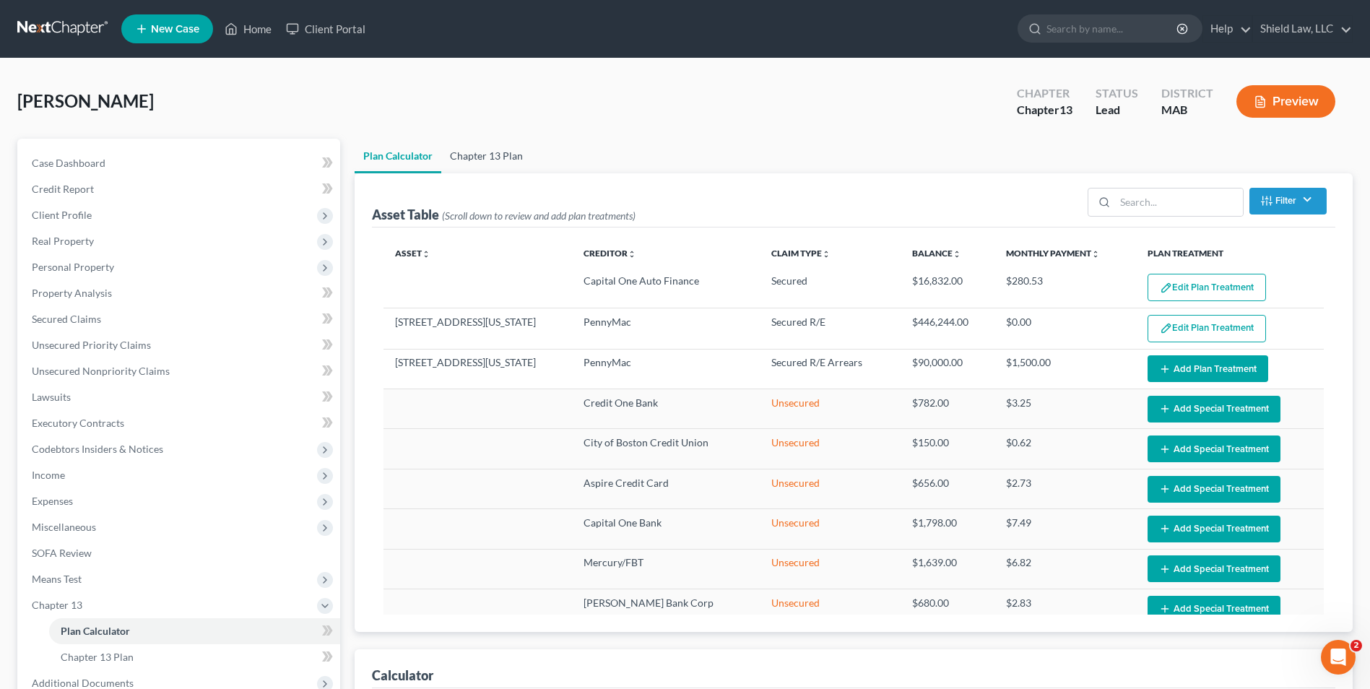
click at [496, 159] on link "Chapter 13 Plan" at bounding box center [486, 156] width 90 height 35
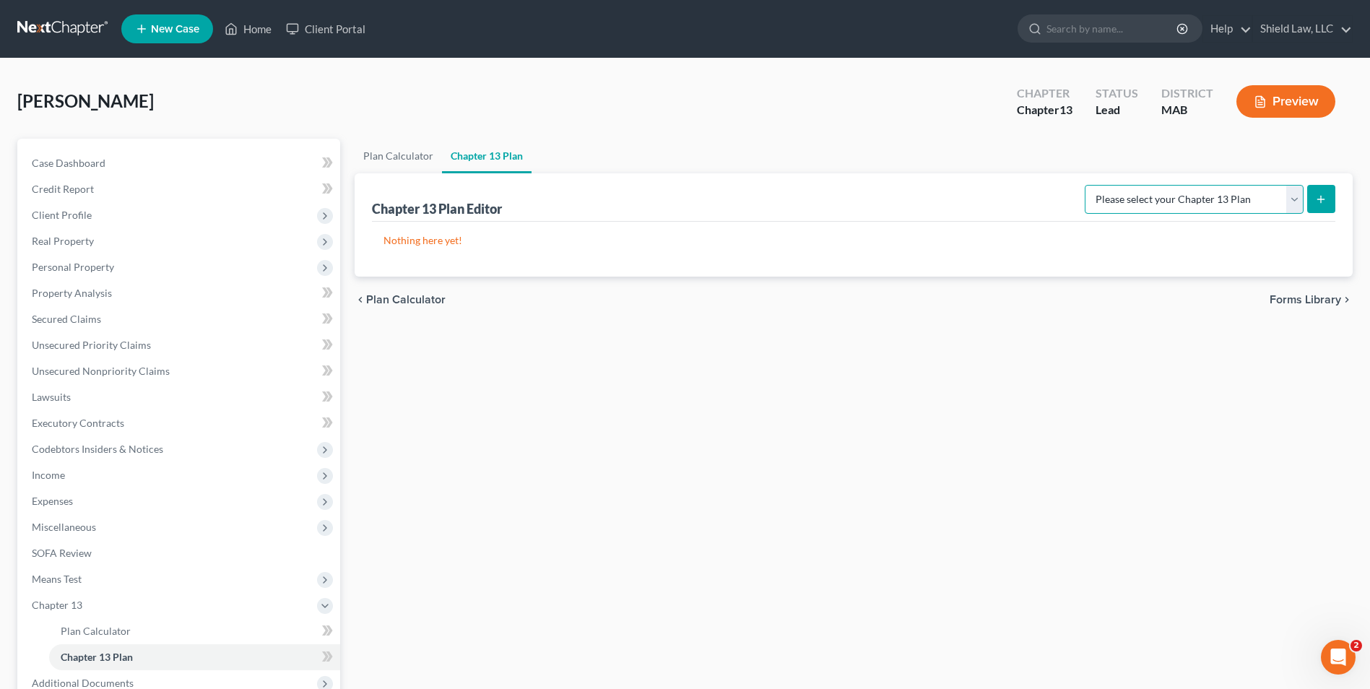
drag, startPoint x: 1135, startPoint y: 208, endPoint x: 1133, endPoint y: 215, distance: 7.4
click at [1135, 208] on select "Please select your Chapter 13 Plan District of [US_STATE] - Effective [DATE] Na…" at bounding box center [1194, 199] width 219 height 29
click at [1085, 185] on select "Please select your Chapter 13 Plan District of [US_STATE] - Effective [DATE] Na…" at bounding box center [1194, 199] width 219 height 29
click at [1327, 198] on icon "submit" at bounding box center [1322, 200] width 12 height 12
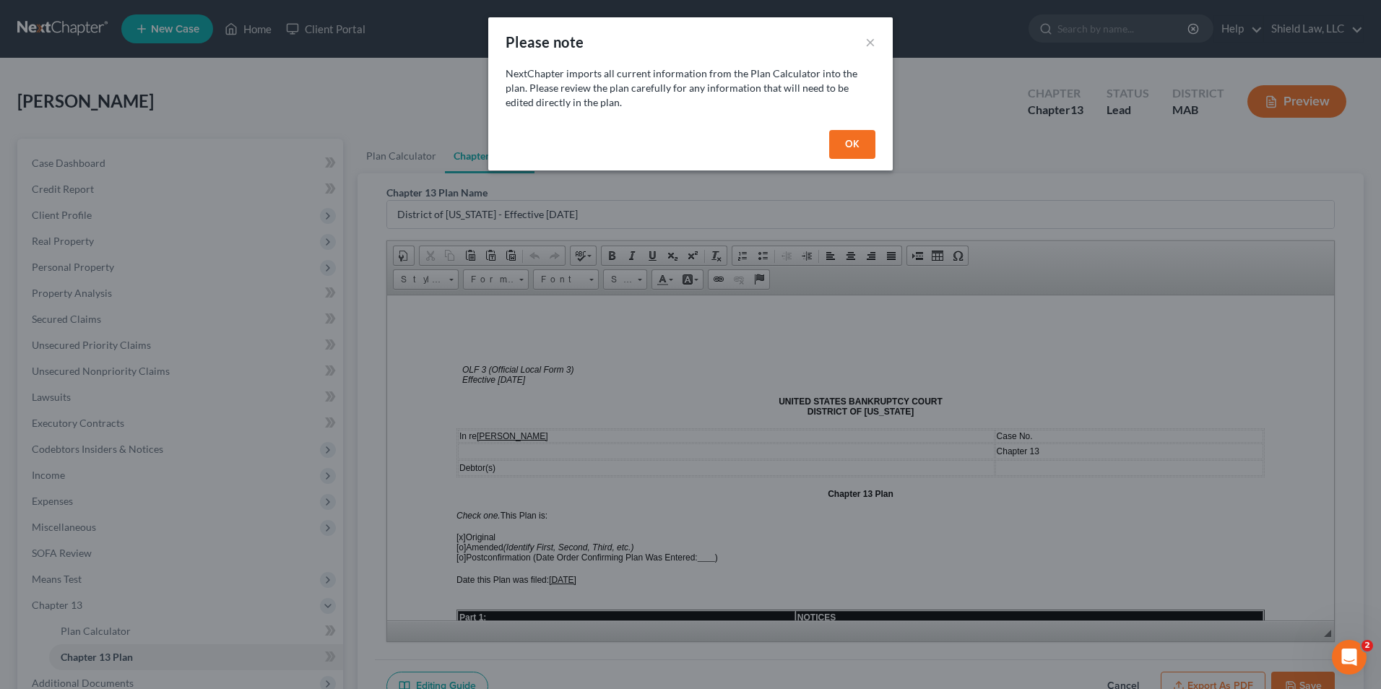
click at [842, 135] on button "OK" at bounding box center [852, 144] width 46 height 29
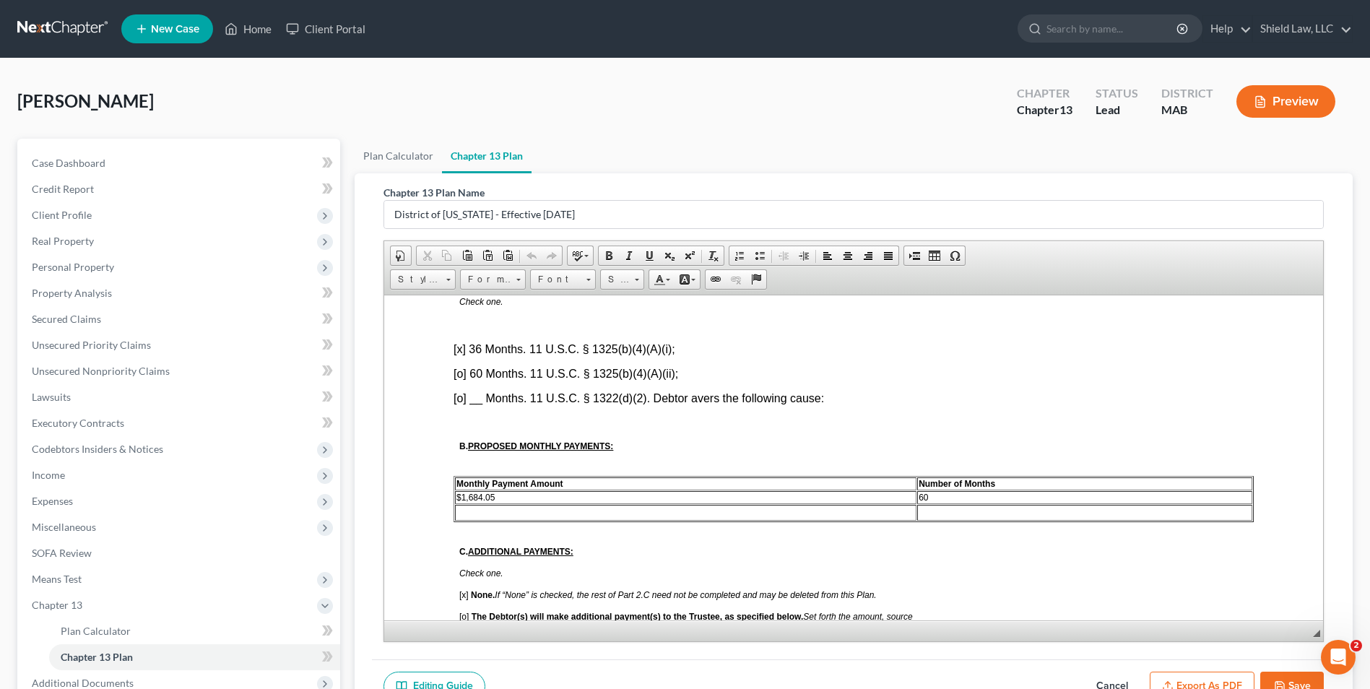
scroll to position [722, 0]
click at [459, 346] on font "[x] 36 Months. 11 U.S.C. § 1325(b)(4)(A)(i);" at bounding box center [565, 348] width 222 height 12
click at [462, 394] on font "[o] __ Months. 11 U.S.C. § 1322(d)(2). Debtor avers the following cause:" at bounding box center [639, 397] width 371 height 12
click at [480, 401] on font "[x ] __ Months. 11 U.S.C. § 1322(d)(2). Debtor avers the following cause:" at bounding box center [639, 397] width 370 height 12
click at [904, 400] on p "[x ] 60 Months. 11 U.S.C. § 1322(d)(2). Debtor avers the following cause:" at bounding box center [854, 397] width 800 height 13
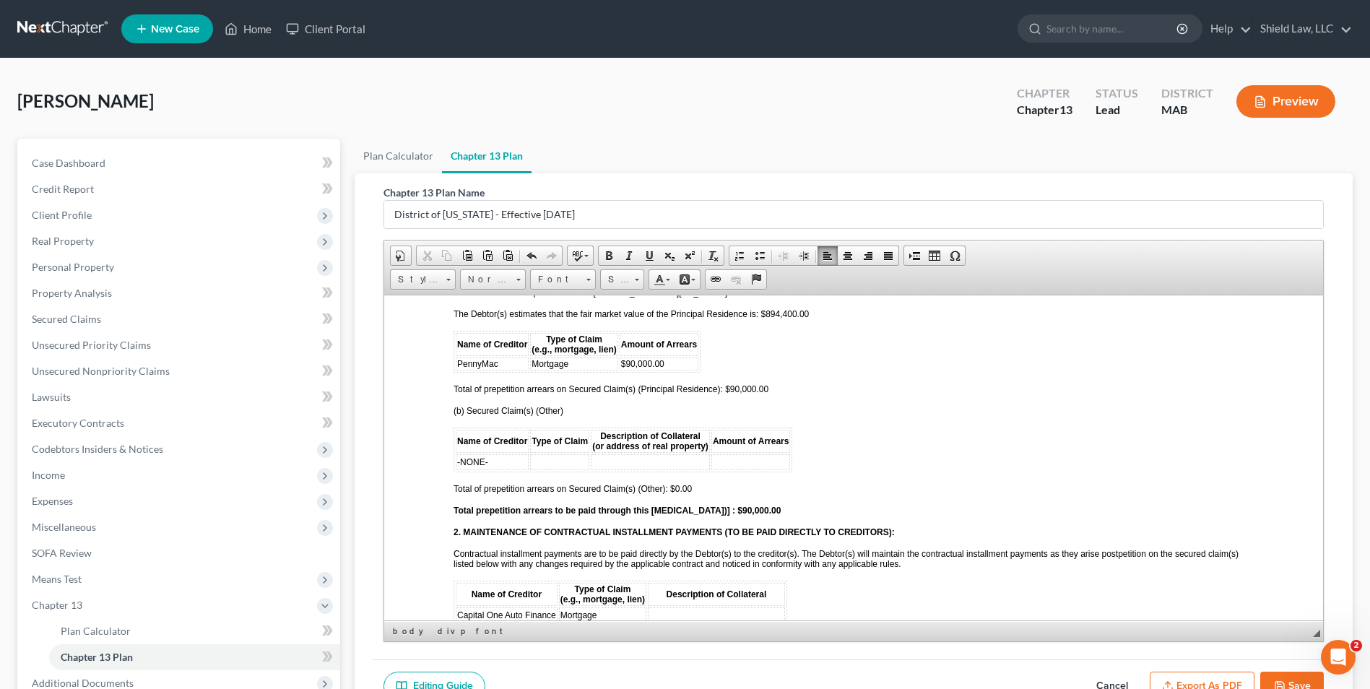
scroll to position [1589, 0]
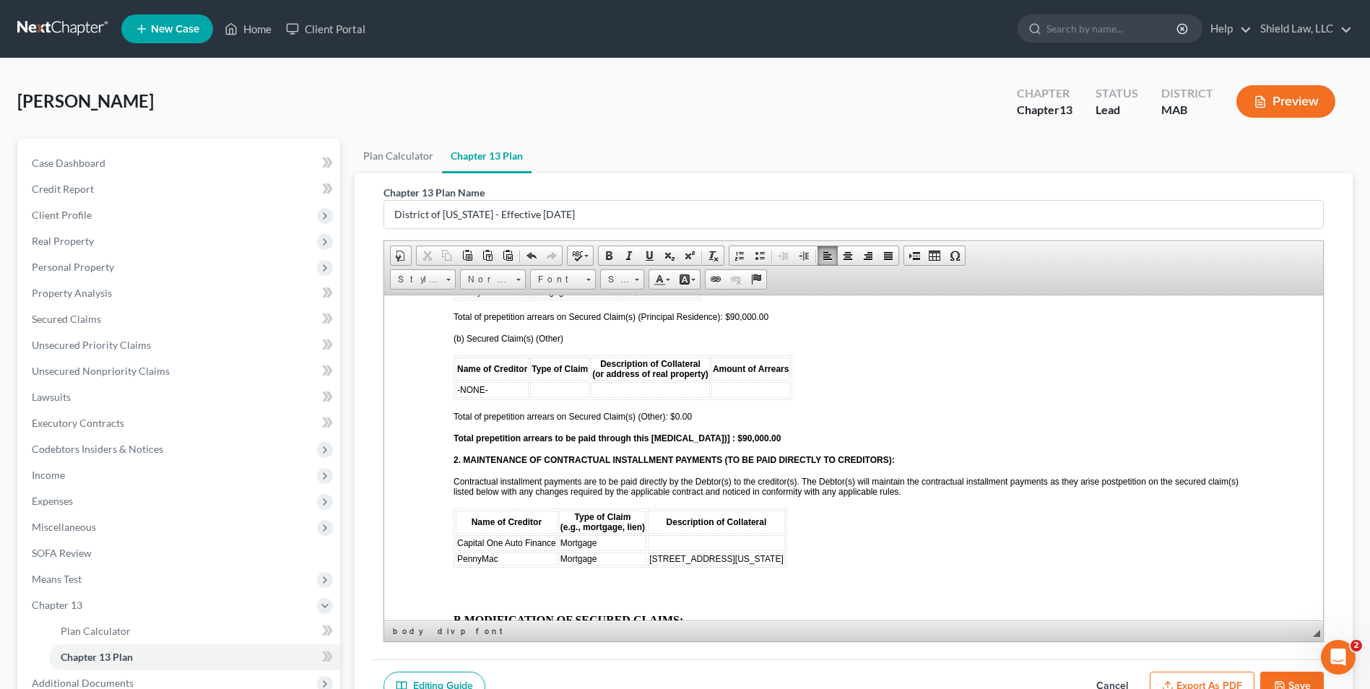
click at [580, 543] on span "Mortgage" at bounding box center [579, 542] width 37 height 10
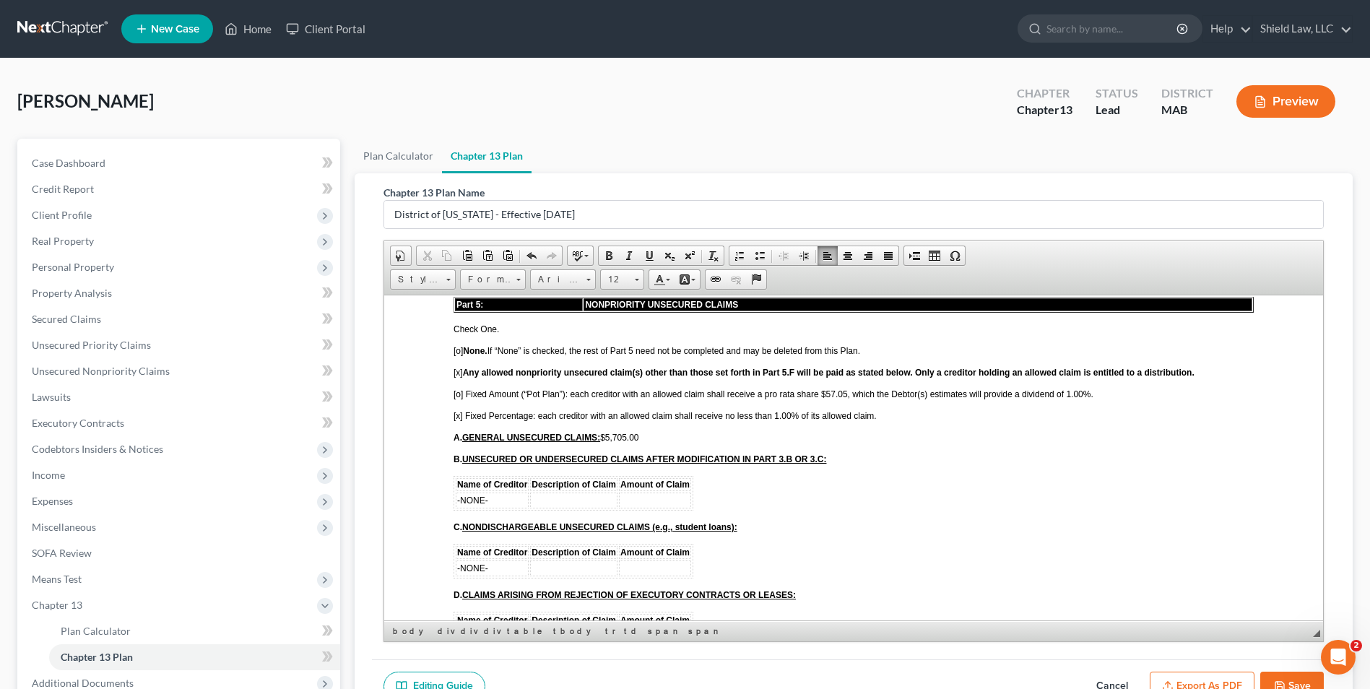
scroll to position [3034, 0]
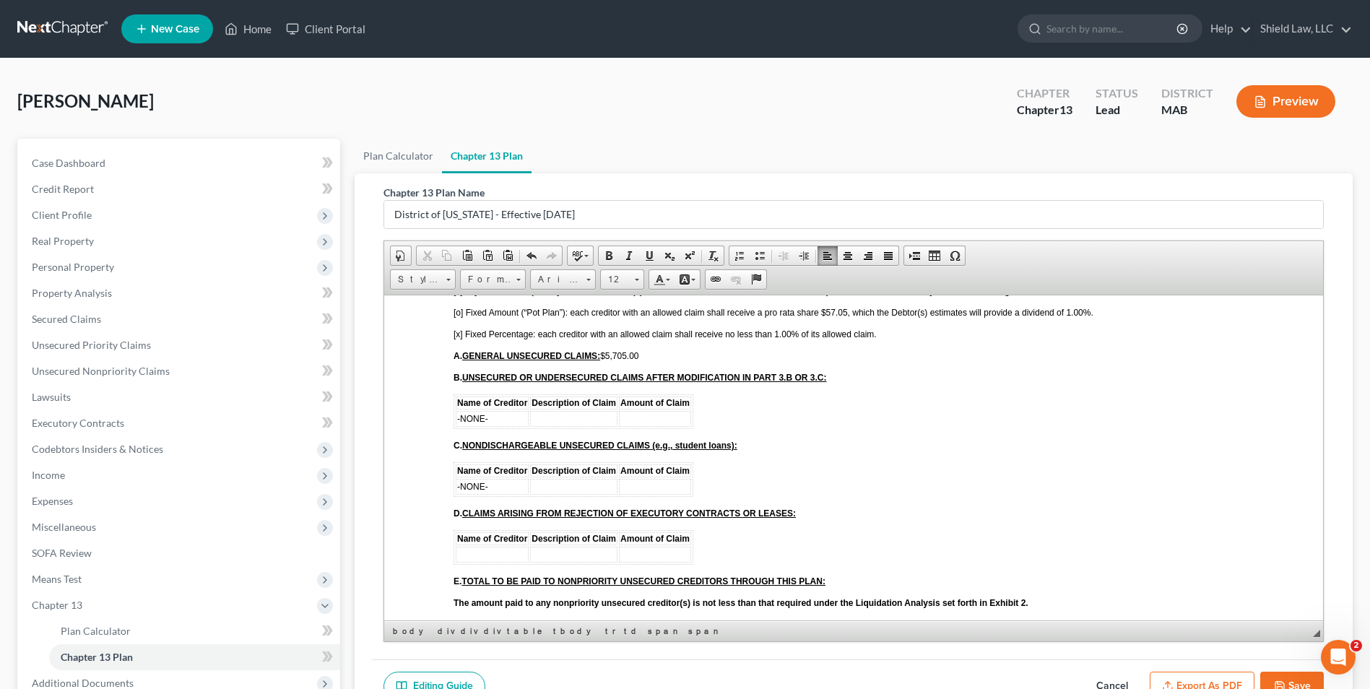
click at [459, 329] on span "[x] Fixed Percentage: each creditor with an allowed claim shall receive no less…" at bounding box center [665, 334] width 423 height 10
click at [457, 314] on span "[o] Fixed Amount (“Pot Plan”): each creditor with an allowed claim shall receiv…" at bounding box center [774, 312] width 640 height 10
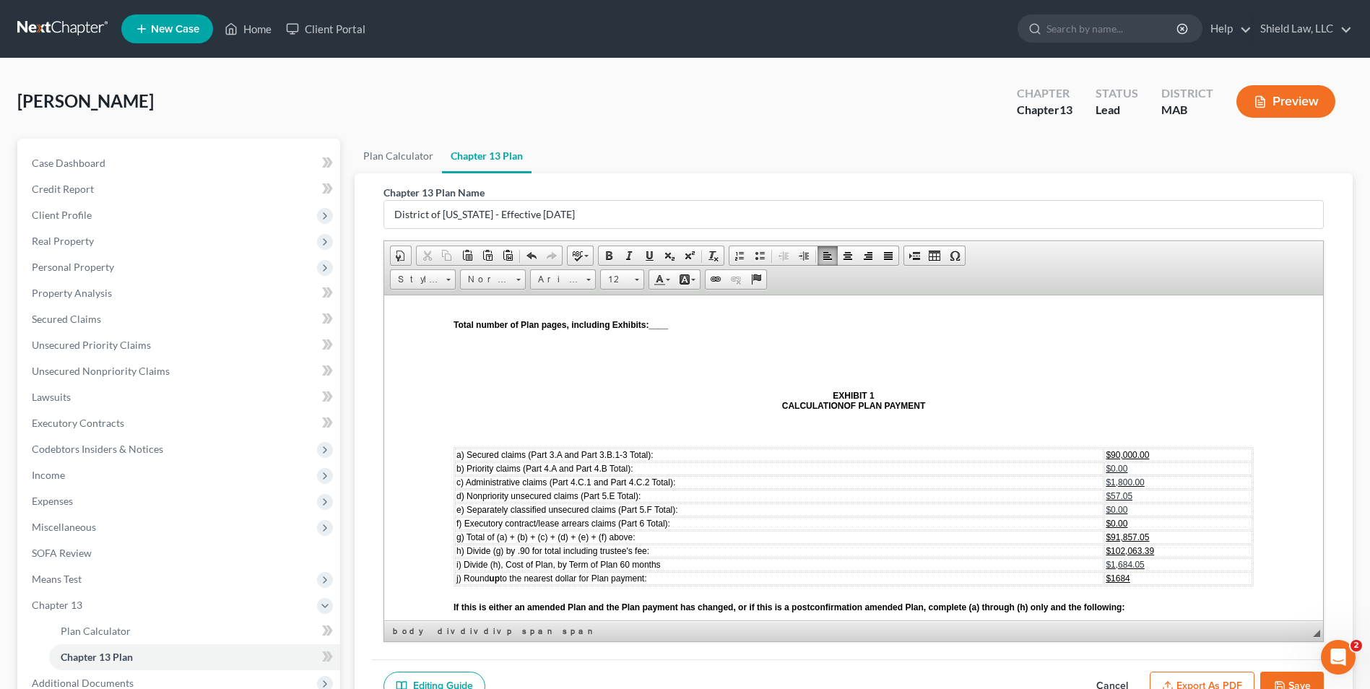
scroll to position [4334, 0]
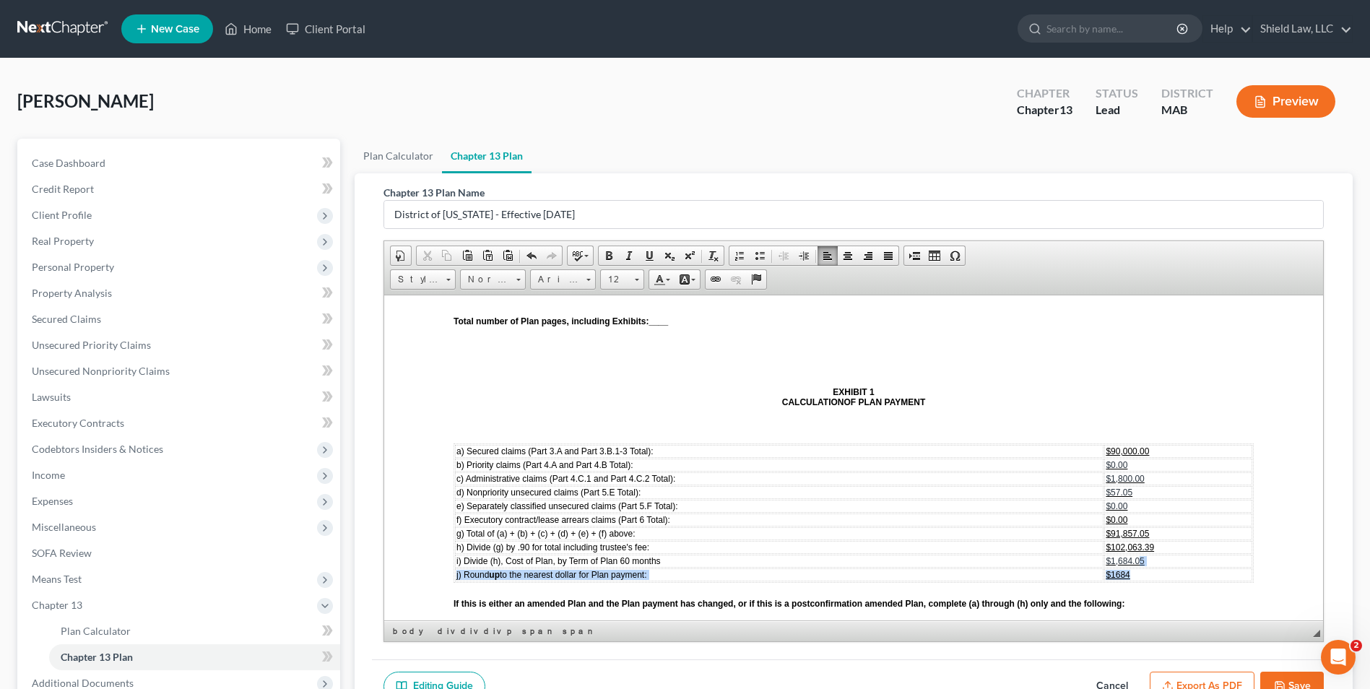
drag, startPoint x: 1143, startPoint y: 570, endPoint x: 1129, endPoint y: 568, distance: 13.9
click at [1129, 568] on tbody "a) Secured claims (Part 3.A and Part 3.B.1‐3 Total): $90,000.00 b) Priority cla…" at bounding box center [854, 512] width 798 height 137
click at [1136, 564] on td "$1,684.05" at bounding box center [1179, 560] width 148 height 13
drag, startPoint x: 1140, startPoint y: 563, endPoint x: 1108, endPoint y: 561, distance: 31.9
click at [1108, 561] on td "$1,684.05" at bounding box center [1179, 560] width 148 height 13
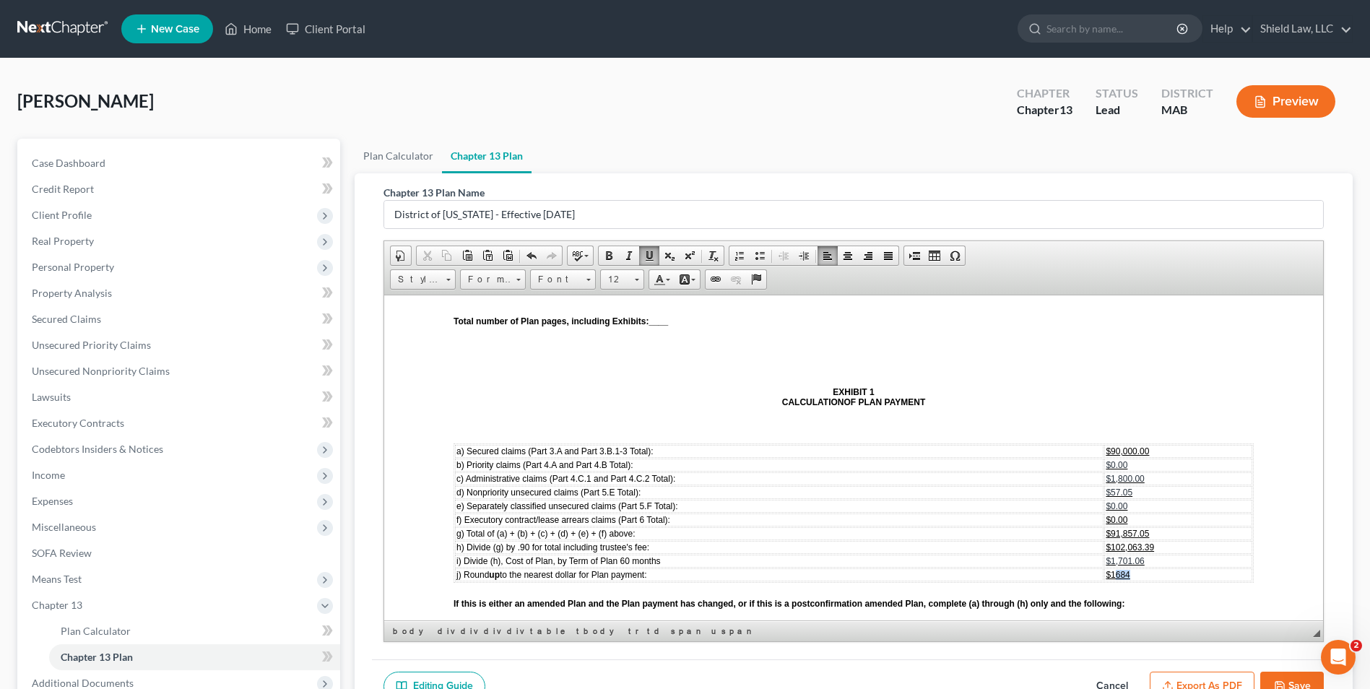
drag, startPoint x: 1133, startPoint y: 573, endPoint x: 1108, endPoint y: 575, distance: 24.7
click at [1108, 575] on td "$1684" at bounding box center [1179, 574] width 148 height 13
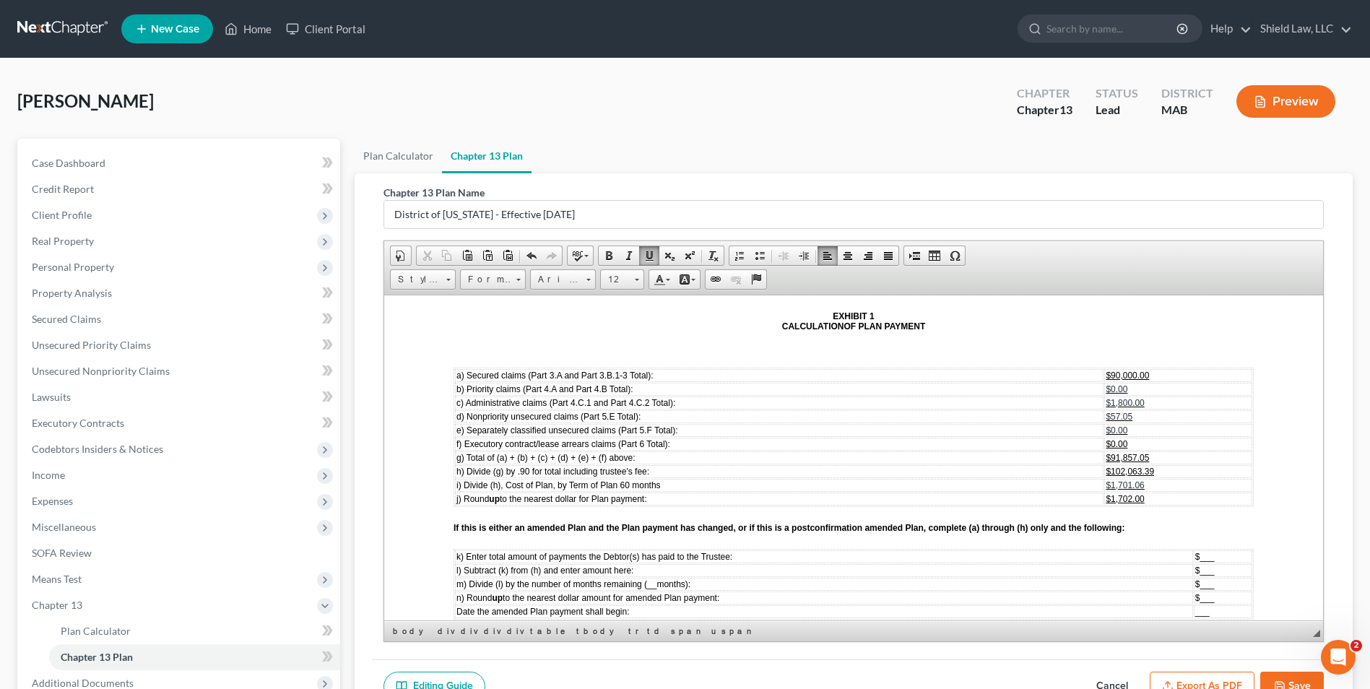
scroll to position [4768, 0]
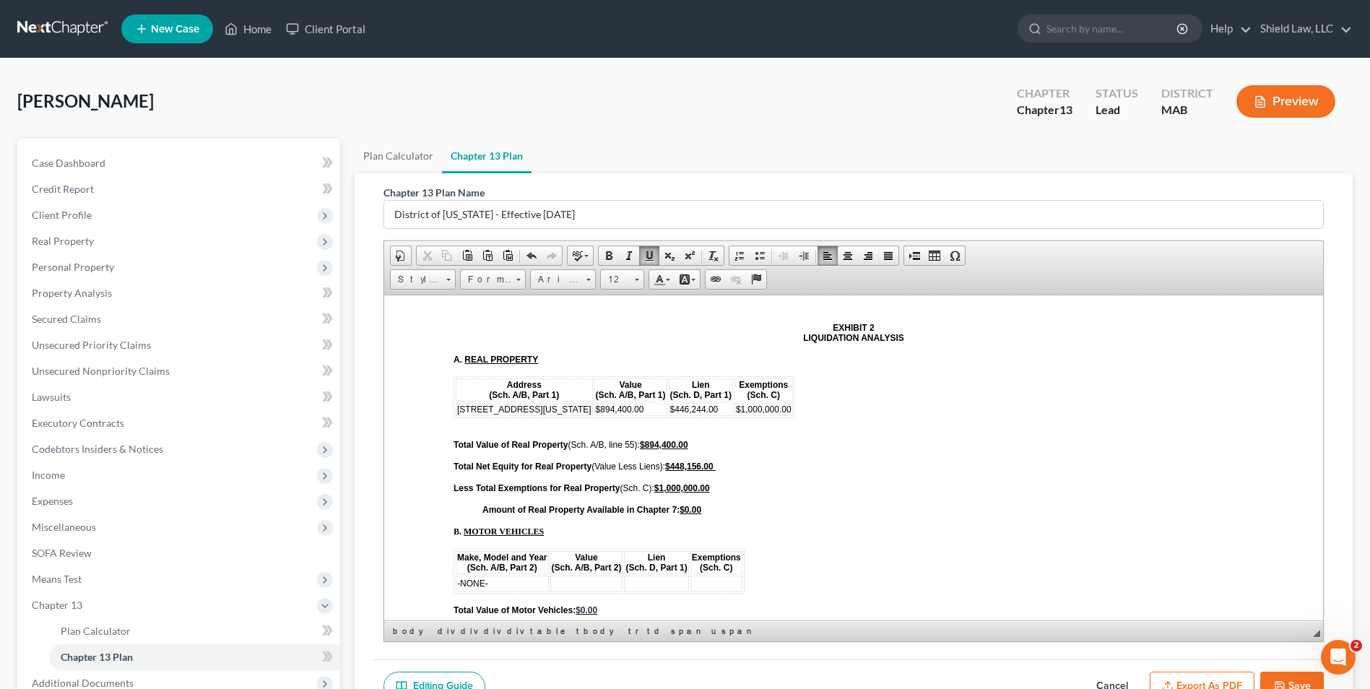
click at [1299, 673] on button "Save" at bounding box center [1293, 687] width 64 height 30
select select "0"
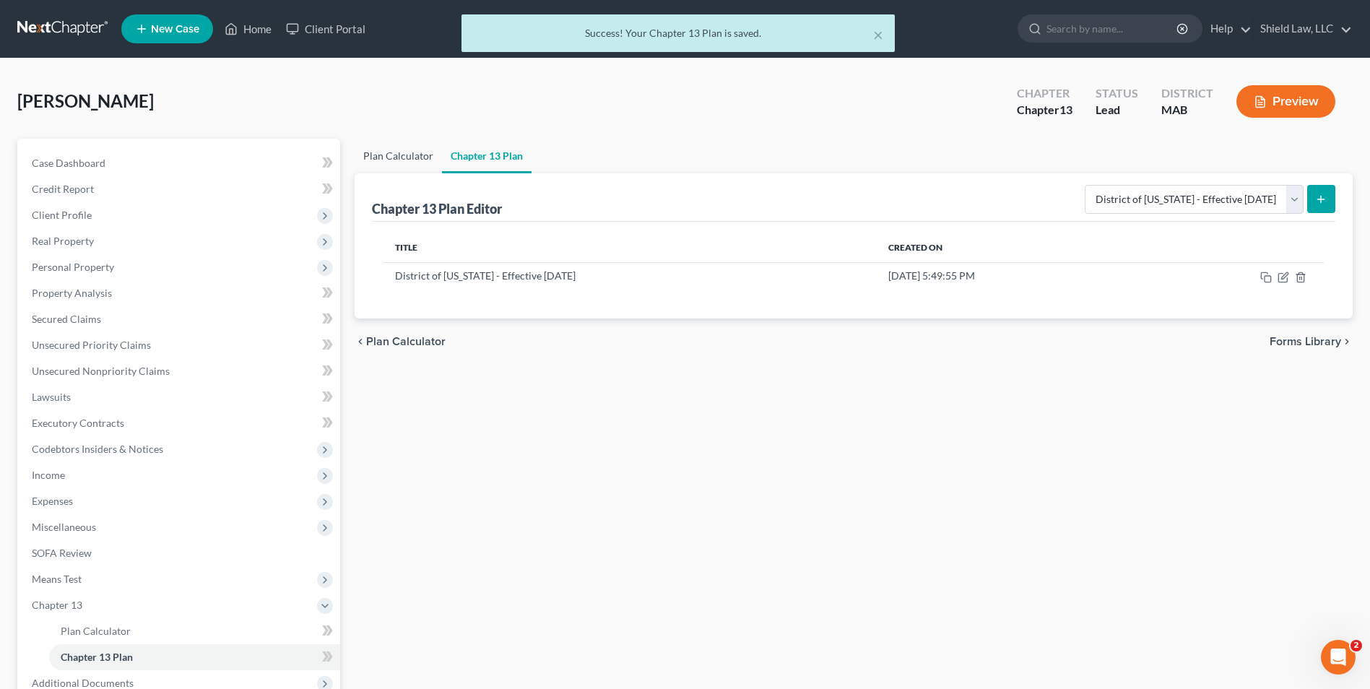
click at [409, 160] on link "Plan Calculator" at bounding box center [398, 156] width 87 height 35
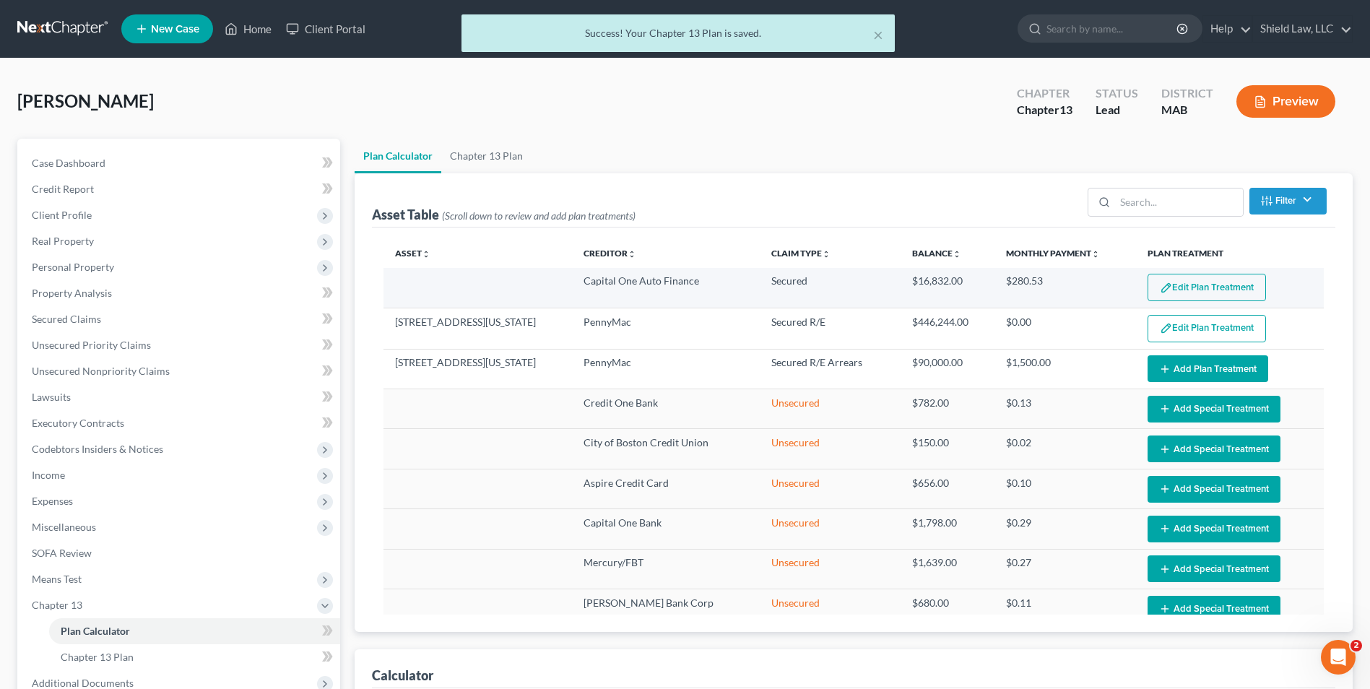
select select "59"
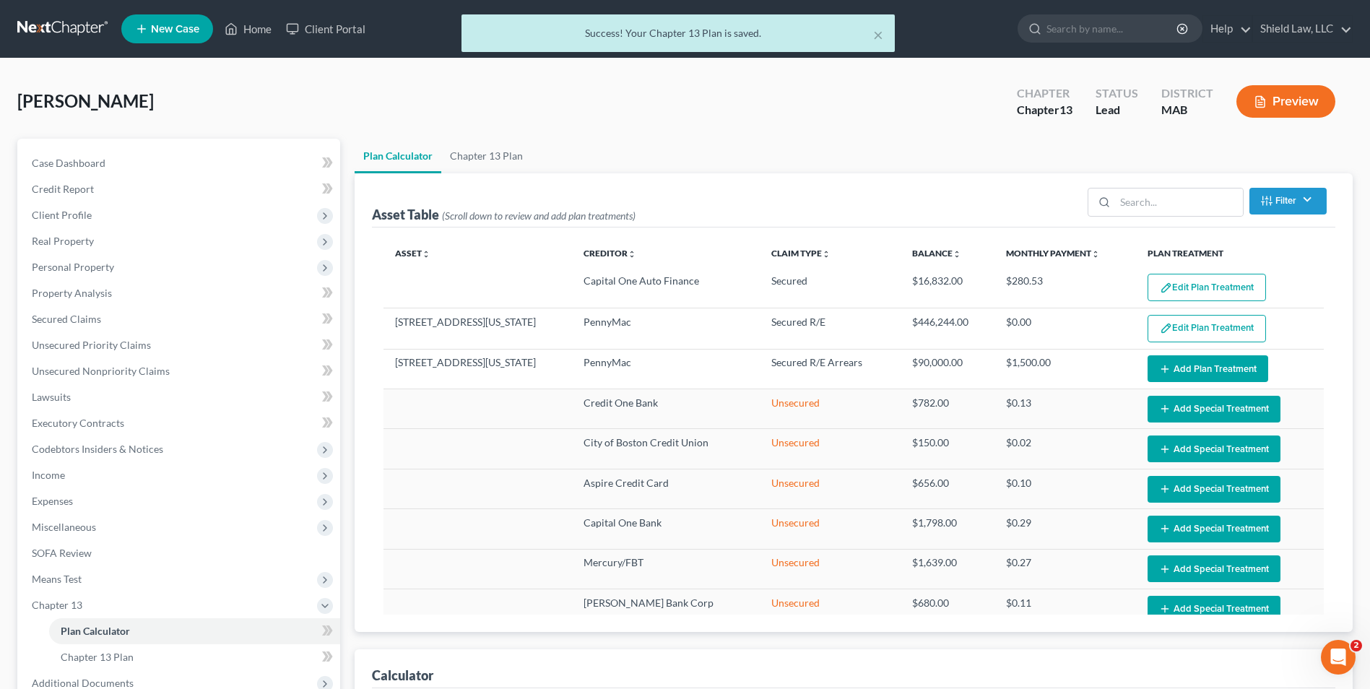
drag, startPoint x: 956, startPoint y: 279, endPoint x: 912, endPoint y: 278, distance: 44.1
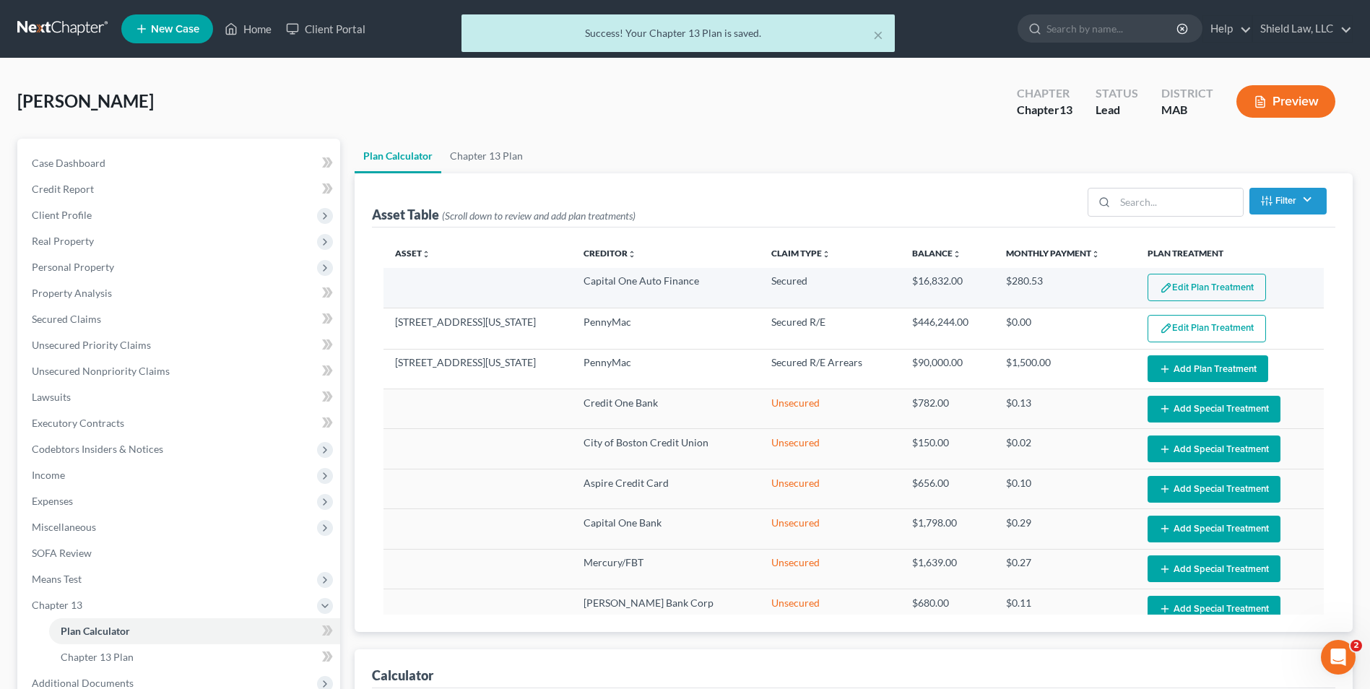
drag, startPoint x: 912, startPoint y: 278, endPoint x: 956, endPoint y: 282, distance: 44.3
click at [916, 277] on td "$16,832.00" at bounding box center [948, 288] width 94 height 40
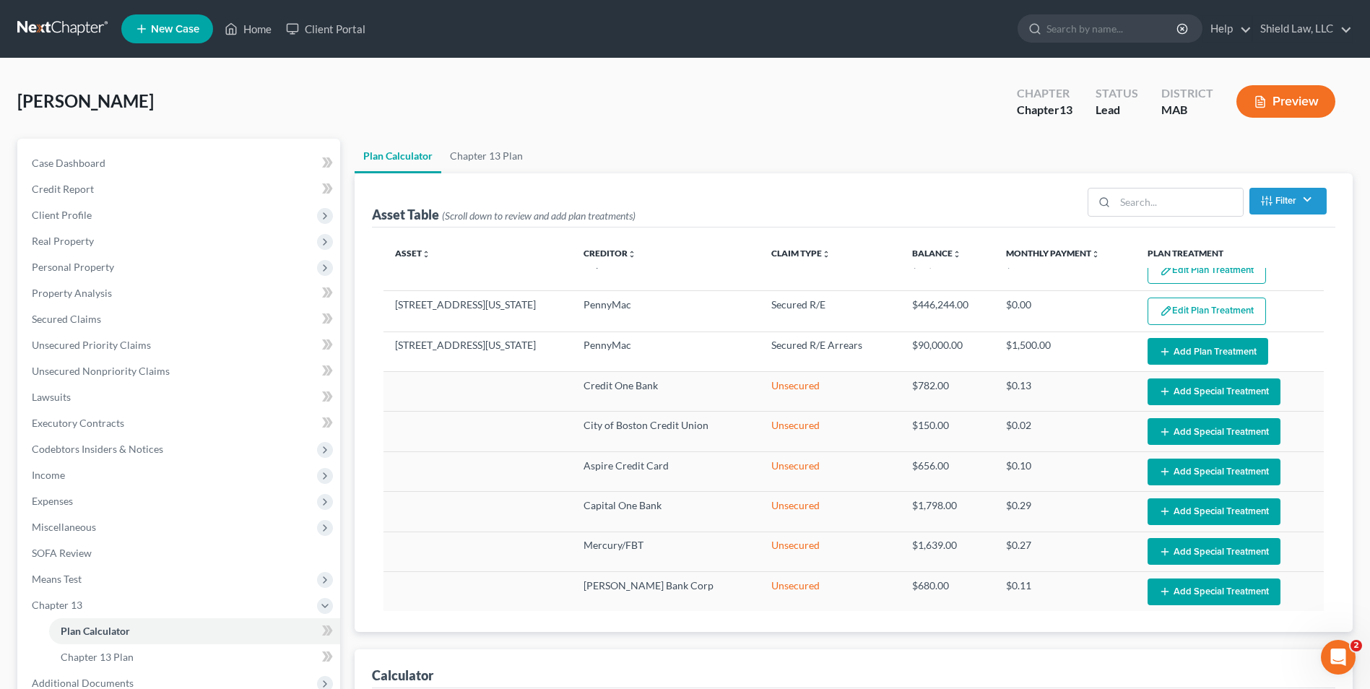
scroll to position [25, 0]
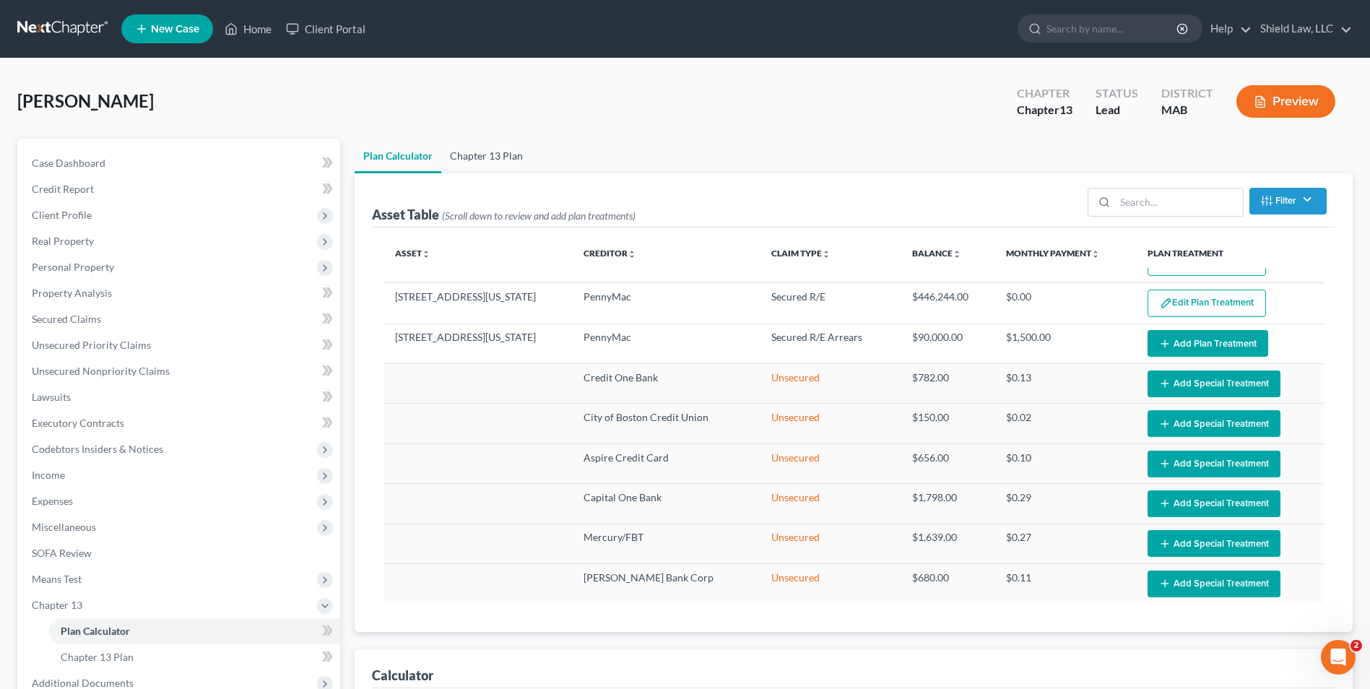
click at [485, 160] on link "Chapter 13 Plan" at bounding box center [486, 156] width 90 height 35
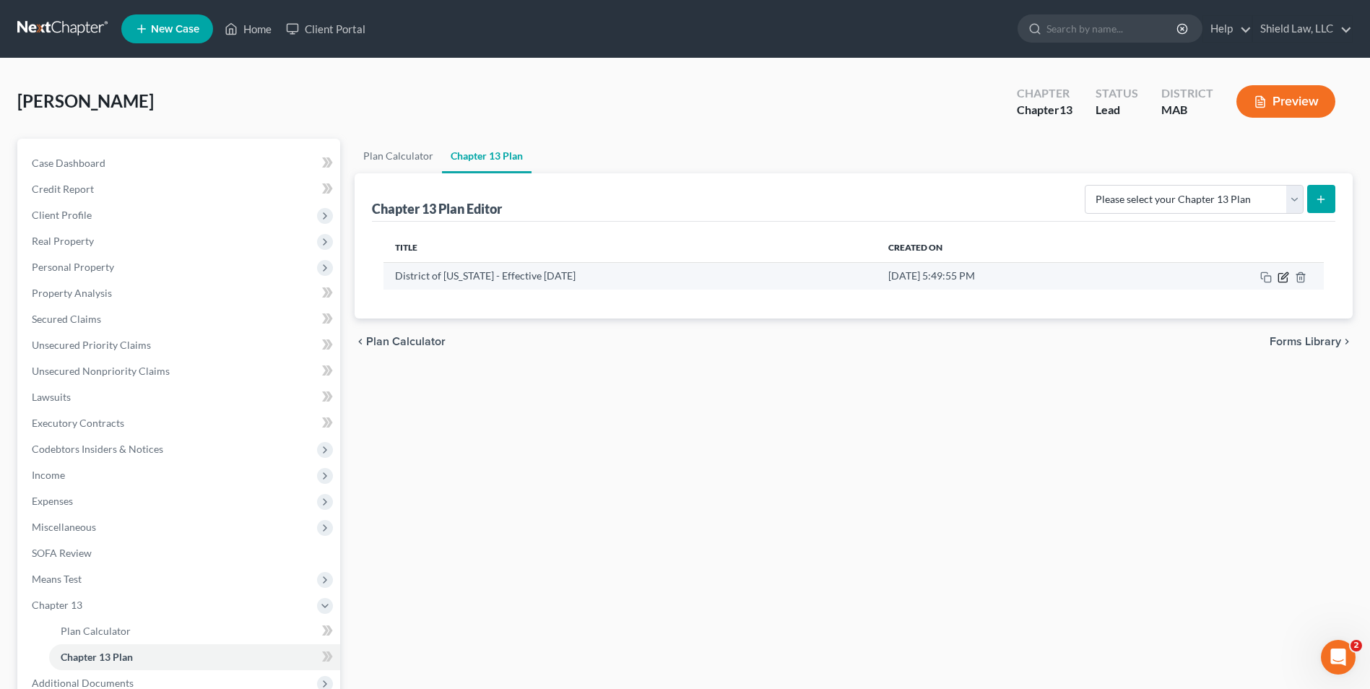
click at [1282, 277] on icon "button" at bounding box center [1284, 278] width 12 height 12
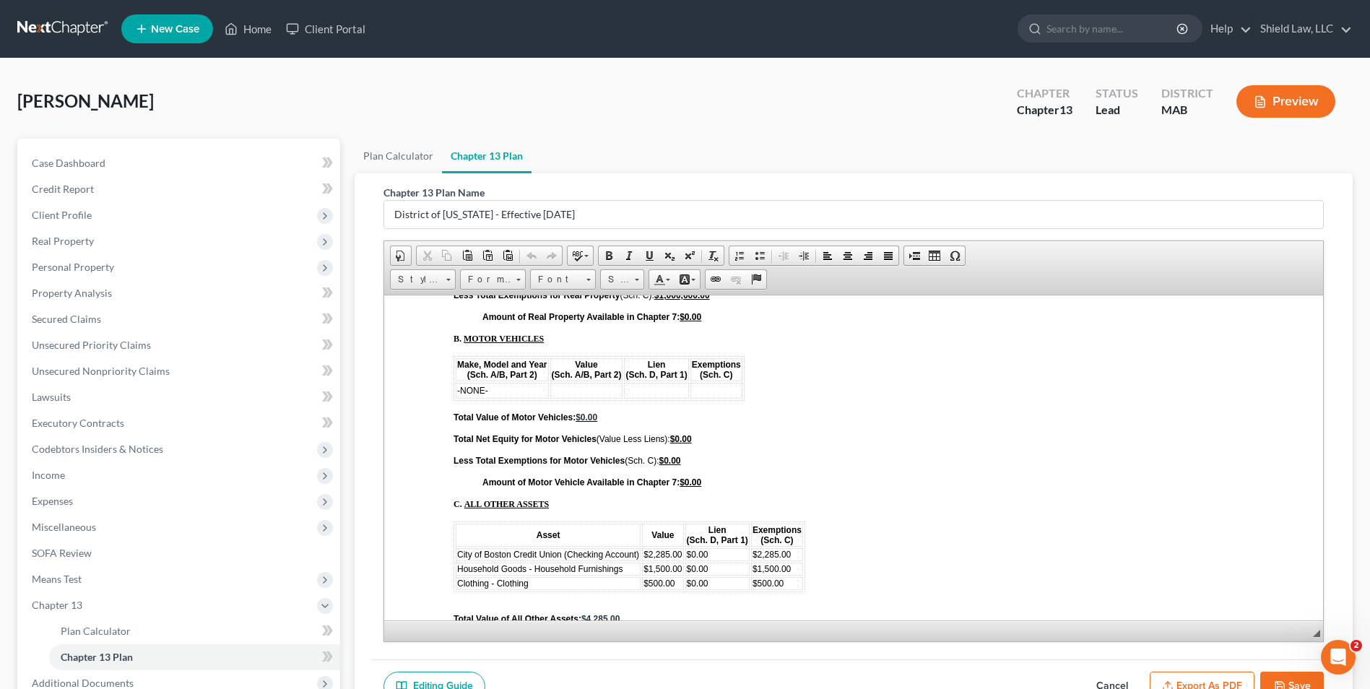
scroll to position [4840, 0]
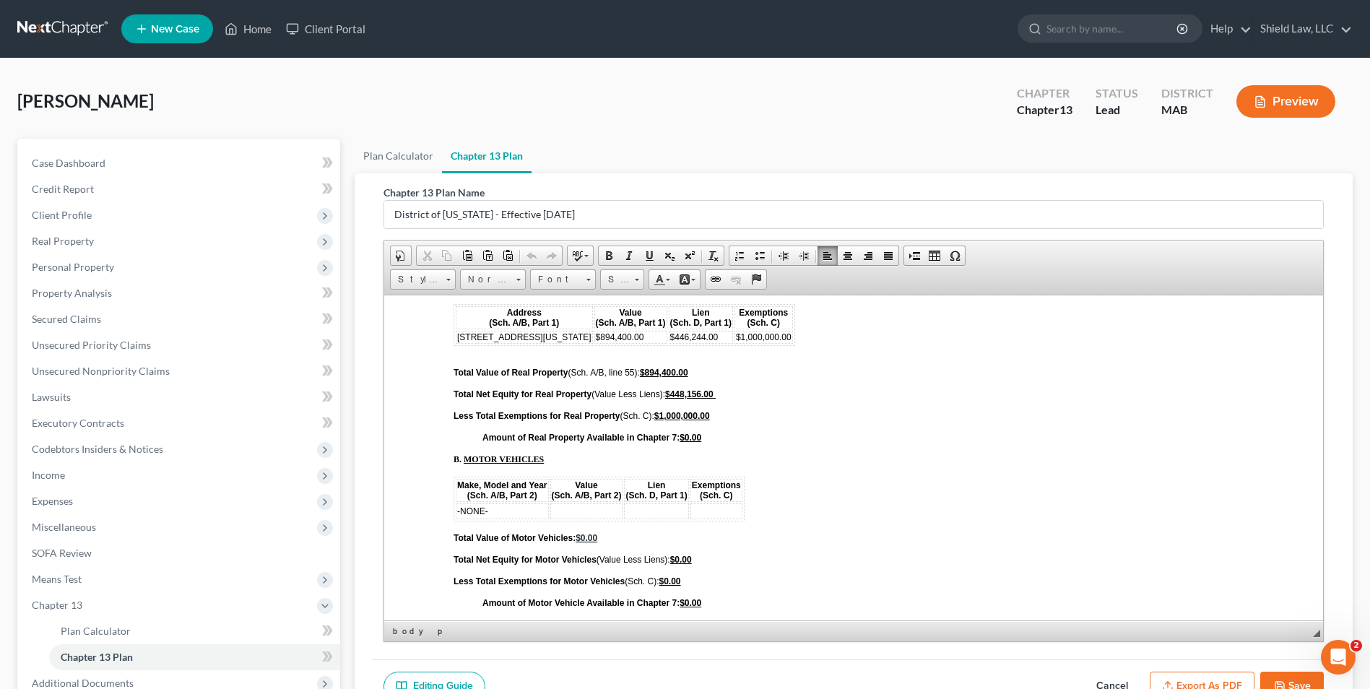
click at [647, 513] on td at bounding box center [656, 511] width 64 height 16
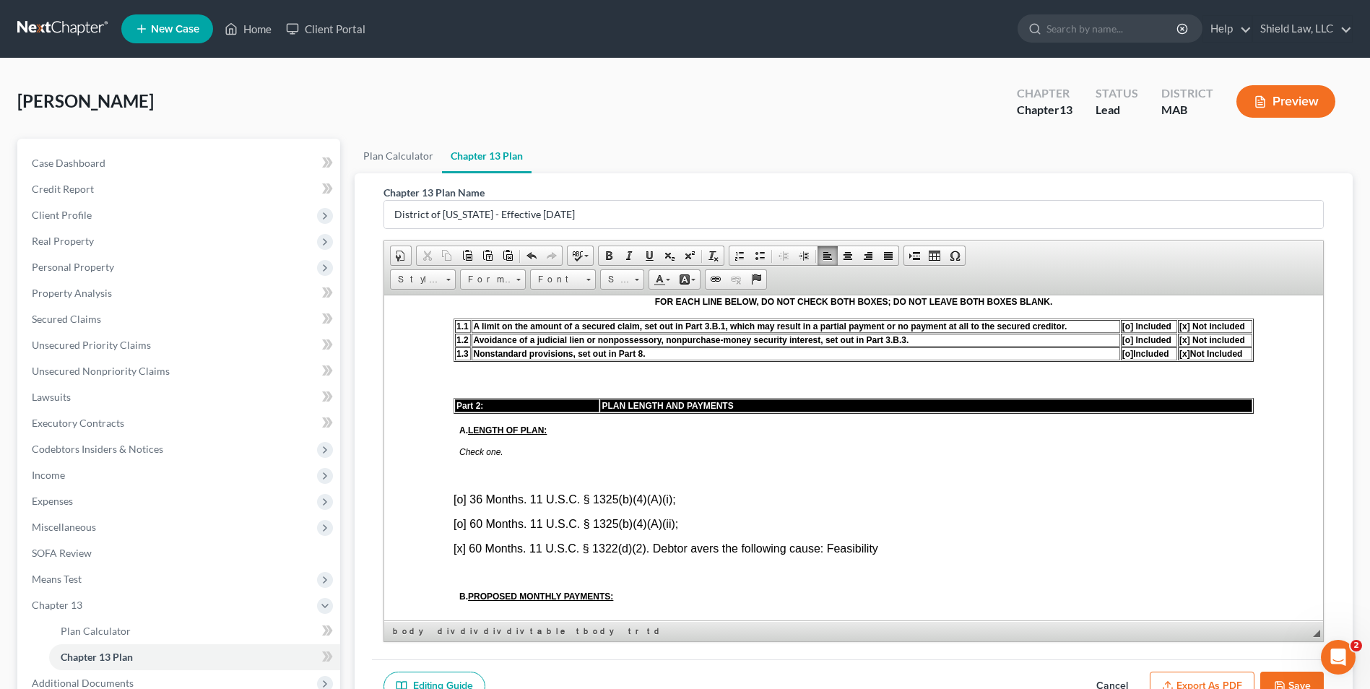
scroll to position [722, 0]
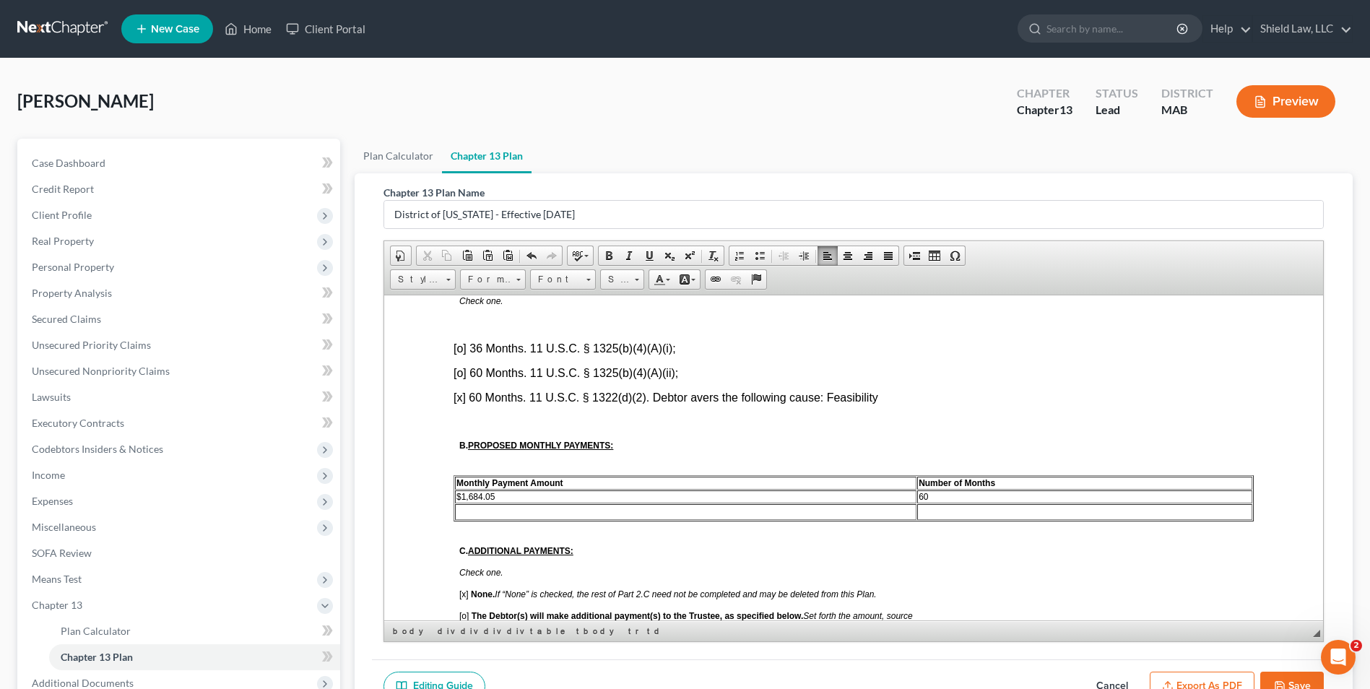
click at [498, 498] on td "$1,684.05" at bounding box center [686, 496] width 462 height 13
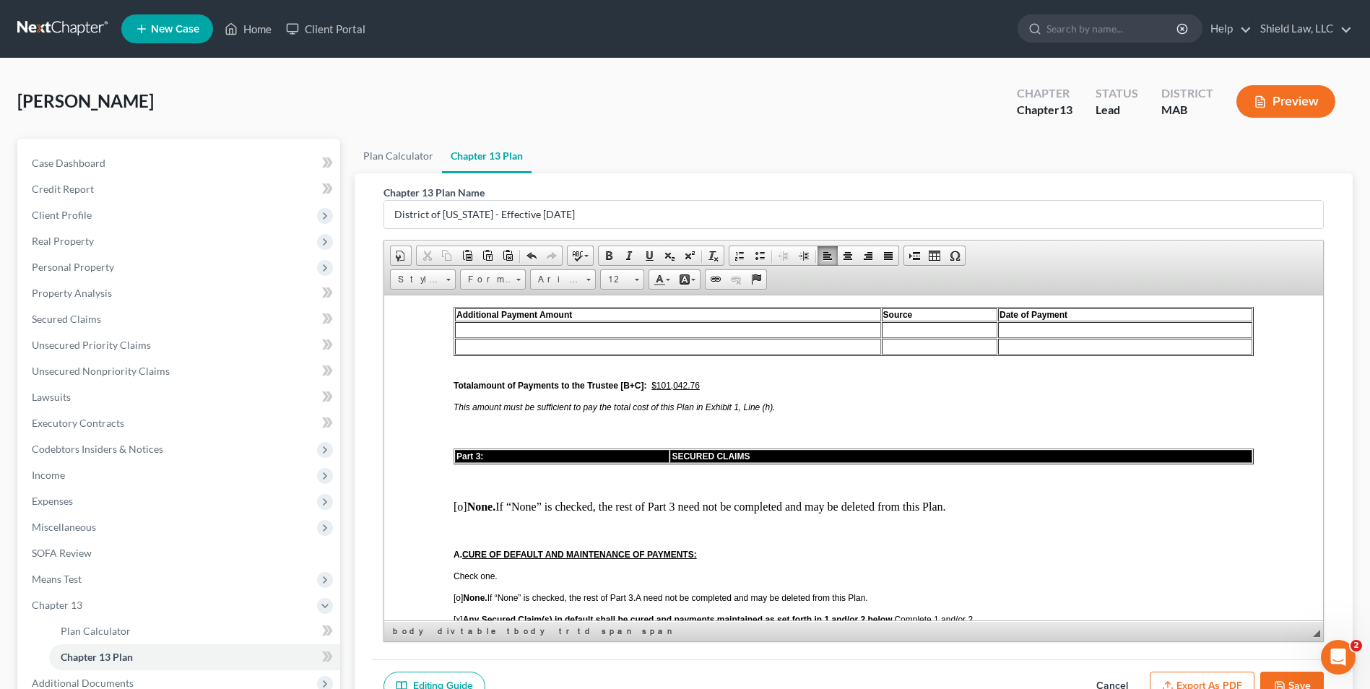
scroll to position [1084, 0]
drag, startPoint x: 700, startPoint y: 381, endPoint x: 670, endPoint y: 383, distance: 30.4
click at [670, 383] on u "$101,042.76" at bounding box center [676, 384] width 48 height 10
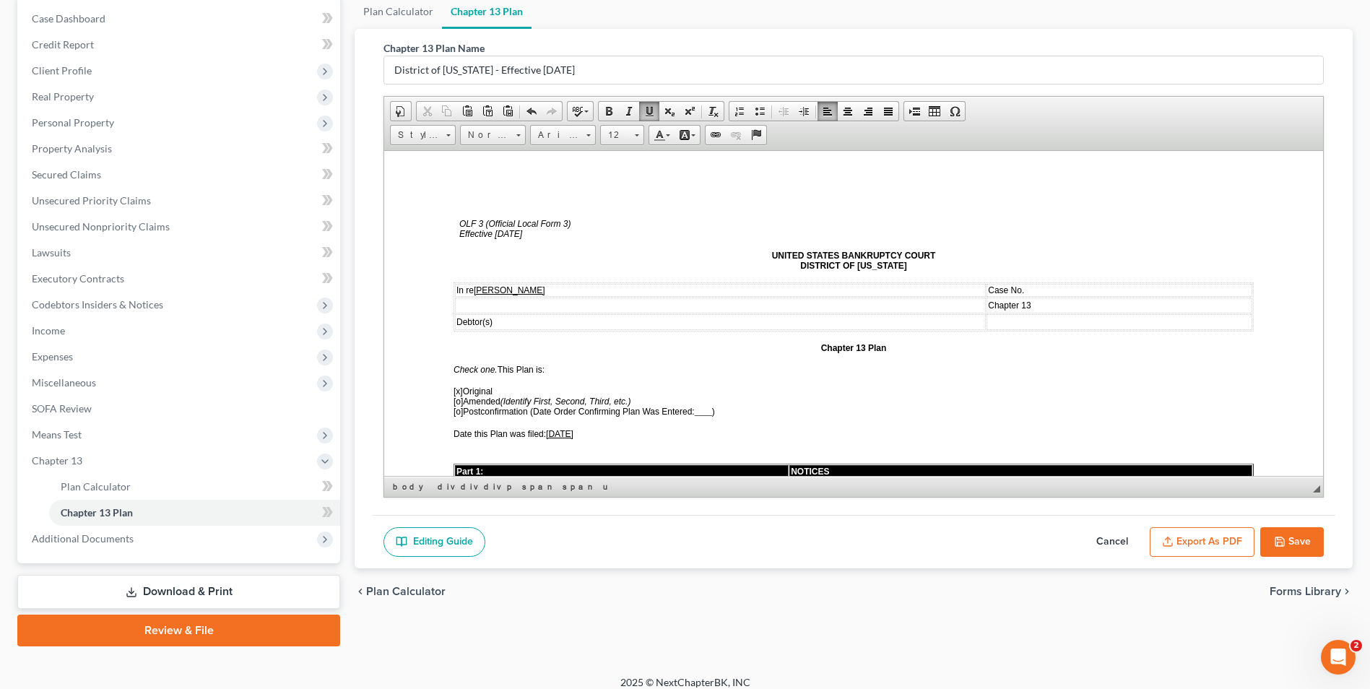
scroll to position [0, 0]
drag, startPoint x: 1297, startPoint y: 545, endPoint x: 868, endPoint y: 487, distance: 433.1
click at [1297, 545] on button "Save" at bounding box center [1293, 542] width 64 height 30
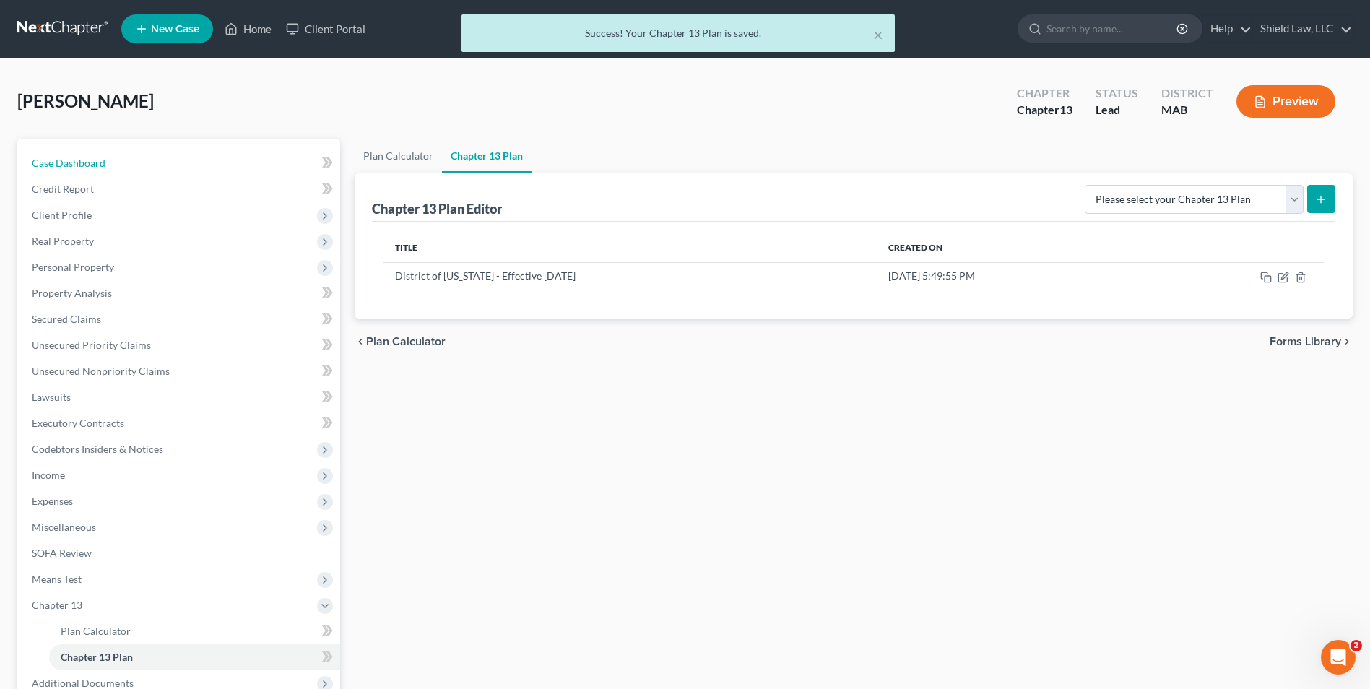
drag, startPoint x: 118, startPoint y: 158, endPoint x: 326, endPoint y: 48, distance: 234.6
click at [118, 158] on link "Case Dashboard" at bounding box center [180, 163] width 320 height 26
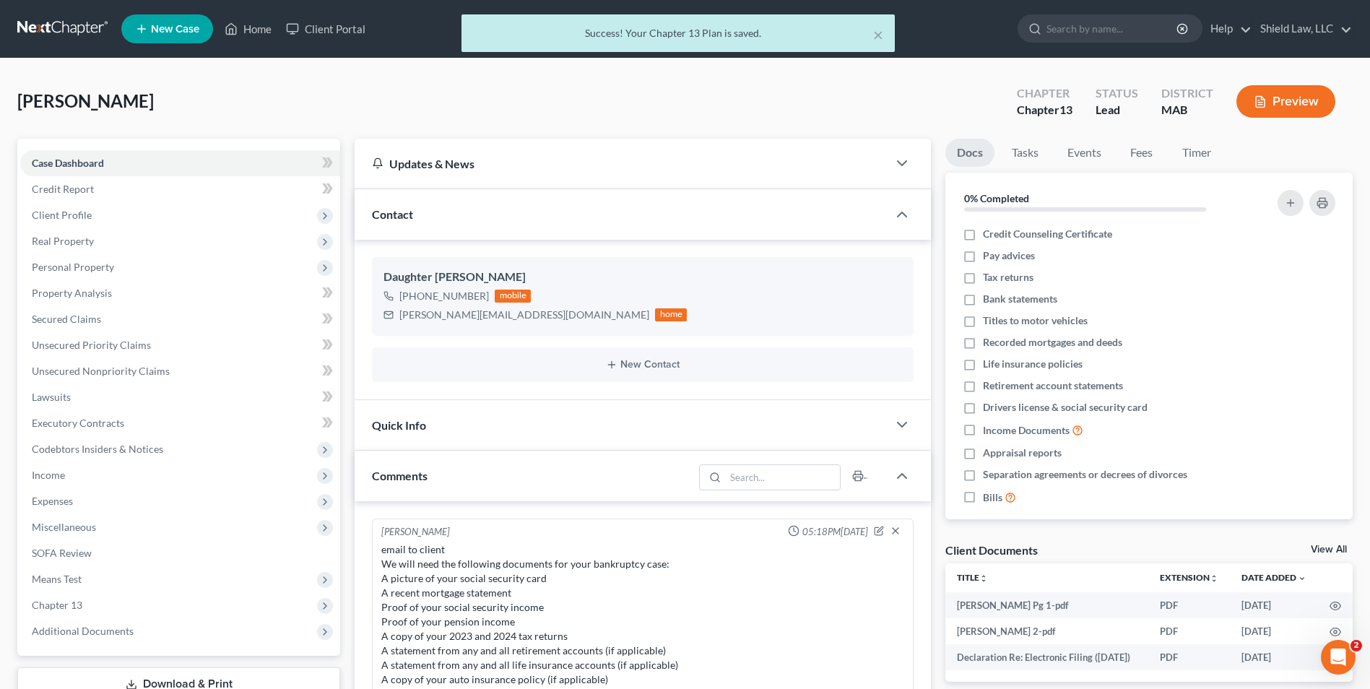
scroll to position [439, 0]
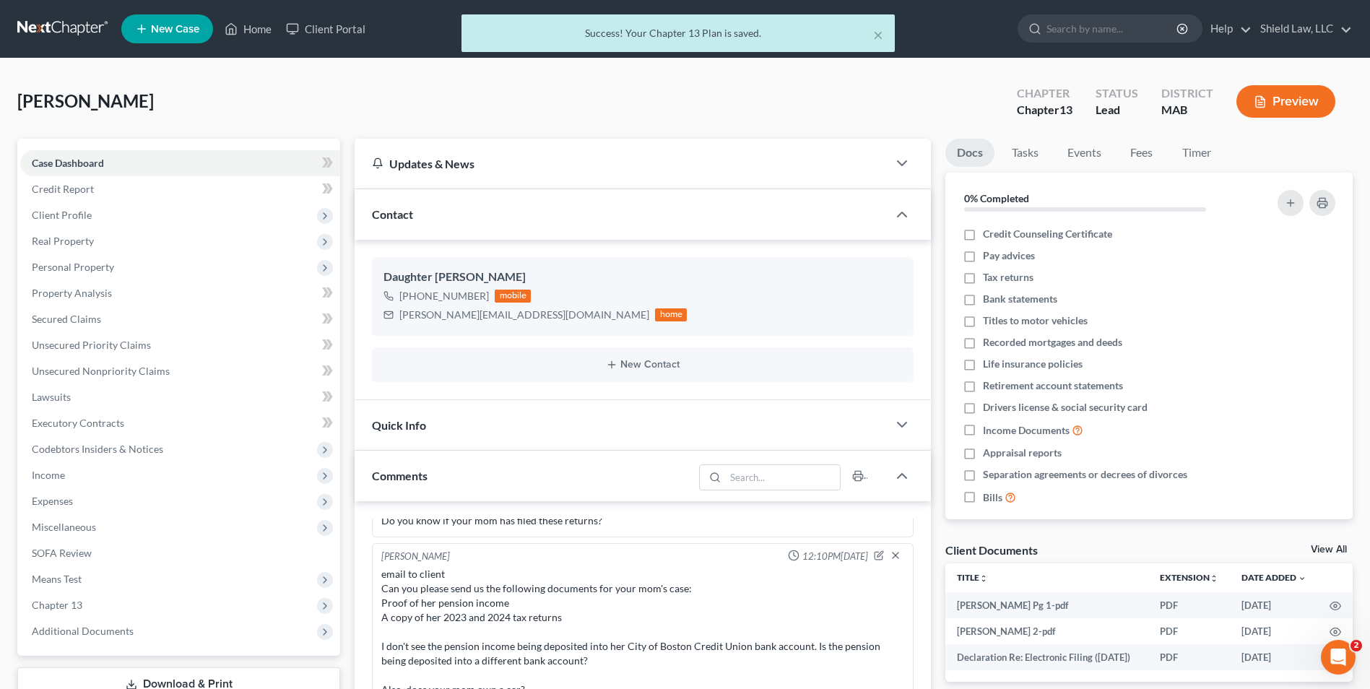
click at [251, 27] on div "× Success! Your Chapter 13 Plan is saved." at bounding box center [678, 36] width 1370 height 45
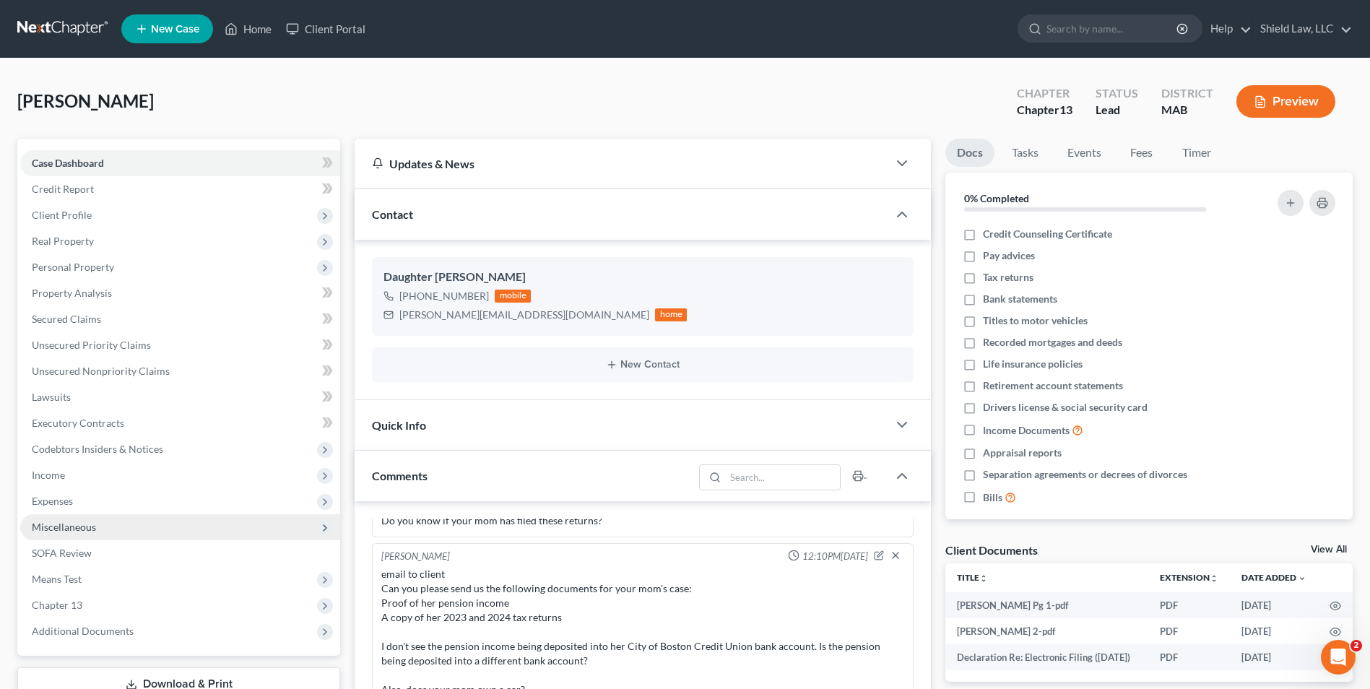
scroll to position [144, 0]
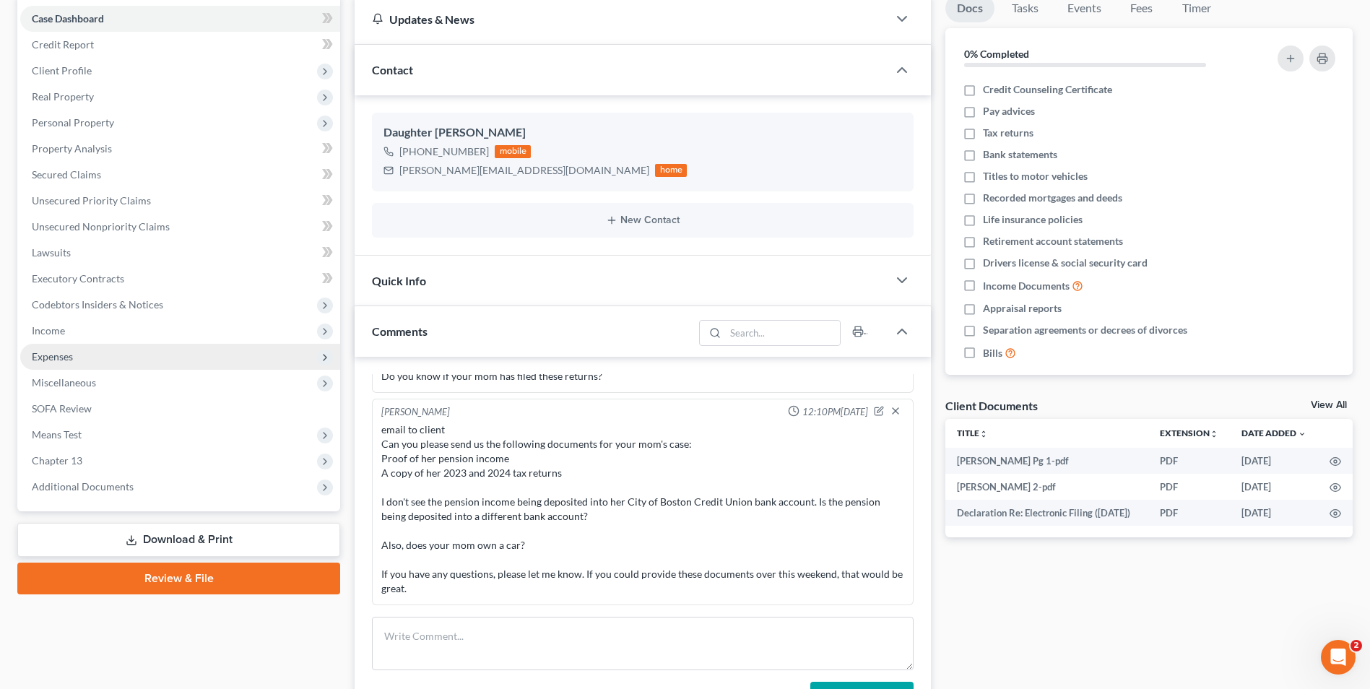
click at [90, 352] on span "Expenses" at bounding box center [180, 357] width 320 height 26
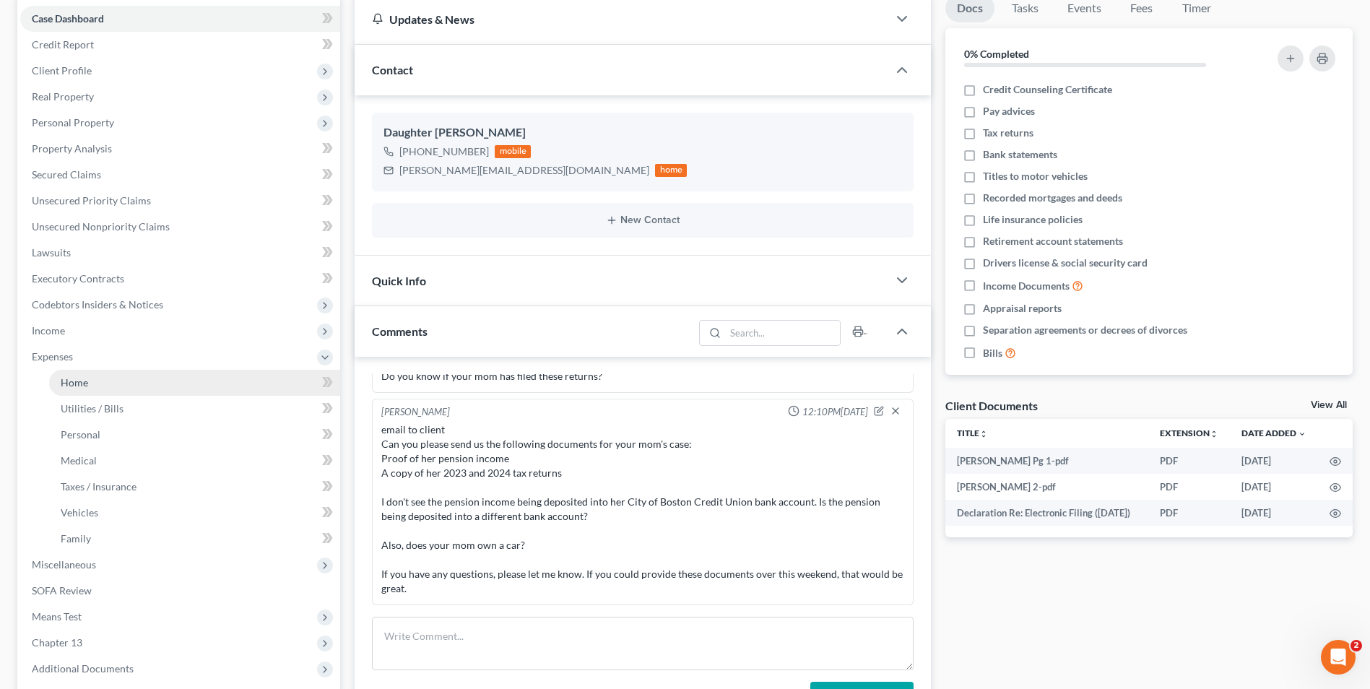
click at [103, 384] on link "Home" at bounding box center [194, 383] width 291 height 26
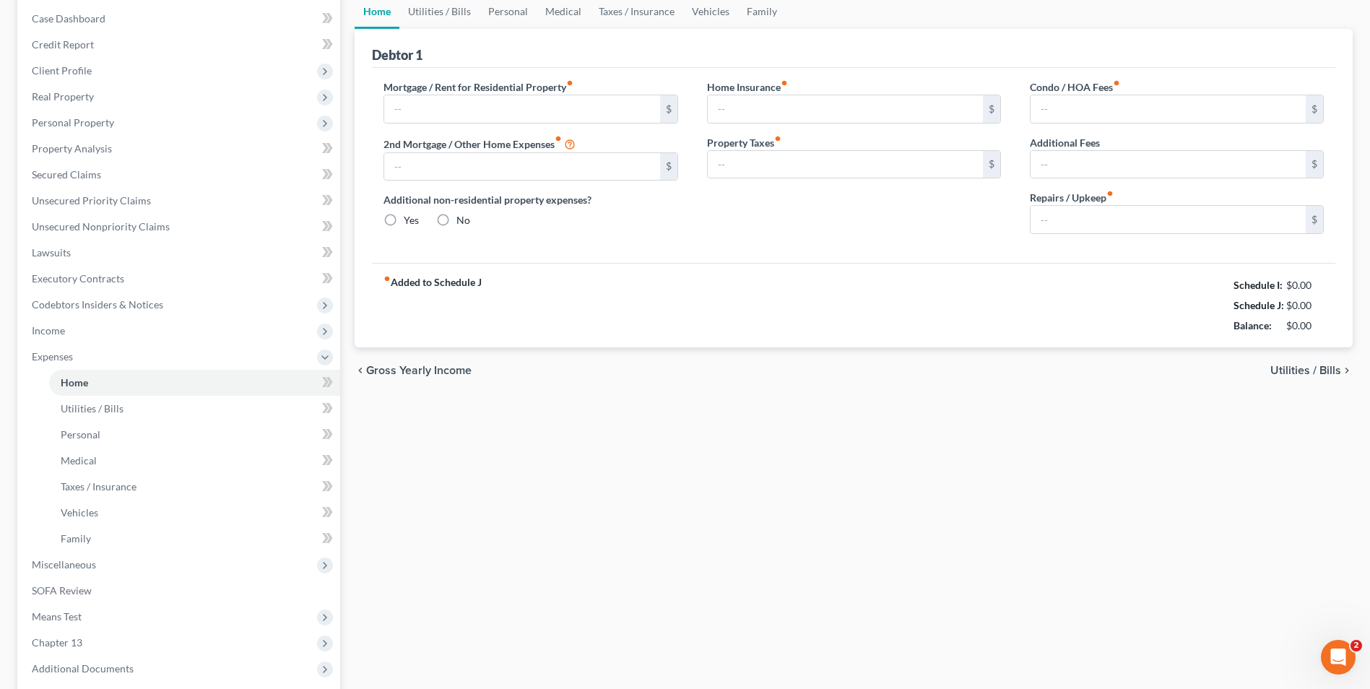
scroll to position [74, 0]
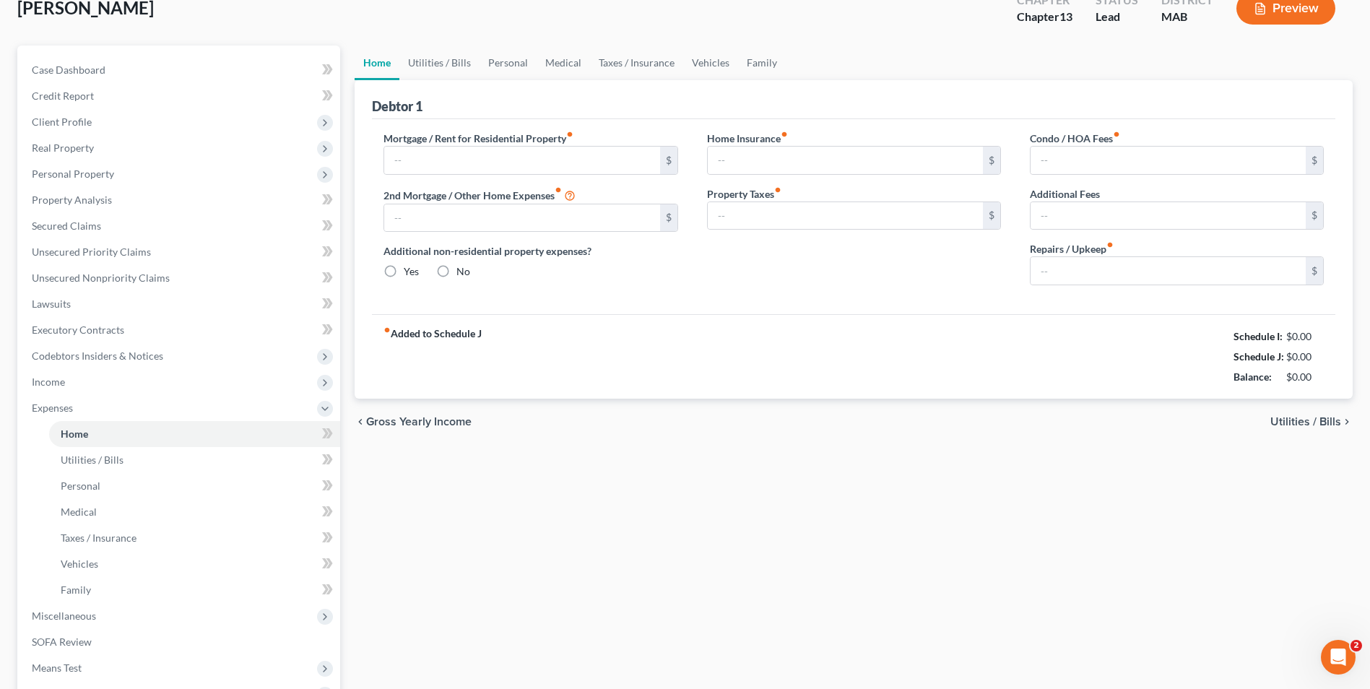
type input "0.00"
radio input "true"
type input "0.00"
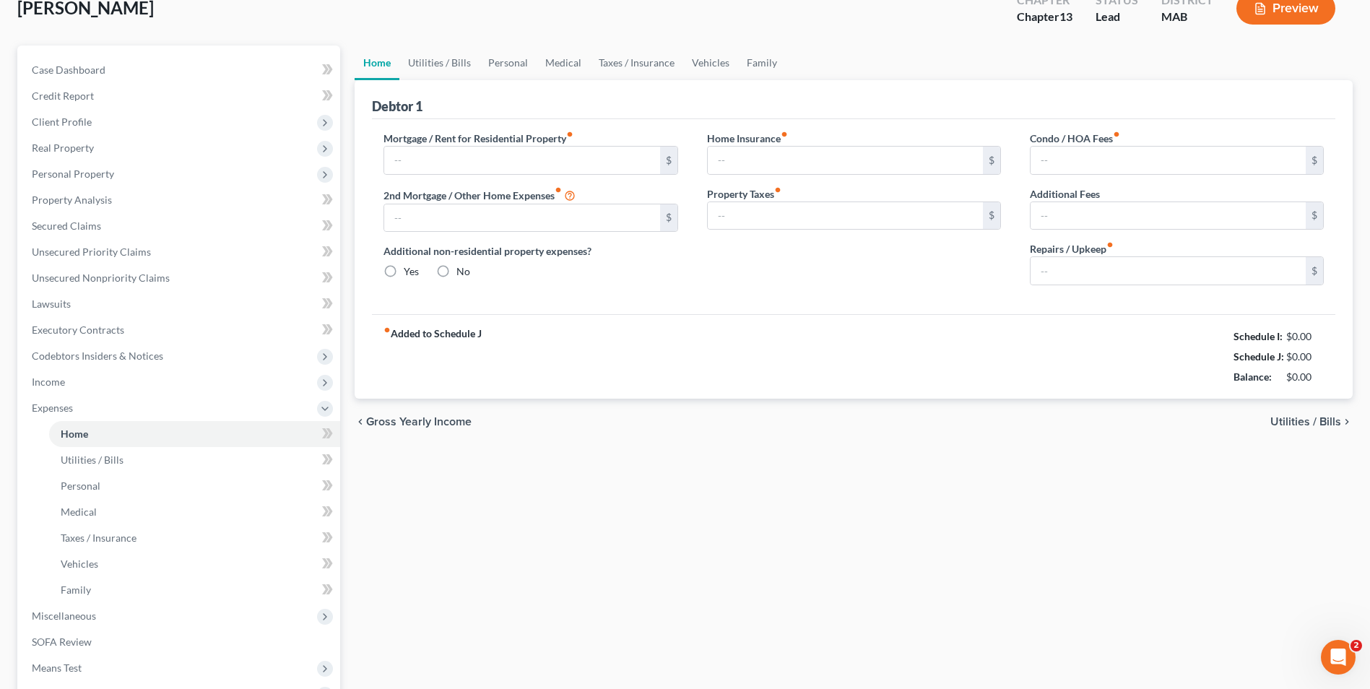
type input "0.00"
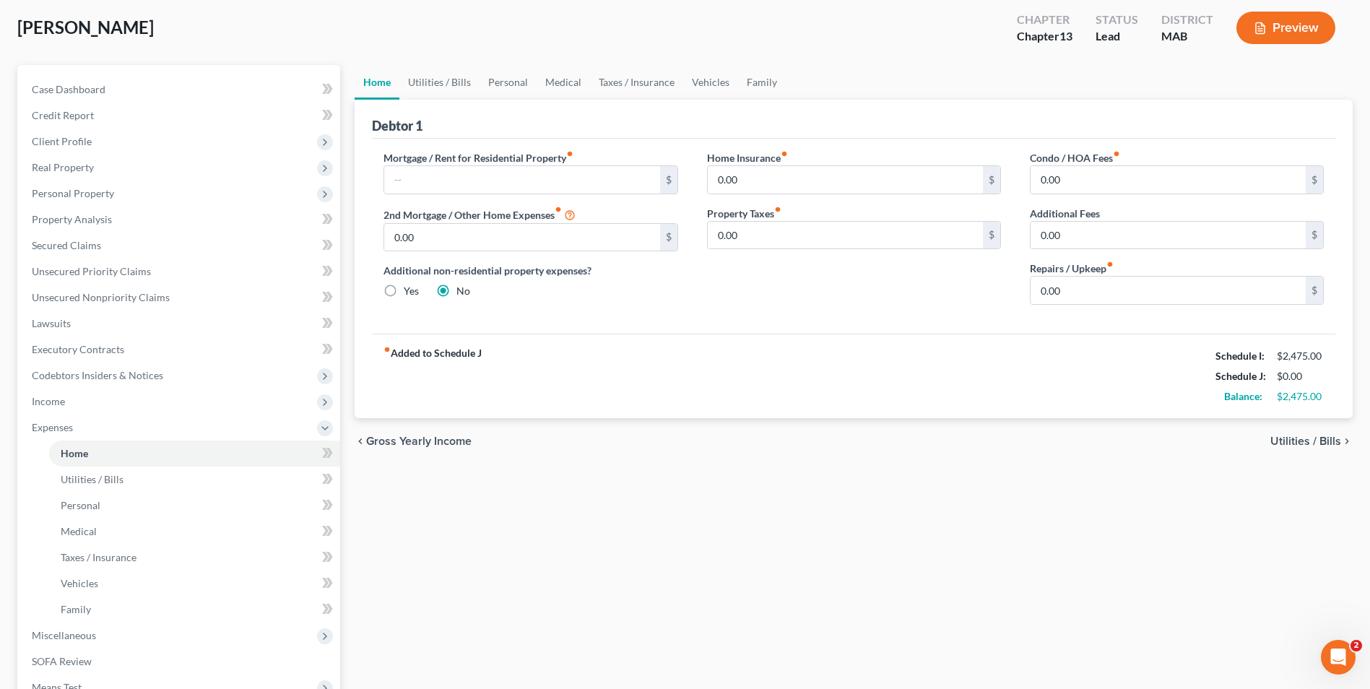
scroll to position [0, 0]
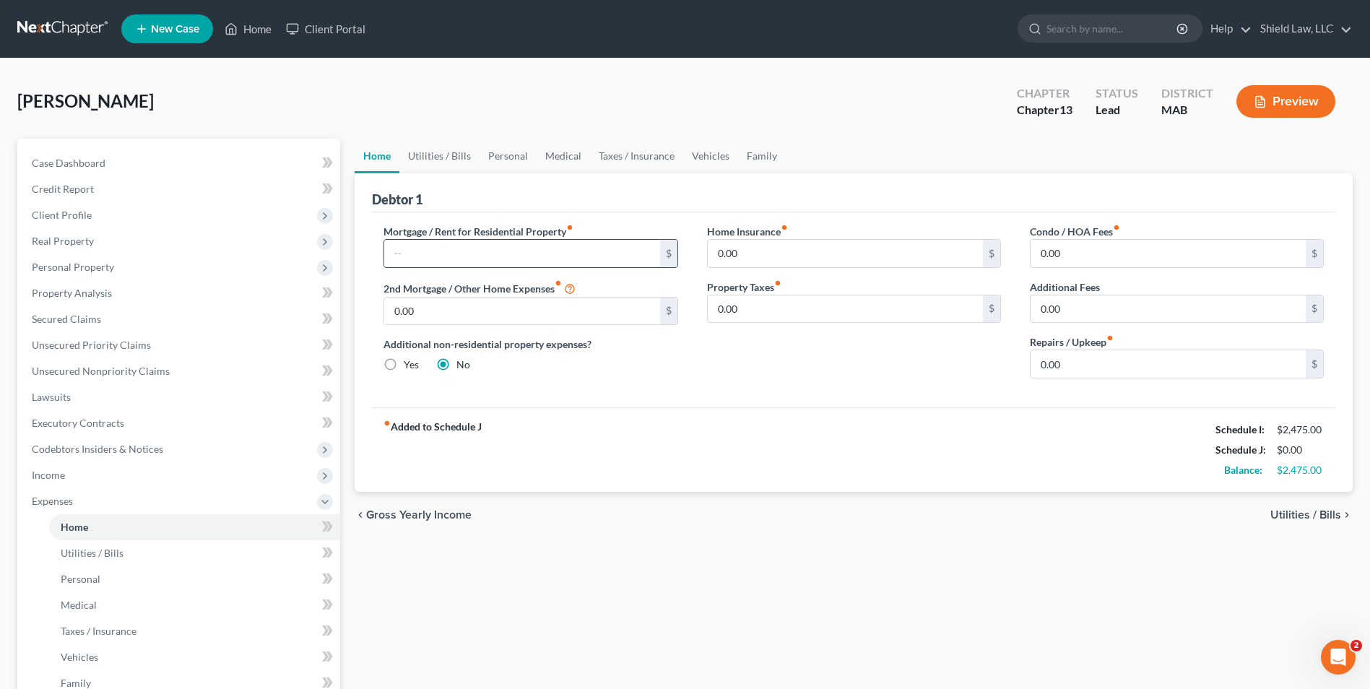
click at [430, 262] on input "text" at bounding box center [521, 253] width 275 height 27
type input "3,933"
click at [1120, 355] on input "0.00" at bounding box center [1168, 363] width 275 height 27
type input "1"
click at [444, 150] on link "Utilities / Bills" at bounding box center [439, 156] width 80 height 35
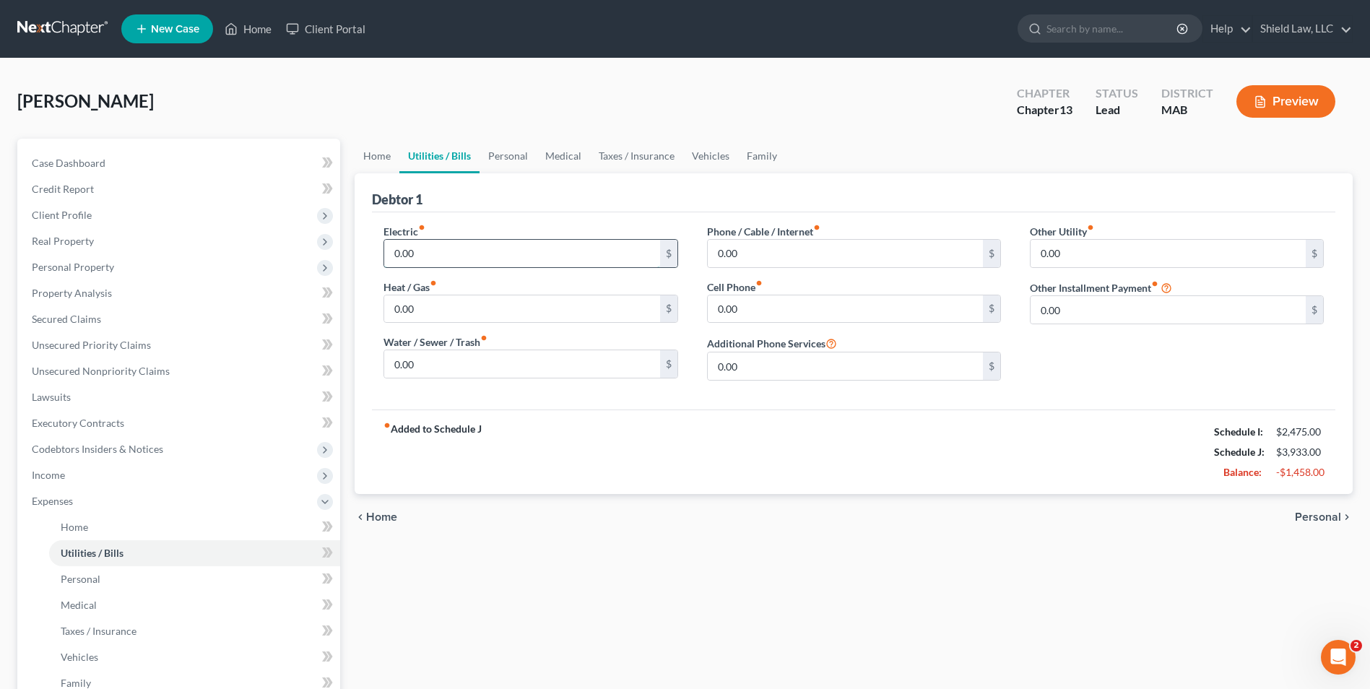
click at [444, 254] on input "0.00" at bounding box center [521, 253] width 275 height 27
type input "200"
click at [411, 301] on input "0.00" at bounding box center [521, 308] width 275 height 27
type input "150"
drag, startPoint x: 412, startPoint y: 381, endPoint x: 408, endPoint y: 368, distance: 12.8
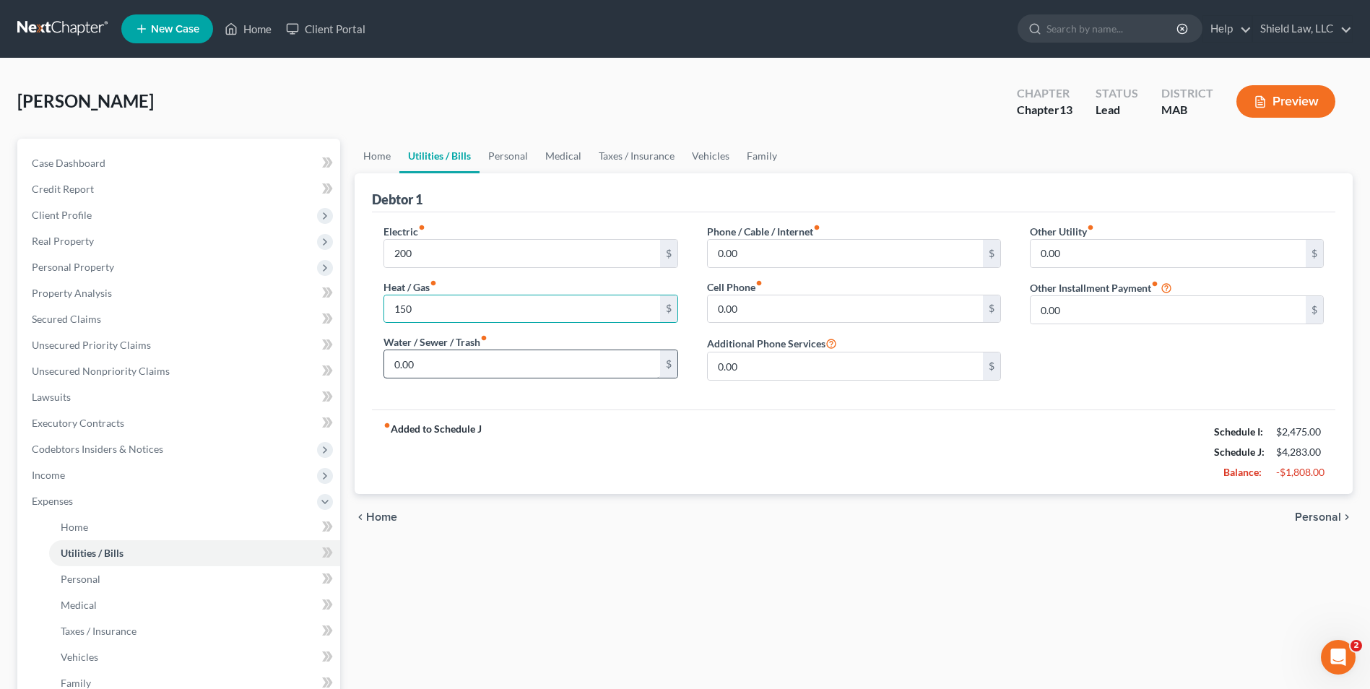
click at [412, 381] on div "Electric fiber_manual_record 200 $ Heat / Gas fiber_manual_record 150 $ Water /…" at bounding box center [530, 308] width 323 height 168
click at [410, 368] on input "0.00" at bounding box center [521, 363] width 275 height 27
click at [408, 368] on input "0.00" at bounding box center [521, 363] width 275 height 27
type input "0"
type input "50"
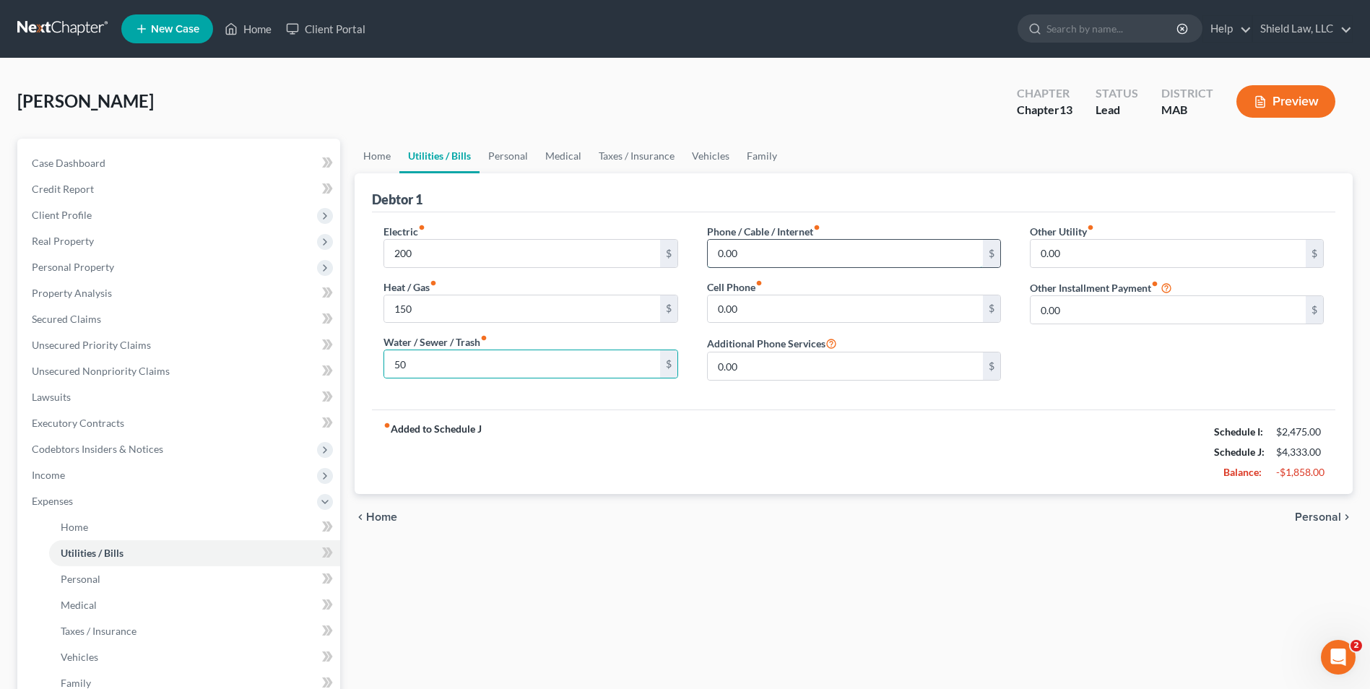
click at [769, 254] on input "0.00" at bounding box center [845, 253] width 275 height 27
type input "100"
click at [725, 306] on input "0.00" at bounding box center [845, 308] width 275 height 27
type input "100"
drag, startPoint x: 498, startPoint y: 160, endPoint x: 481, endPoint y: 220, distance: 62.2
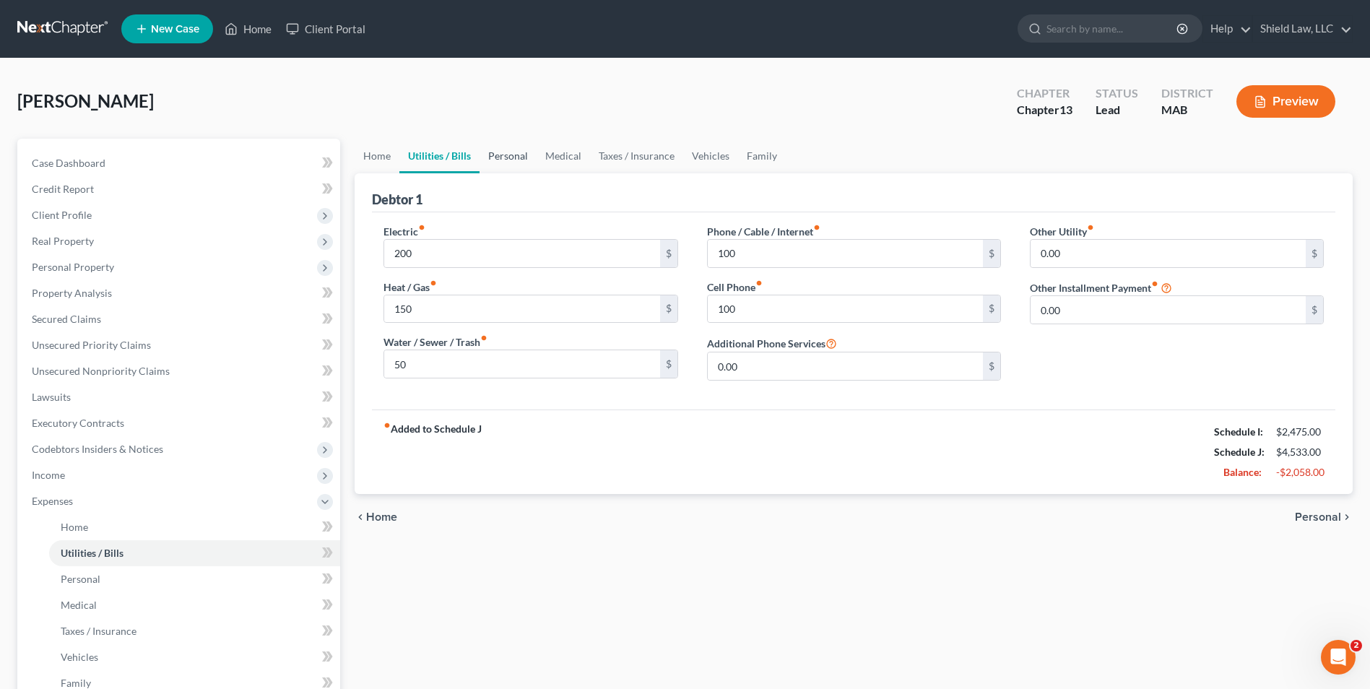
click at [498, 160] on link "Personal" at bounding box center [508, 156] width 57 height 35
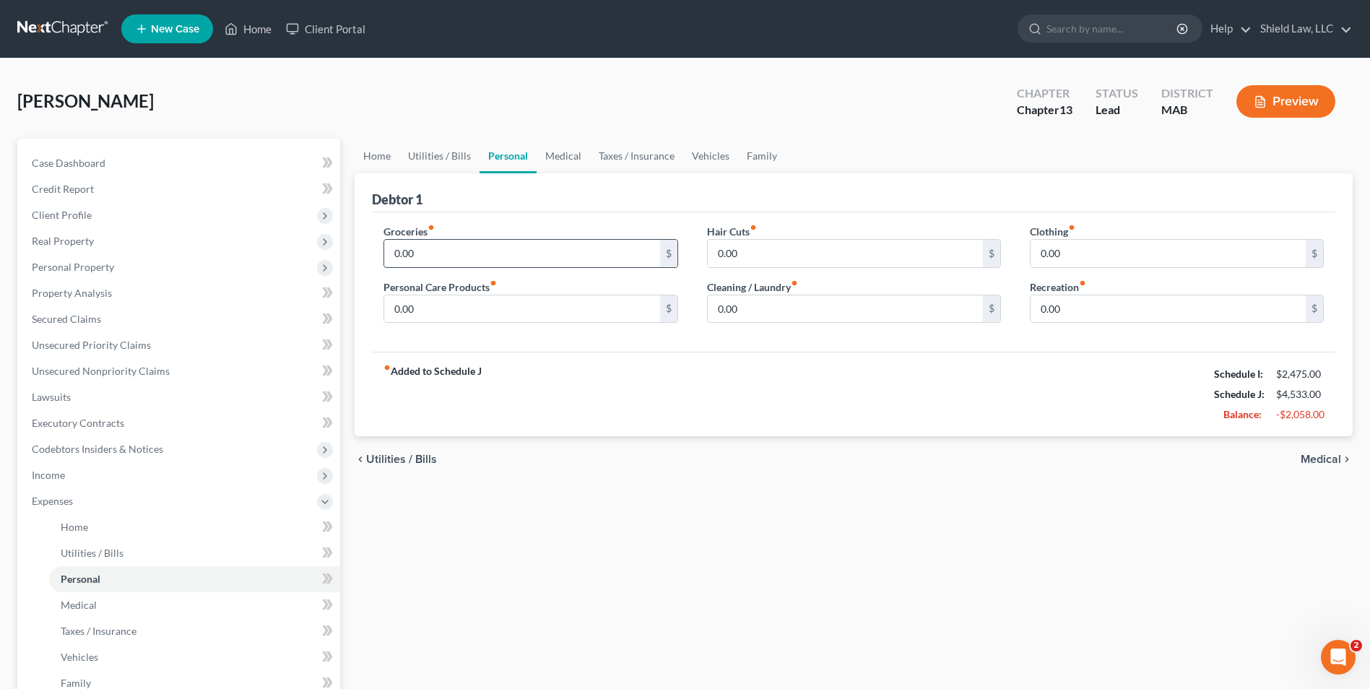
click at [471, 245] on input "0.00" at bounding box center [521, 253] width 275 height 27
type input "400"
click at [768, 246] on input "0.00" at bounding box center [845, 253] width 275 height 27
type input "20"
click at [1185, 249] on input "0.00" at bounding box center [1168, 253] width 275 height 27
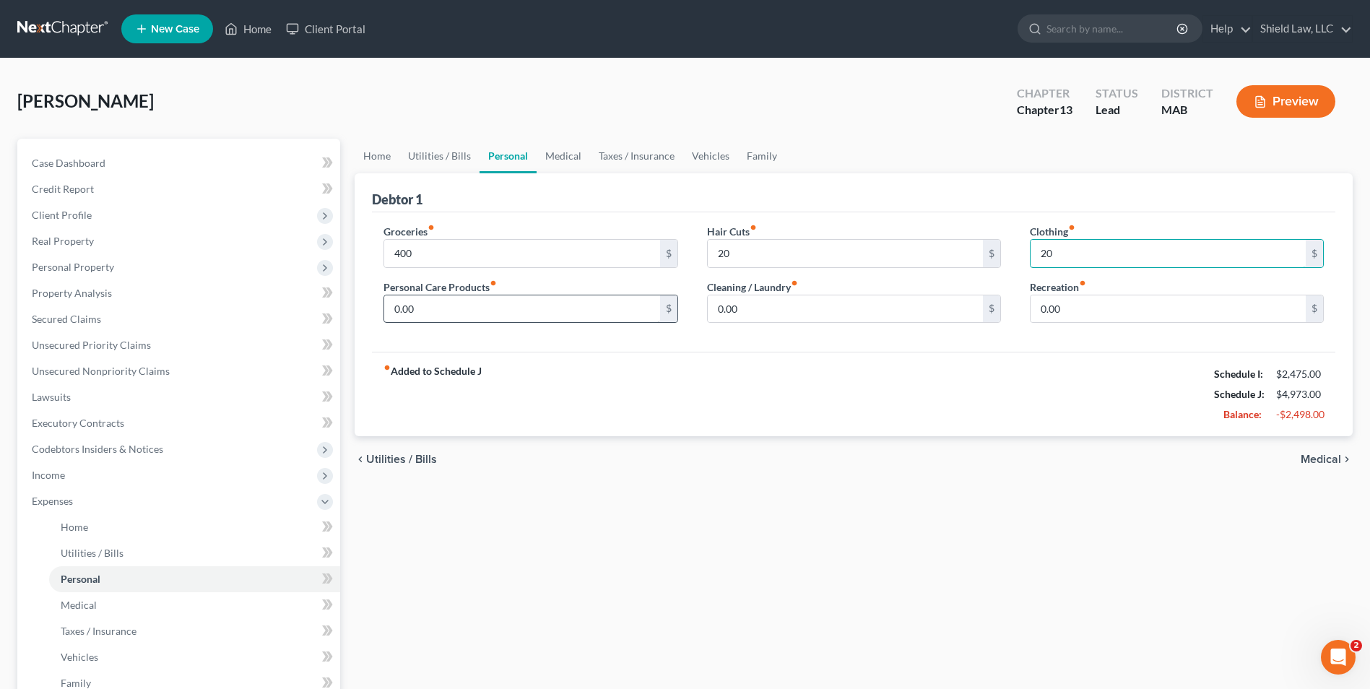
type input "20"
click at [442, 312] on input "0.00" at bounding box center [521, 308] width 275 height 27
type input "20"
click at [738, 303] on input "0.00" at bounding box center [845, 308] width 275 height 27
type input "20"
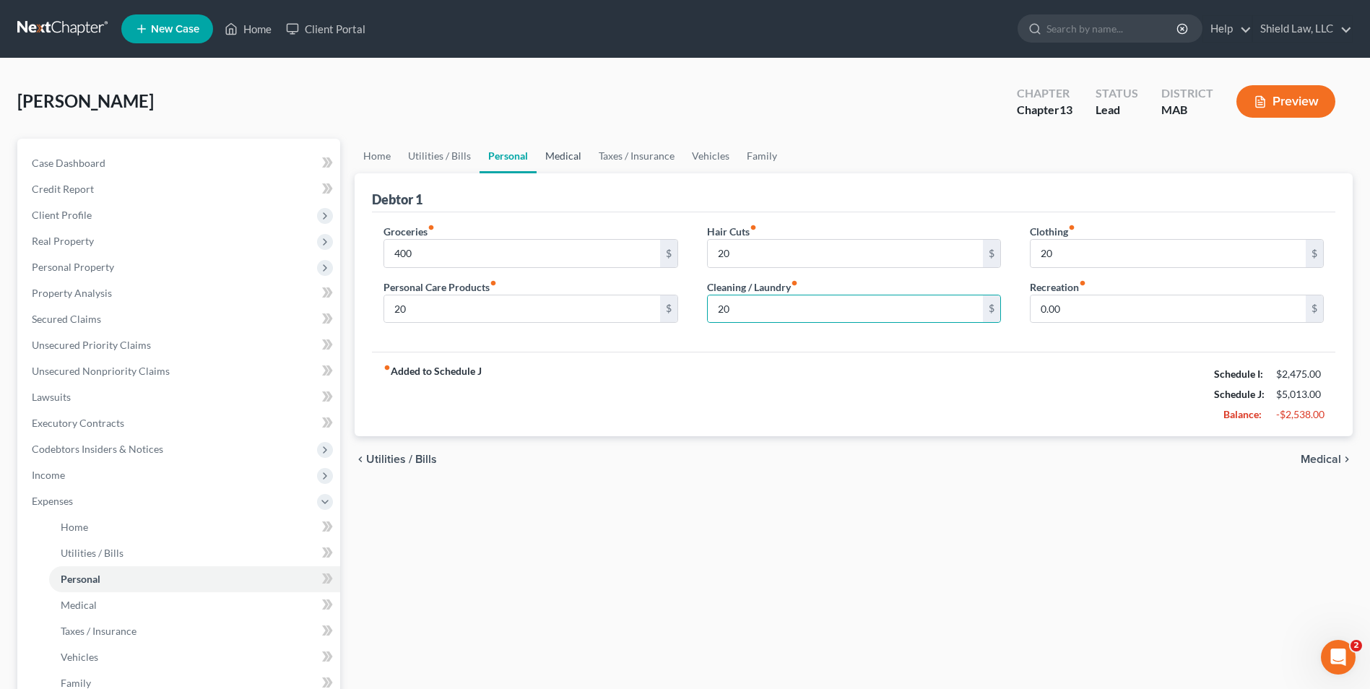
drag, startPoint x: 564, startPoint y: 163, endPoint x: 474, endPoint y: 235, distance: 115.6
click at [564, 163] on link "Medical" at bounding box center [563, 156] width 53 height 35
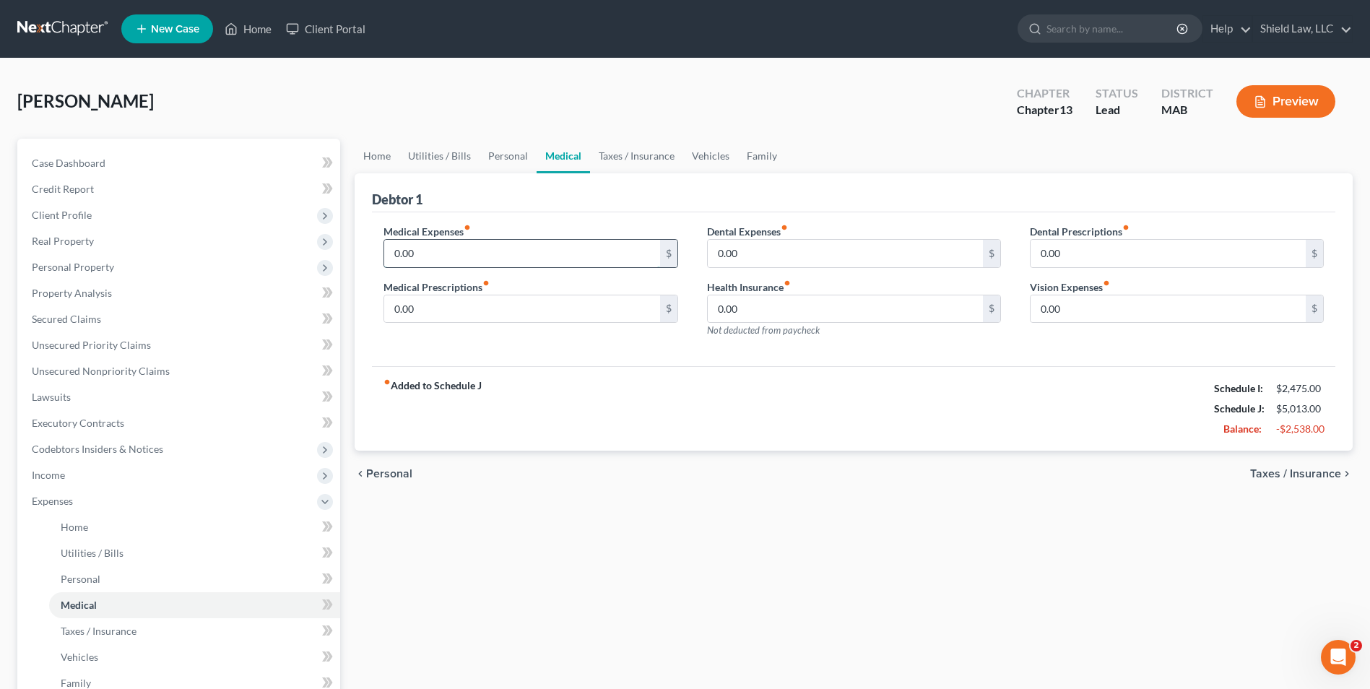
click at [468, 256] on input "0.00" at bounding box center [521, 253] width 275 height 27
type input "50"
click at [784, 251] on input "0.00" at bounding box center [845, 253] width 275 height 27
type input "0"
type input "50"
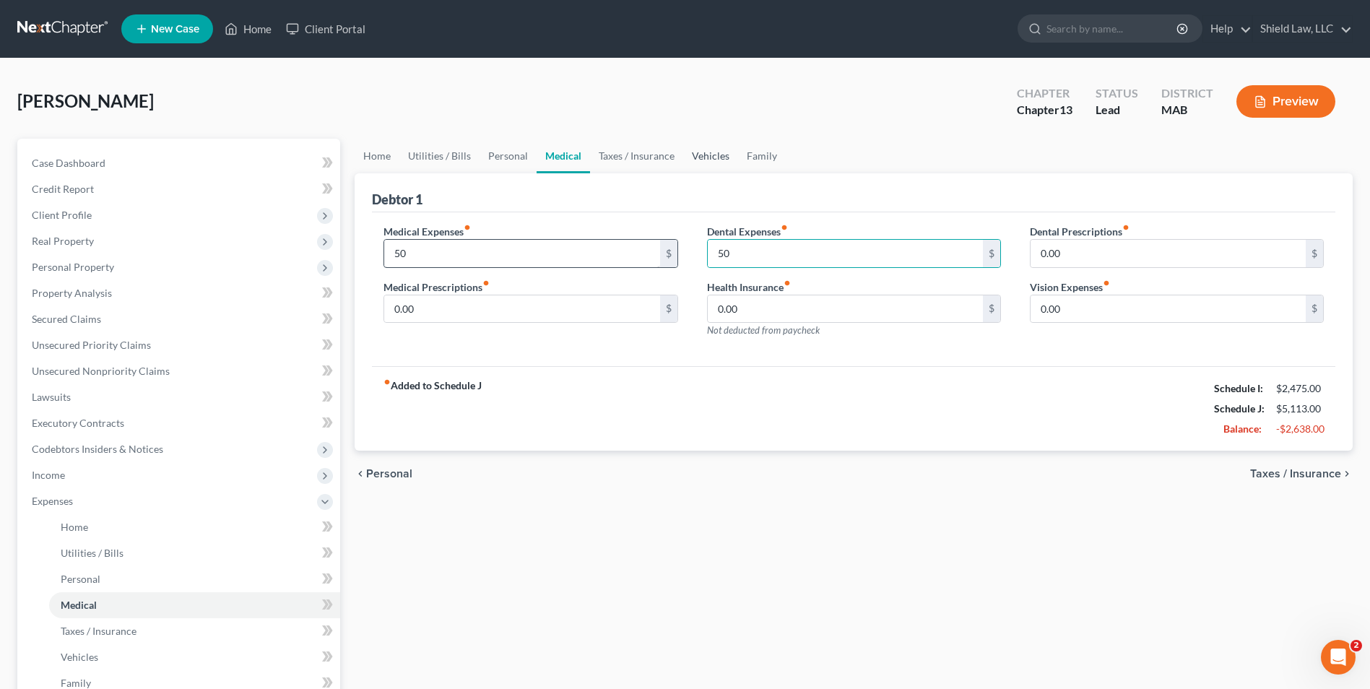
click at [705, 153] on link "Vehicles" at bounding box center [710, 156] width 55 height 35
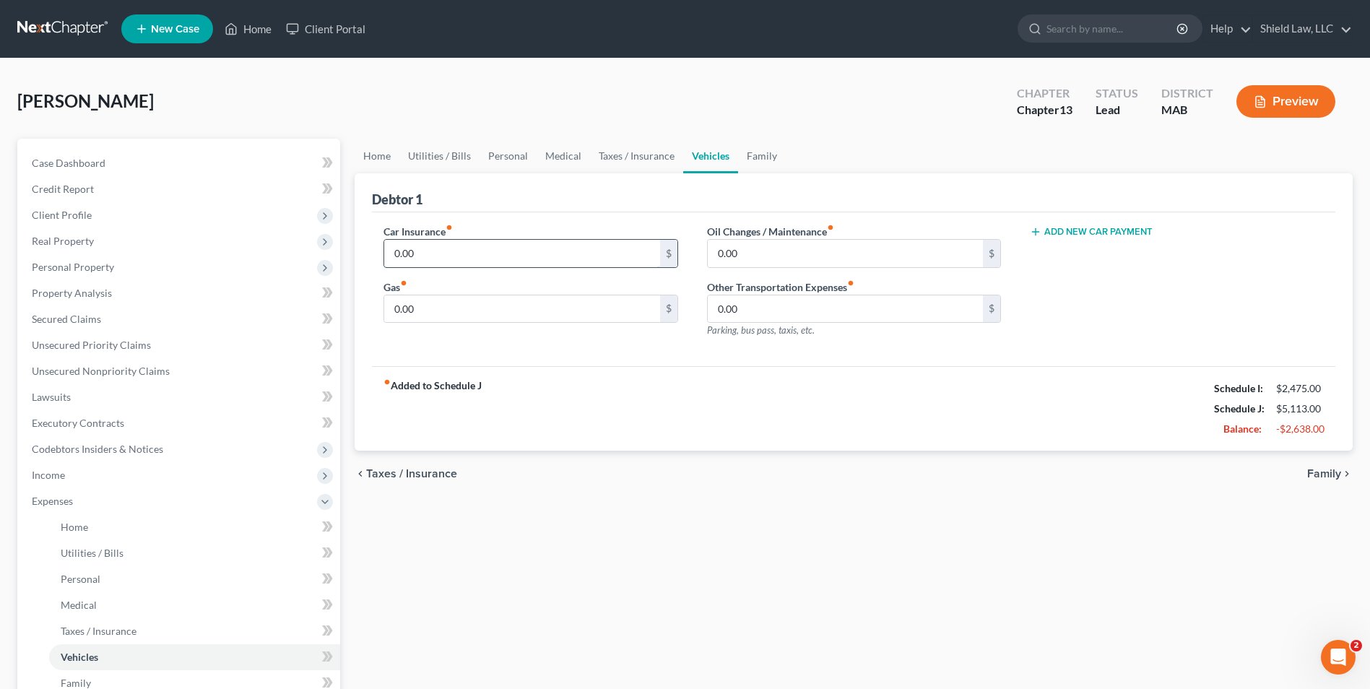
click at [462, 249] on input "0.00" at bounding box center [521, 253] width 275 height 27
type input "120"
click at [444, 313] on input "0.00" at bounding box center [521, 308] width 275 height 27
type input "200"
click at [799, 248] on input "0.00" at bounding box center [845, 253] width 275 height 27
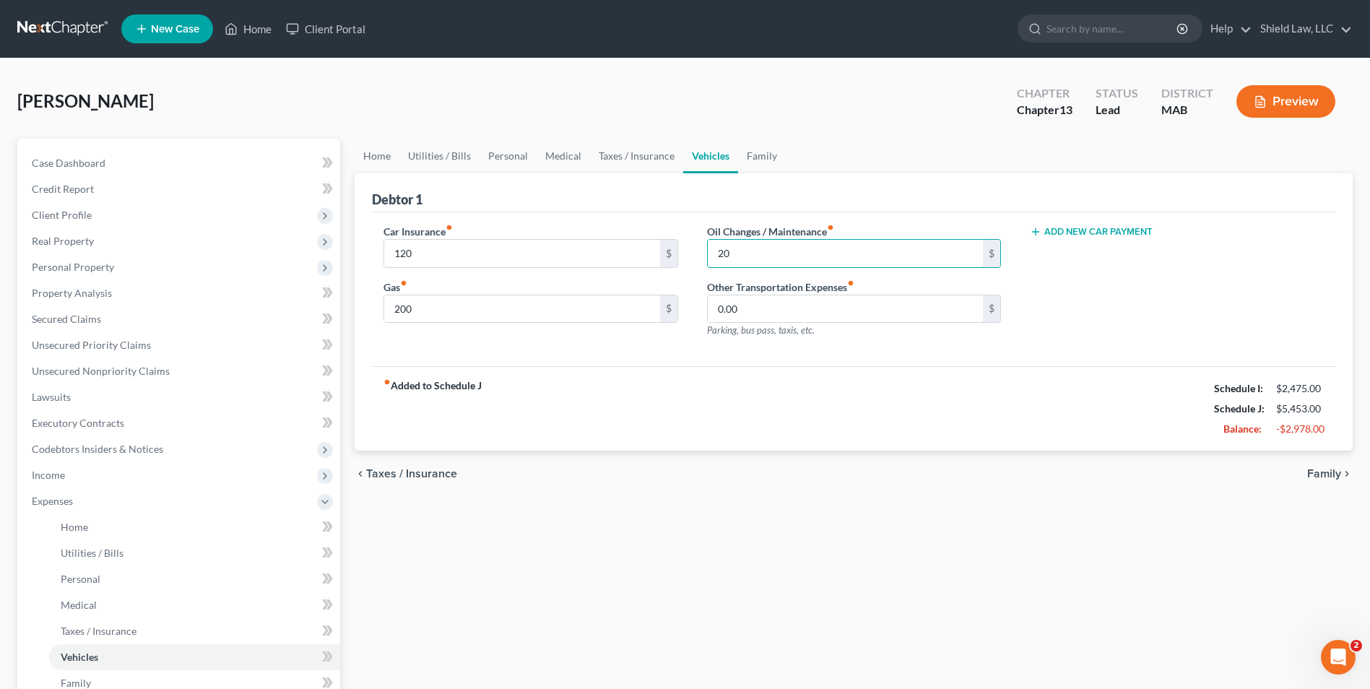
type input "20"
click at [824, 203] on div "Debtor 1" at bounding box center [854, 192] width 964 height 39
click at [150, 155] on link "Case Dashboard" at bounding box center [180, 163] width 320 height 26
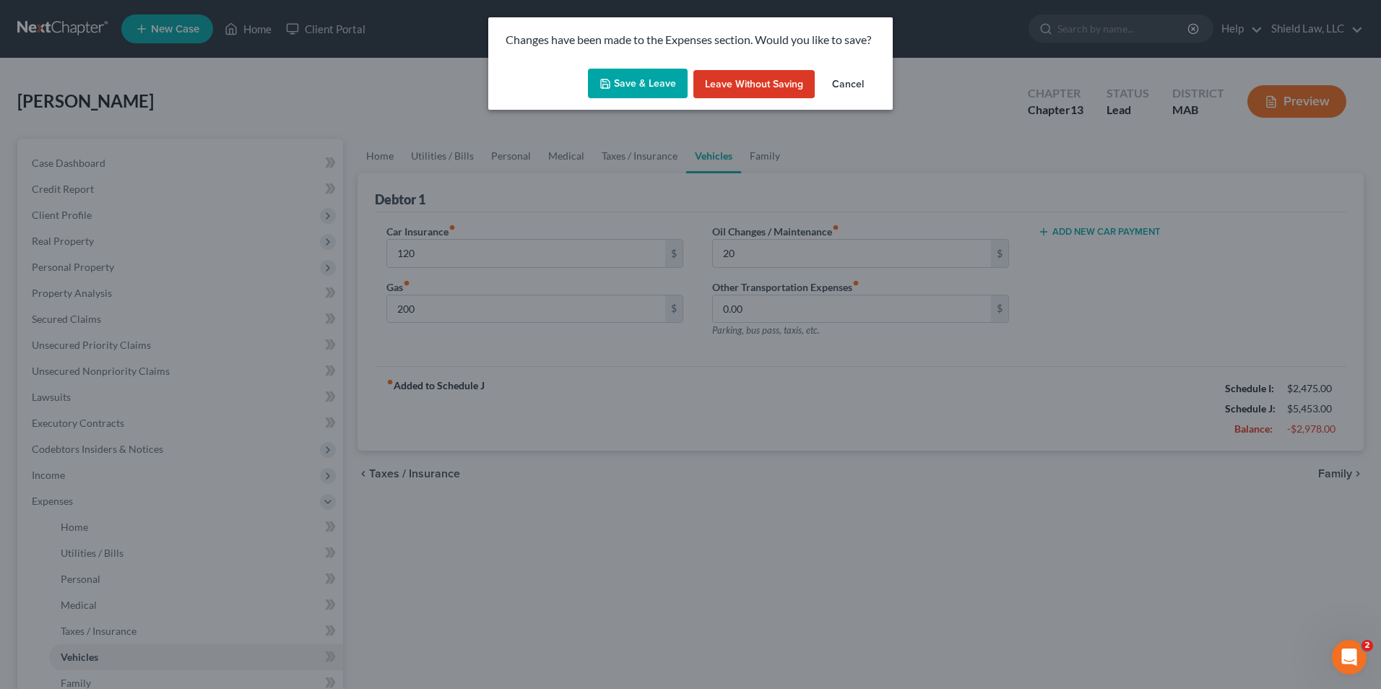
click at [635, 91] on button "Save & Leave" at bounding box center [638, 84] width 100 height 30
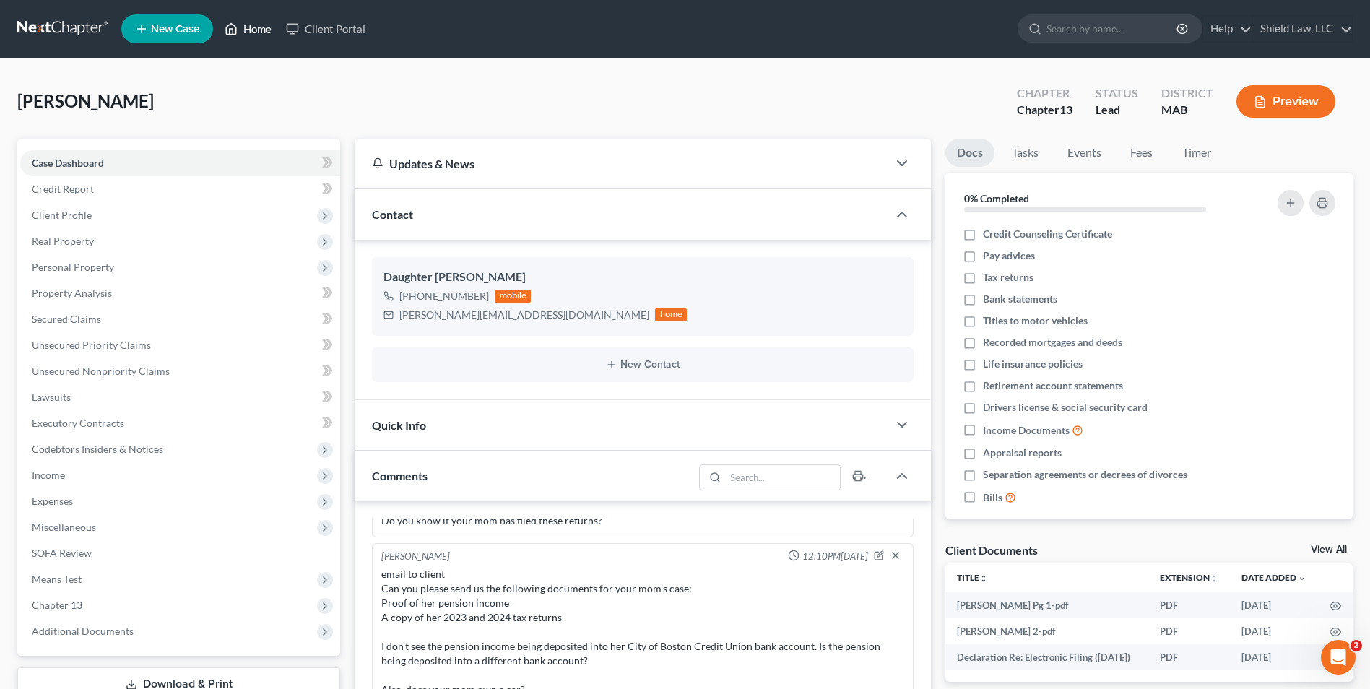
click at [256, 32] on link "Home" at bounding box center [247, 29] width 61 height 26
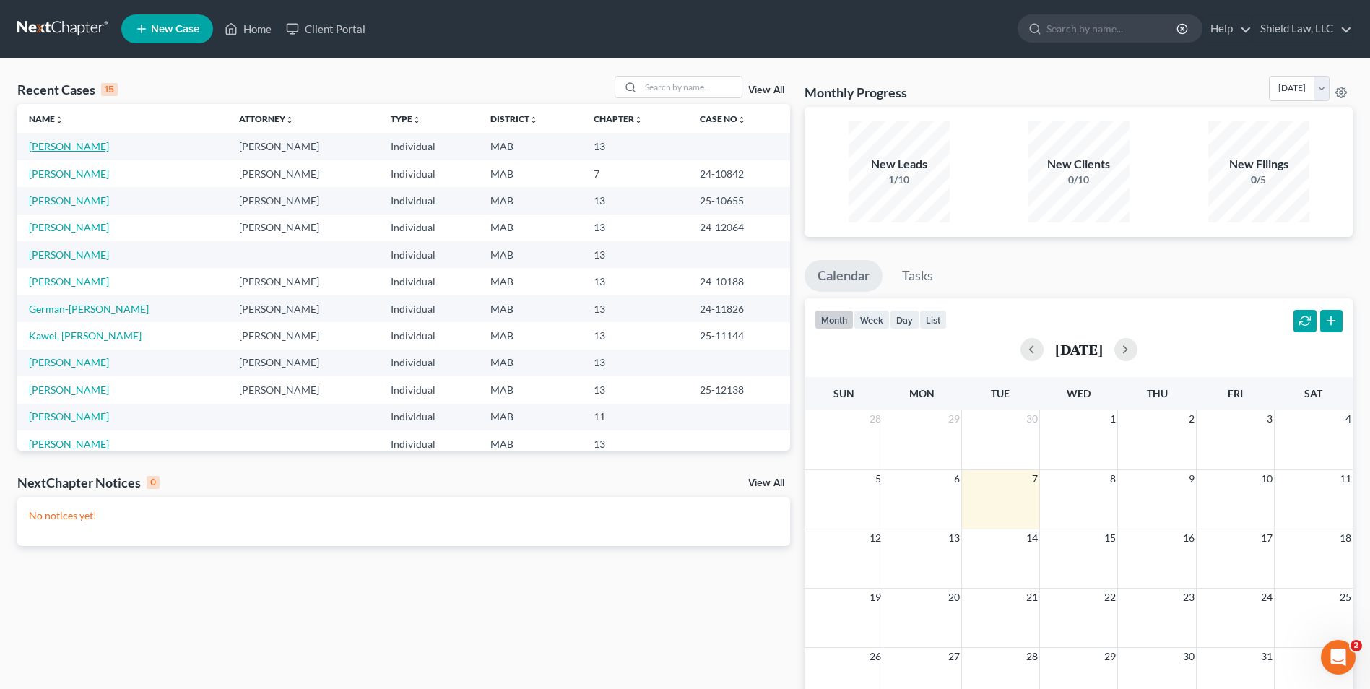
drag, startPoint x: 90, startPoint y: 149, endPoint x: 336, endPoint y: 131, distance: 247.0
click at [90, 149] on link "[PERSON_NAME]" at bounding box center [69, 146] width 80 height 12
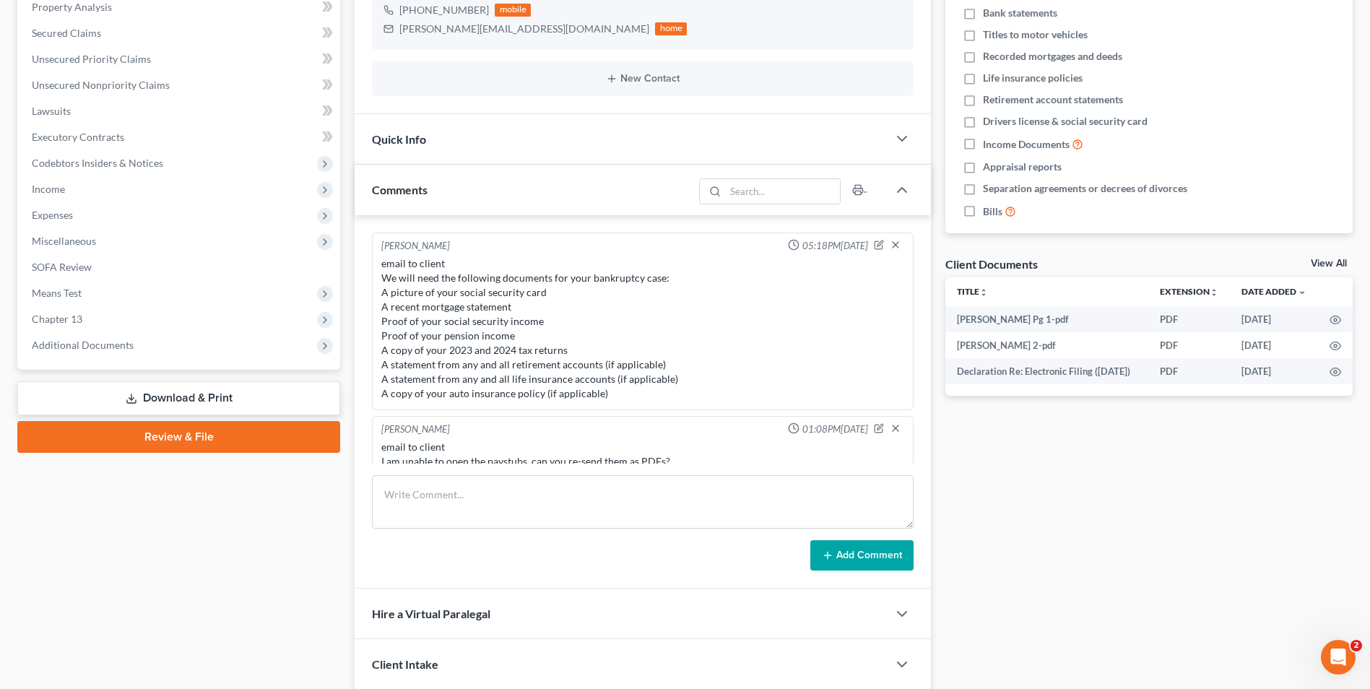
scroll to position [439, 0]
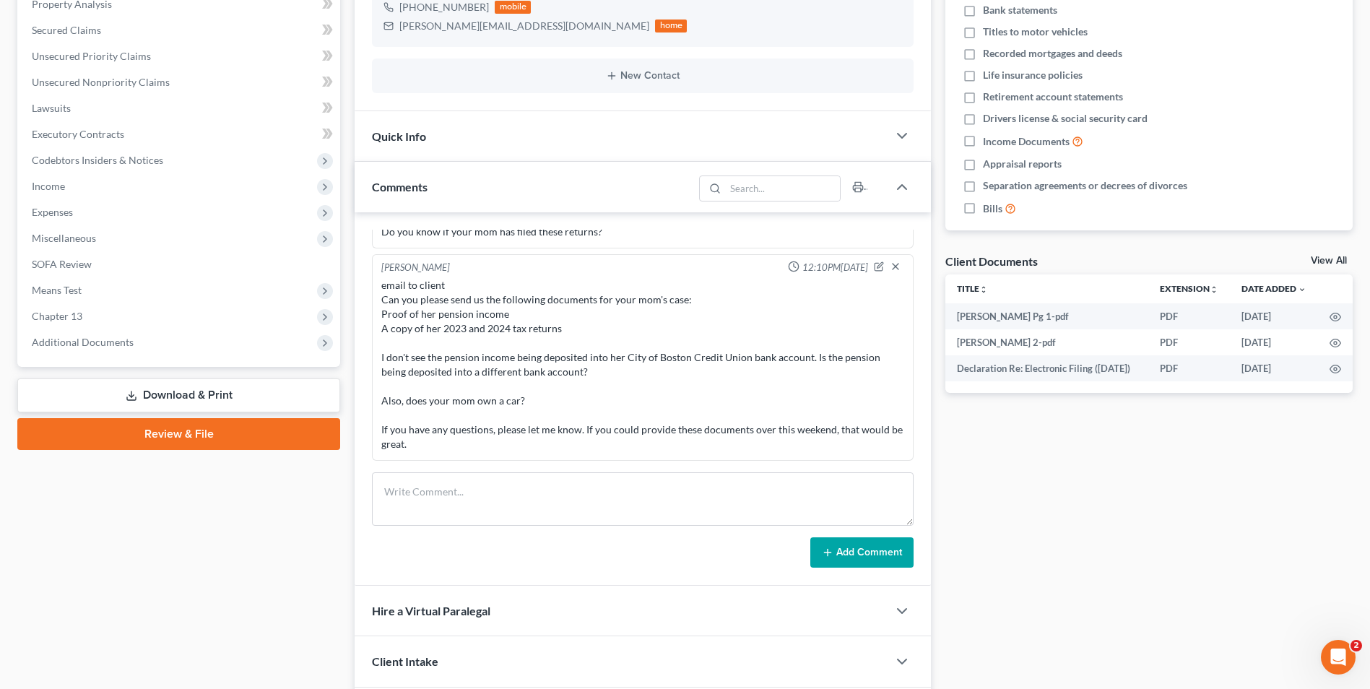
click at [212, 388] on link "Download & Print" at bounding box center [178, 396] width 323 height 34
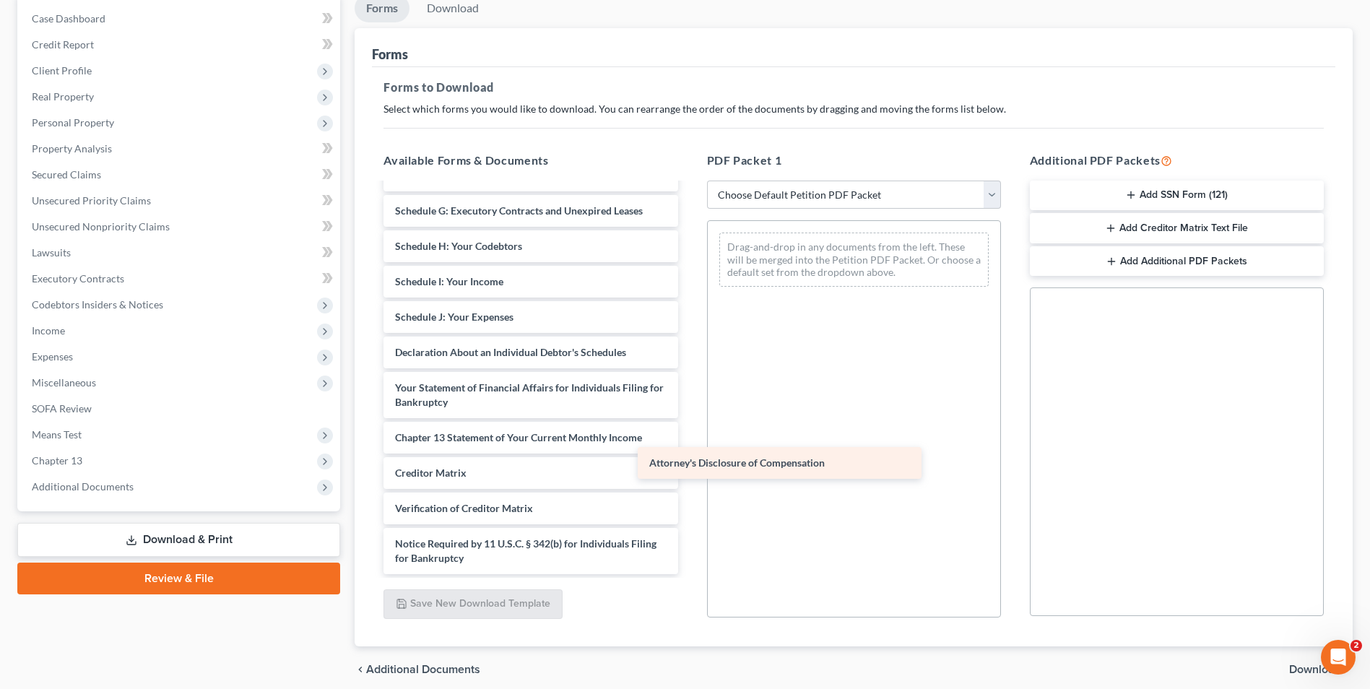
scroll to position [322, 0]
drag, startPoint x: 747, startPoint y: 512, endPoint x: 1036, endPoint y: 454, distance: 294.7
click at [689, 423] on div "Attorney's Disclosure of Compensation [PERSON_NAME] Pg 1-pdf [PERSON_NAME] 2-pd…" at bounding box center [530, 218] width 317 height 712
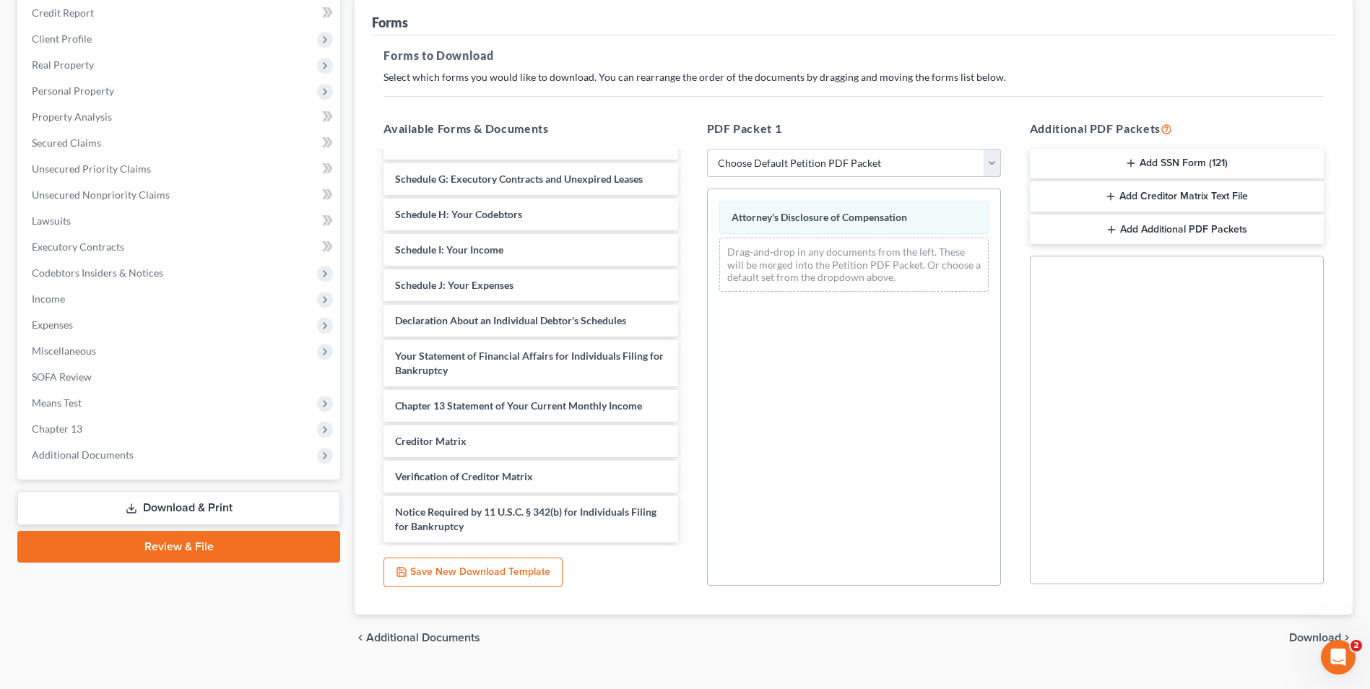
scroll to position [203, 0]
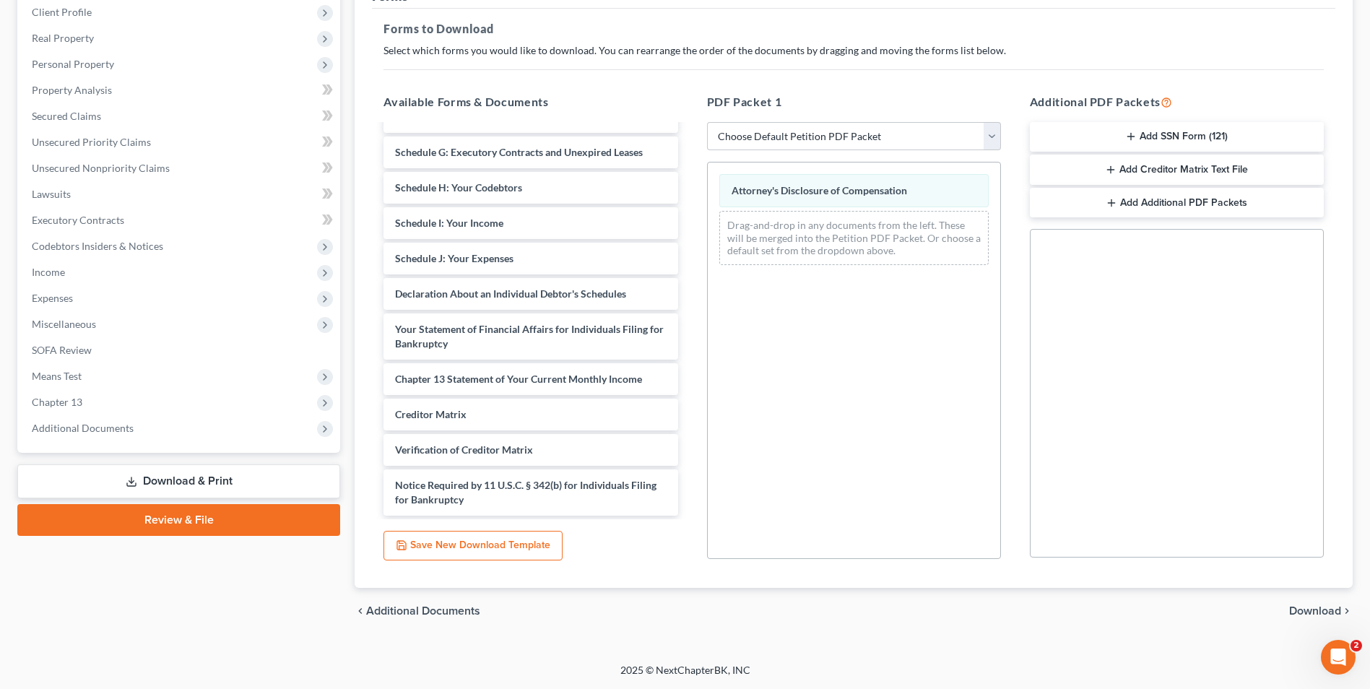
drag, startPoint x: 1315, startPoint y: 607, endPoint x: 887, endPoint y: 276, distance: 540.7
click at [1315, 608] on span "Download" at bounding box center [1316, 611] width 52 height 12
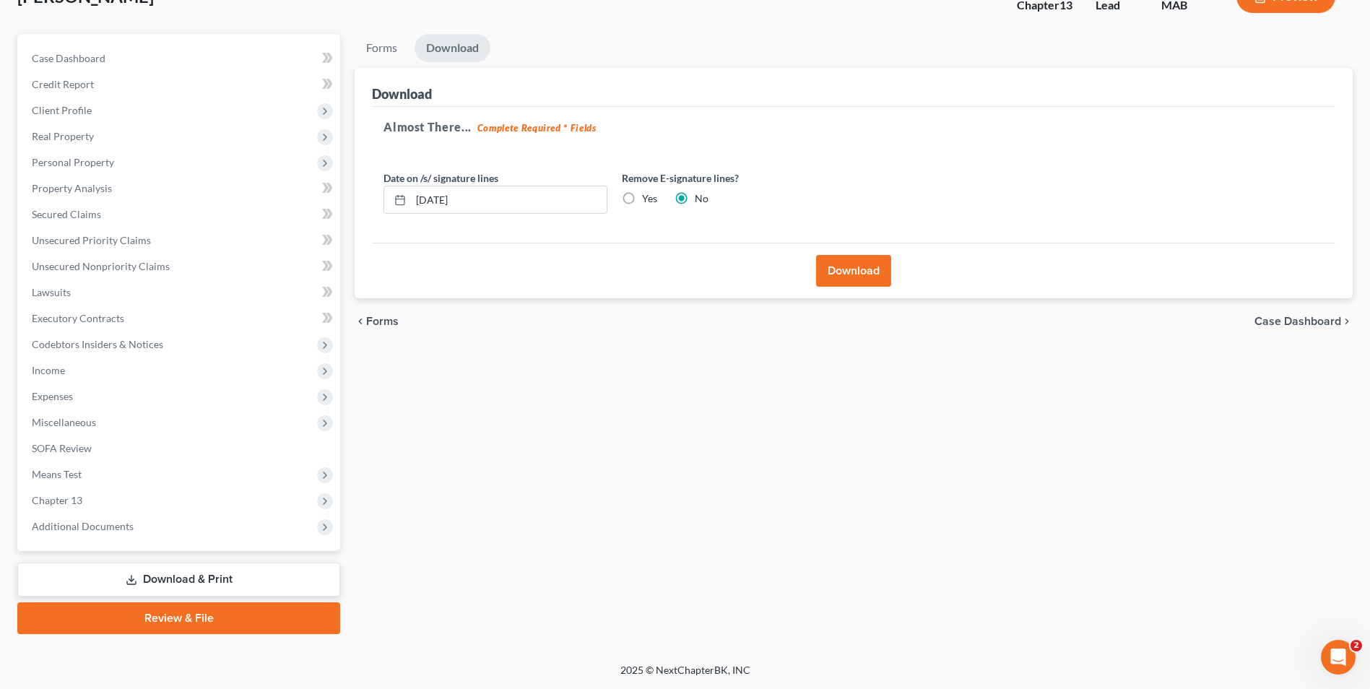
scroll to position [105, 0]
click at [876, 267] on button "Download" at bounding box center [853, 271] width 75 height 32
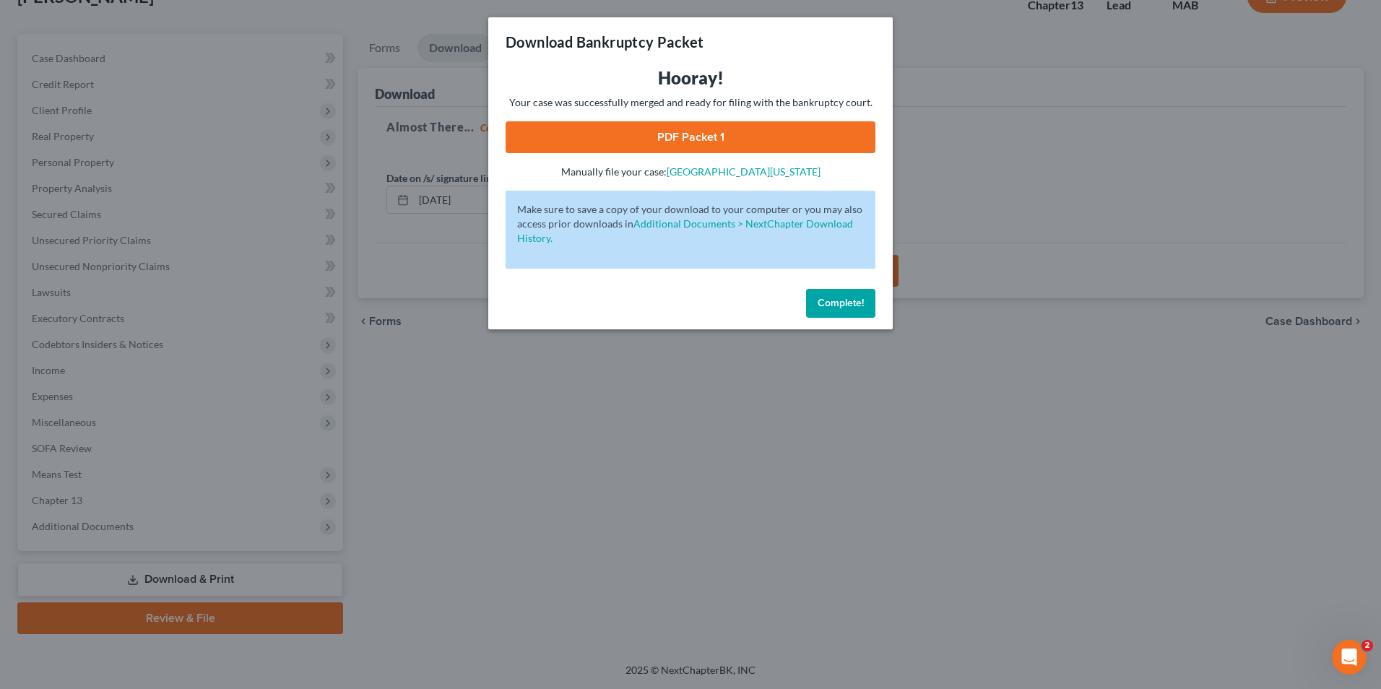
drag, startPoint x: 740, startPoint y: 137, endPoint x: 881, endPoint y: 137, distance: 140.9
click at [740, 137] on link "PDF Packet 1" at bounding box center [691, 137] width 370 height 32
click at [859, 295] on button "Complete!" at bounding box center [840, 303] width 69 height 29
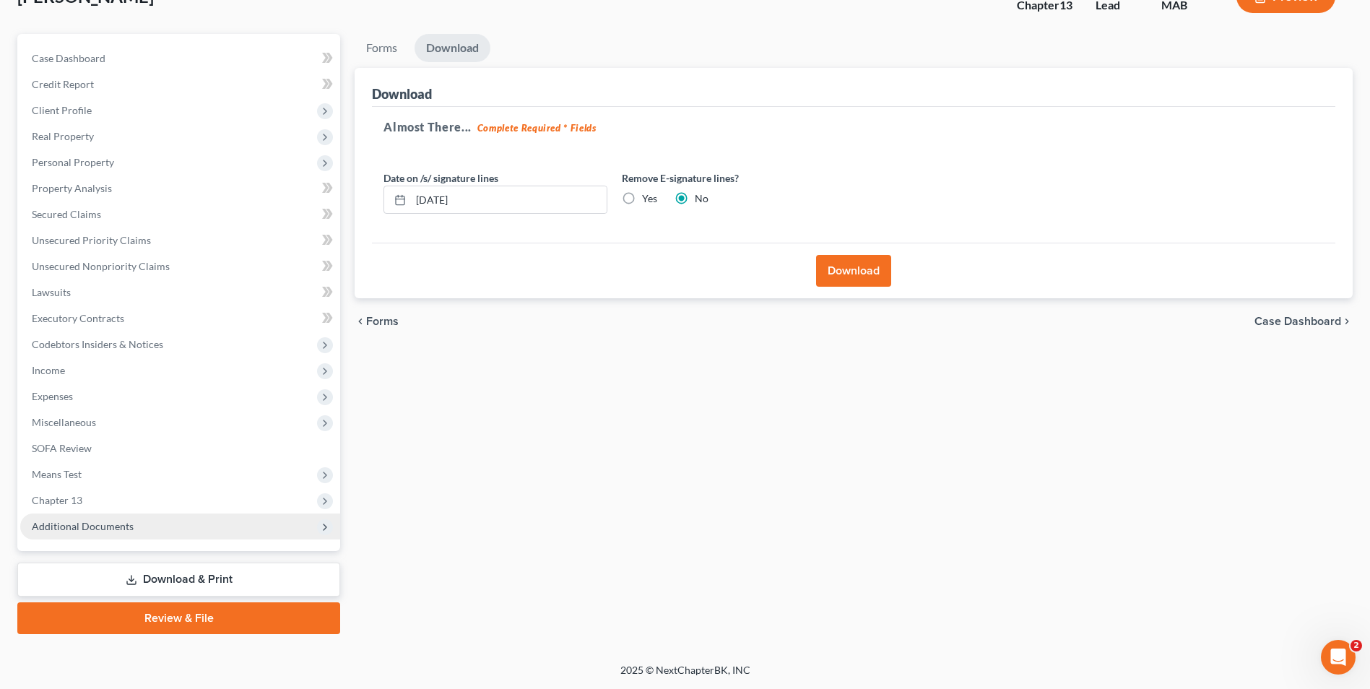
click at [150, 515] on span "Additional Documents" at bounding box center [180, 527] width 320 height 26
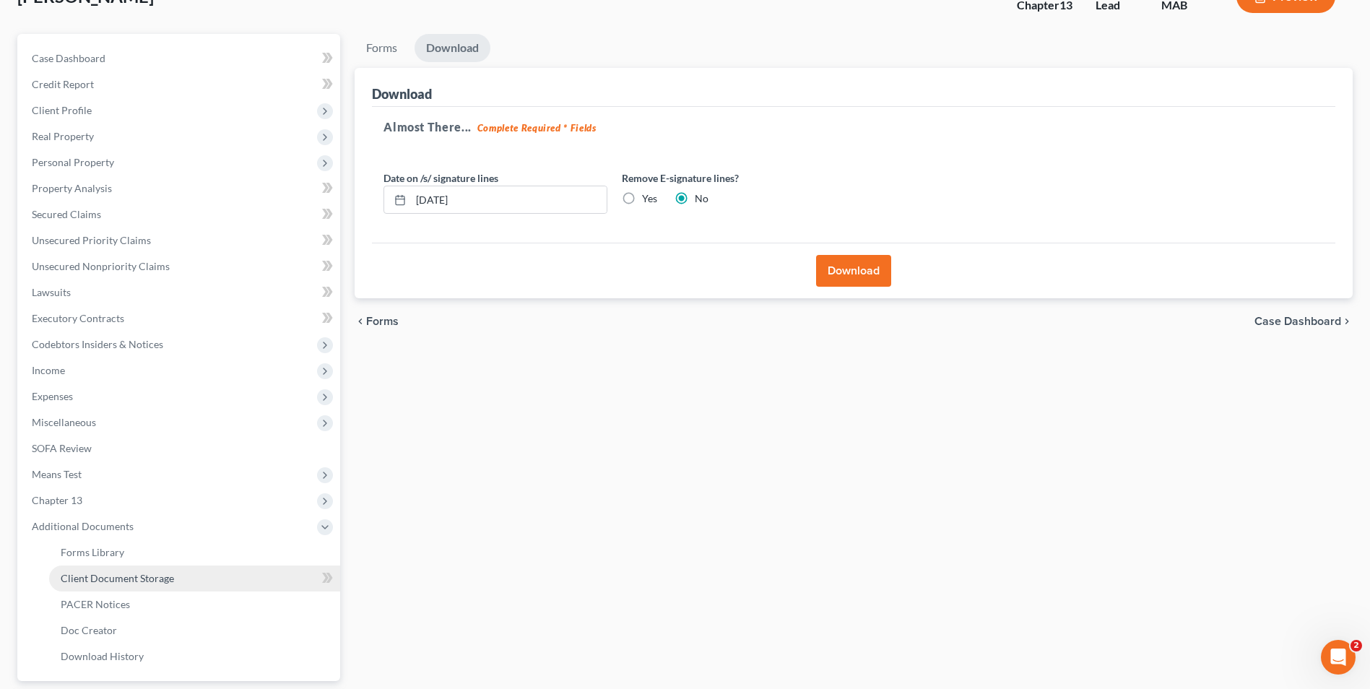
click at [157, 575] on span "Client Document Storage" at bounding box center [117, 578] width 113 height 12
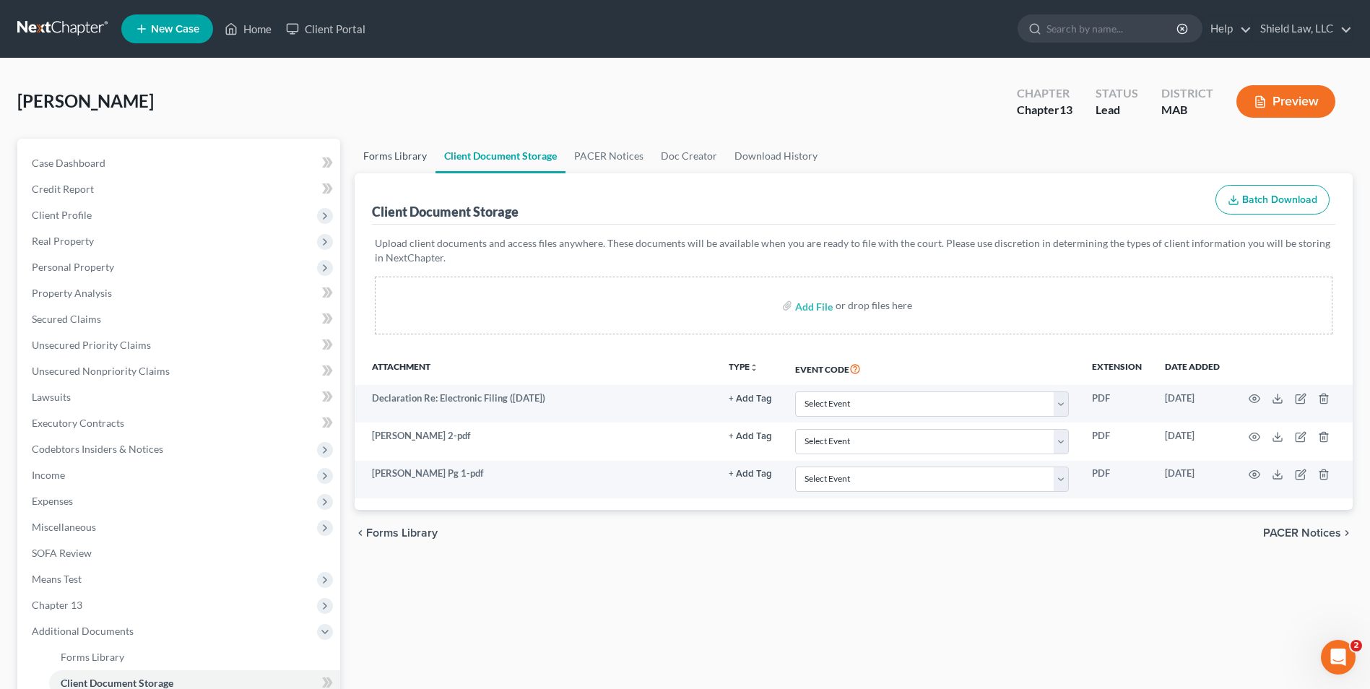
click at [404, 152] on link "Forms Library" at bounding box center [395, 156] width 81 height 35
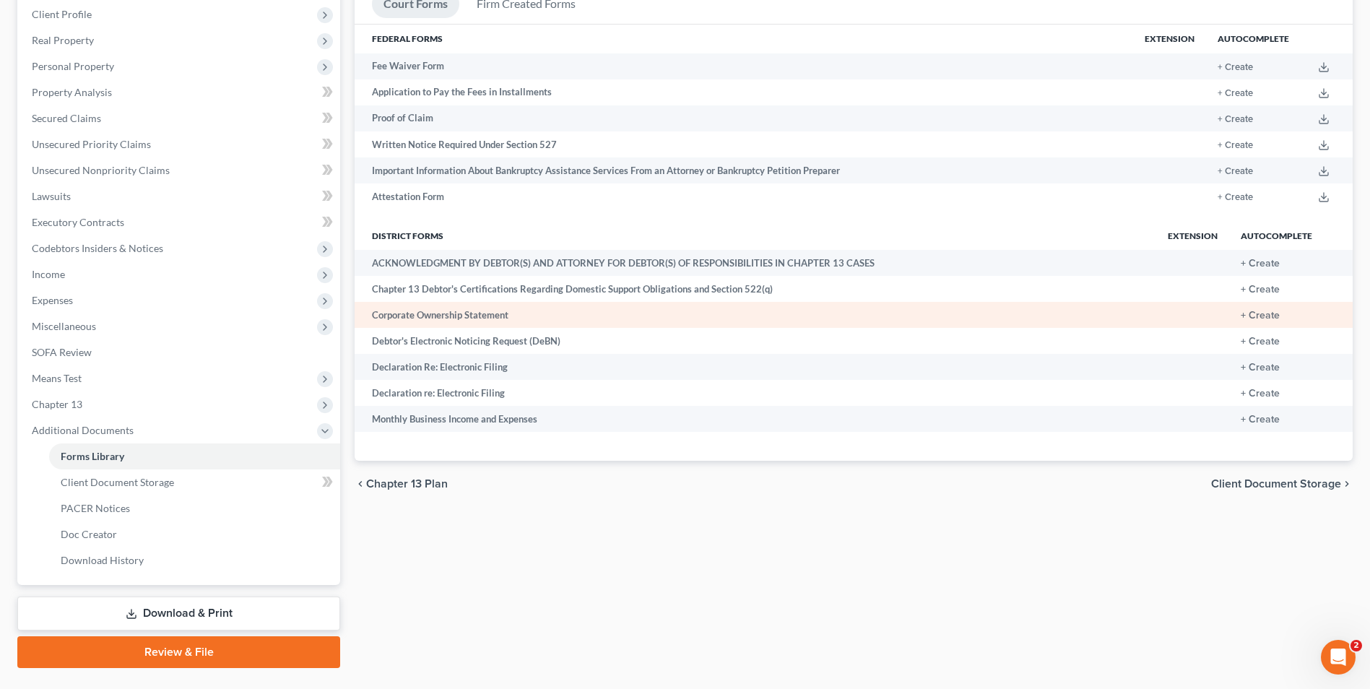
scroll to position [235, 0]
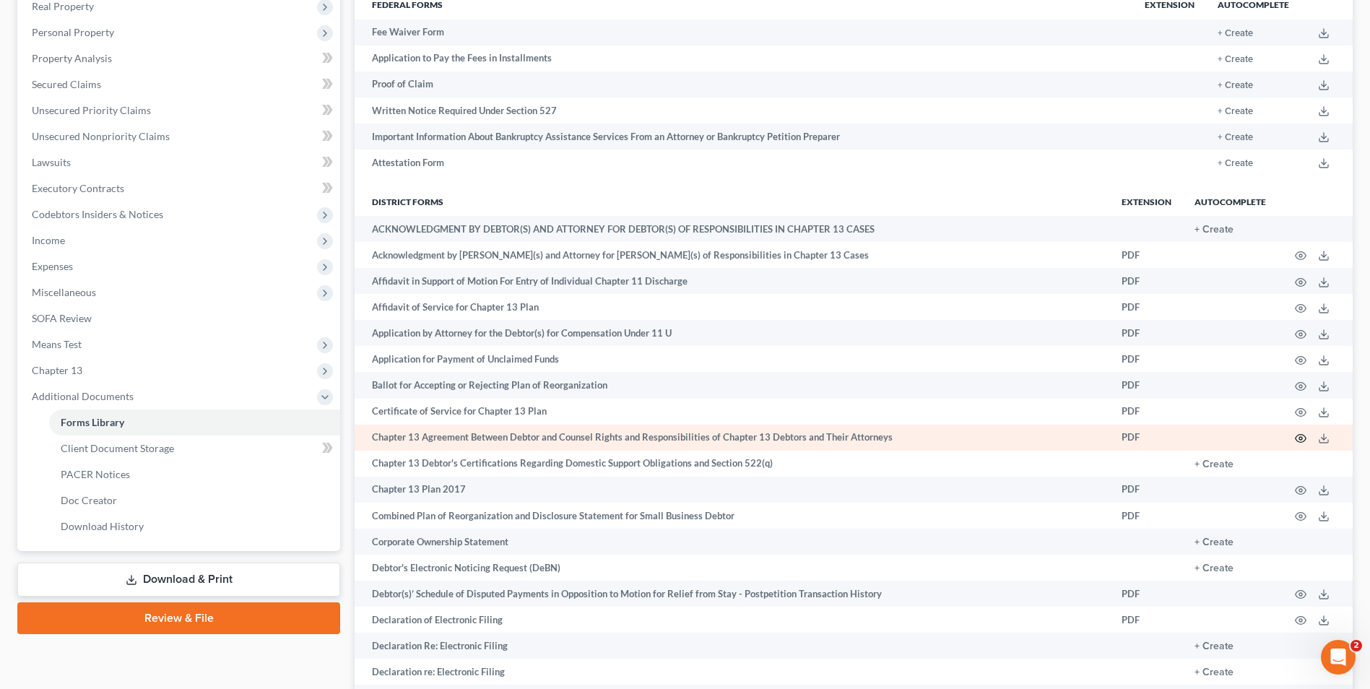
click at [1300, 434] on icon "button" at bounding box center [1301, 439] width 12 height 12
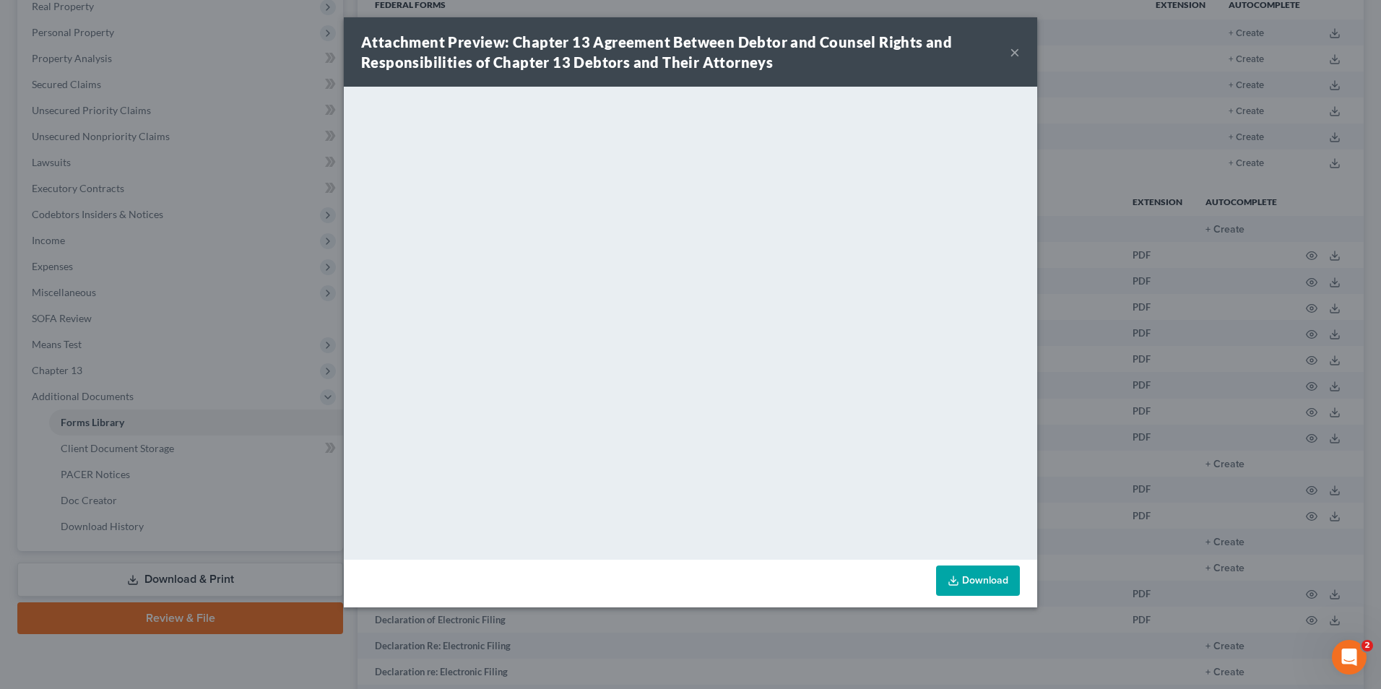
click at [1015, 56] on button "×" at bounding box center [1015, 51] width 10 height 17
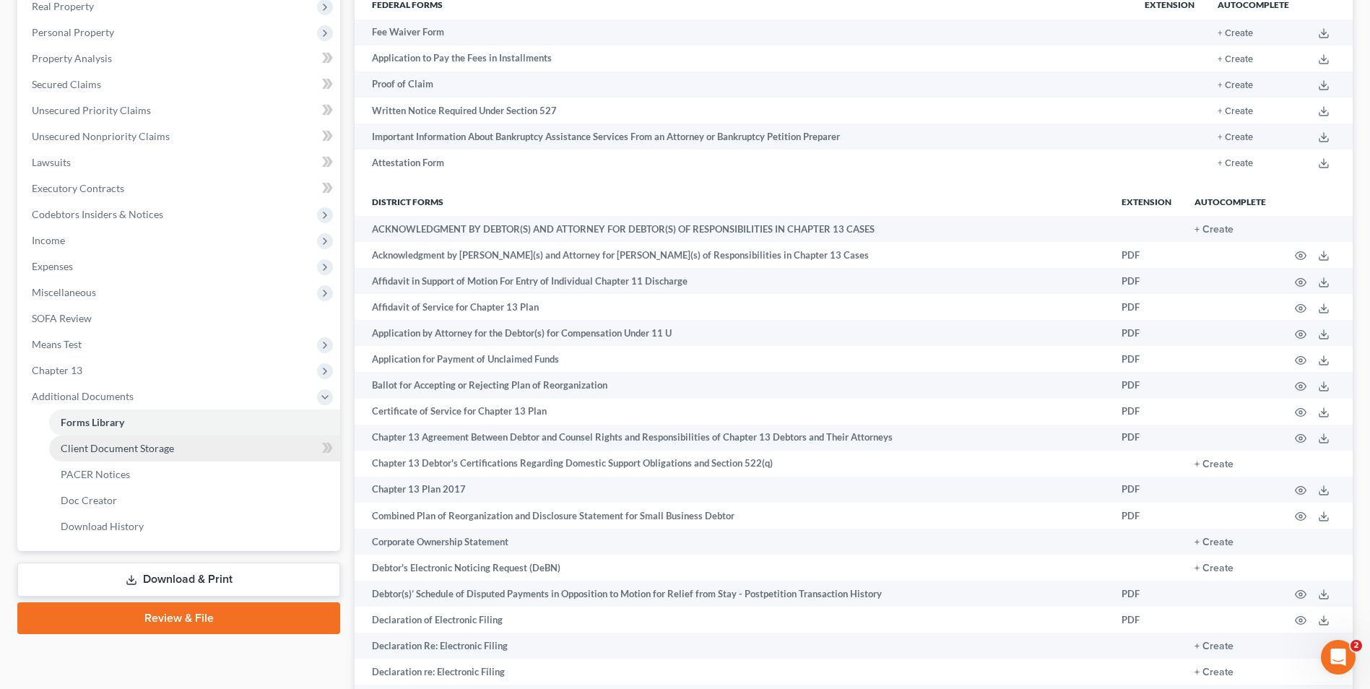
click at [157, 442] on span "Client Document Storage" at bounding box center [117, 448] width 113 height 12
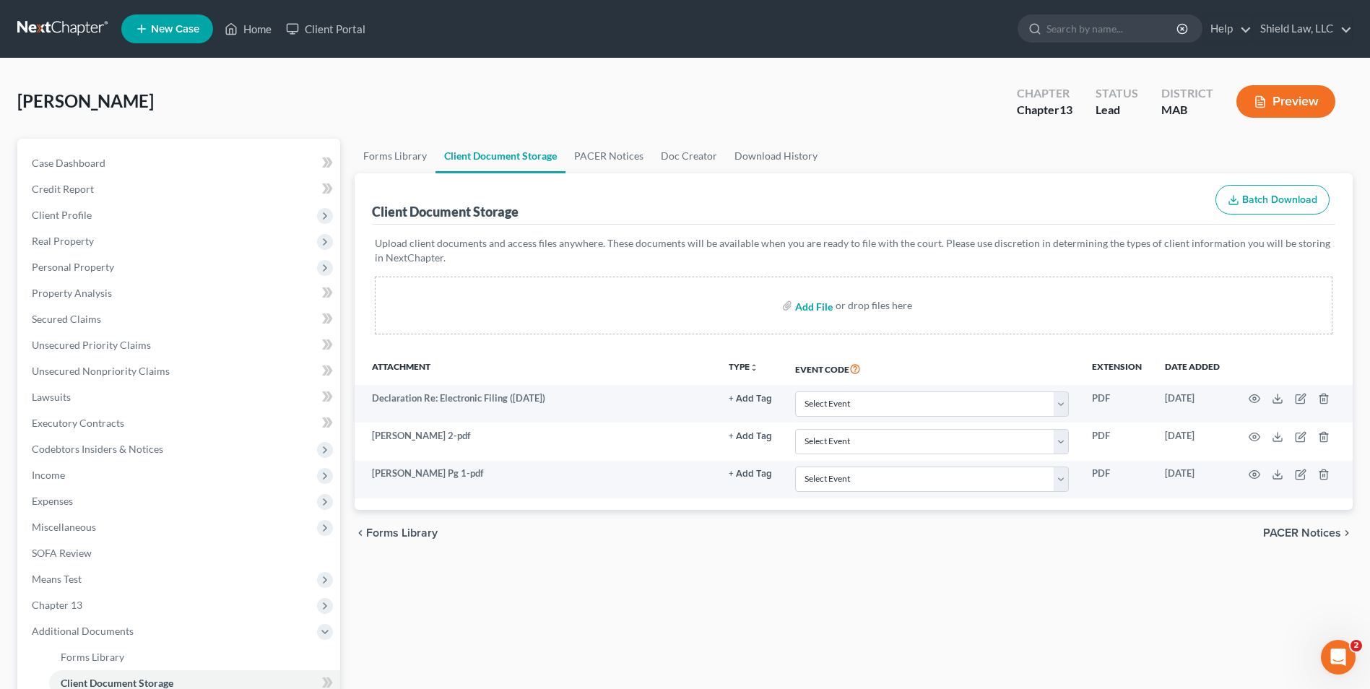
click at [804, 306] on input "file" at bounding box center [812, 306] width 35 height 26
type input "C:\fakepath\[PERSON_NAME]. 13 Agreement.pdf"
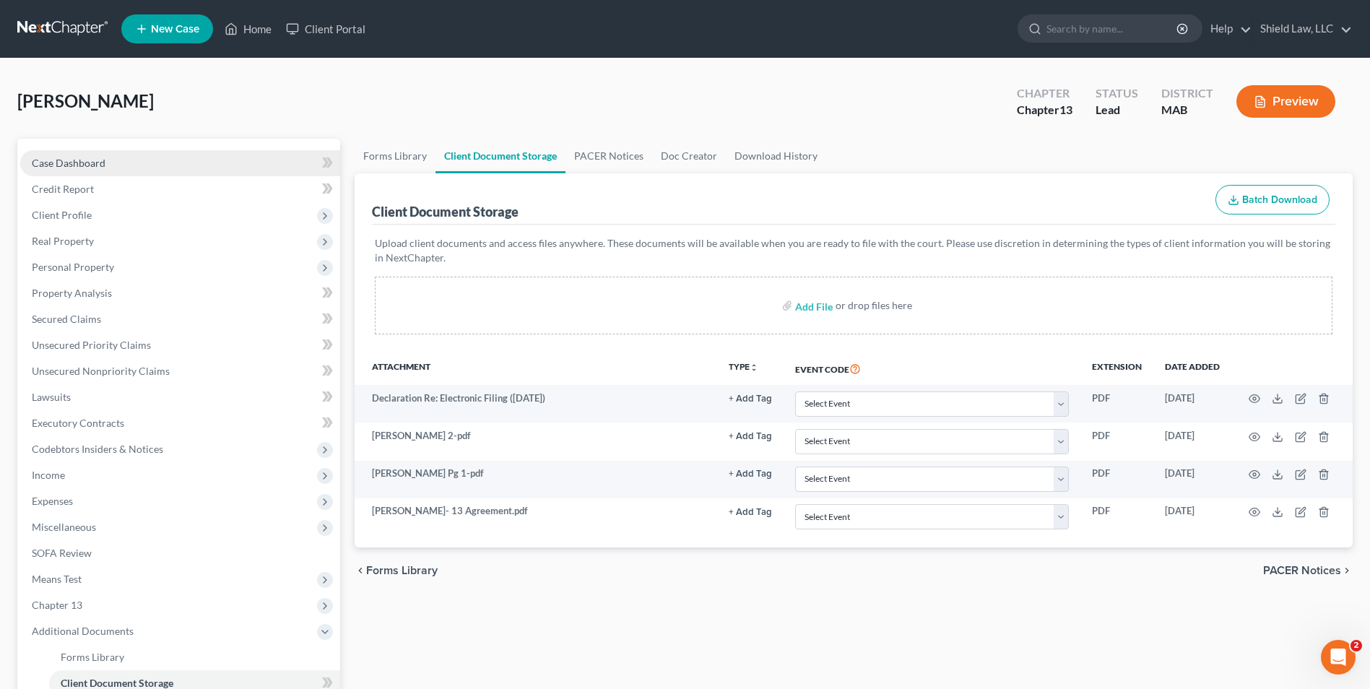
click at [82, 168] on span "Case Dashboard" at bounding box center [69, 163] width 74 height 12
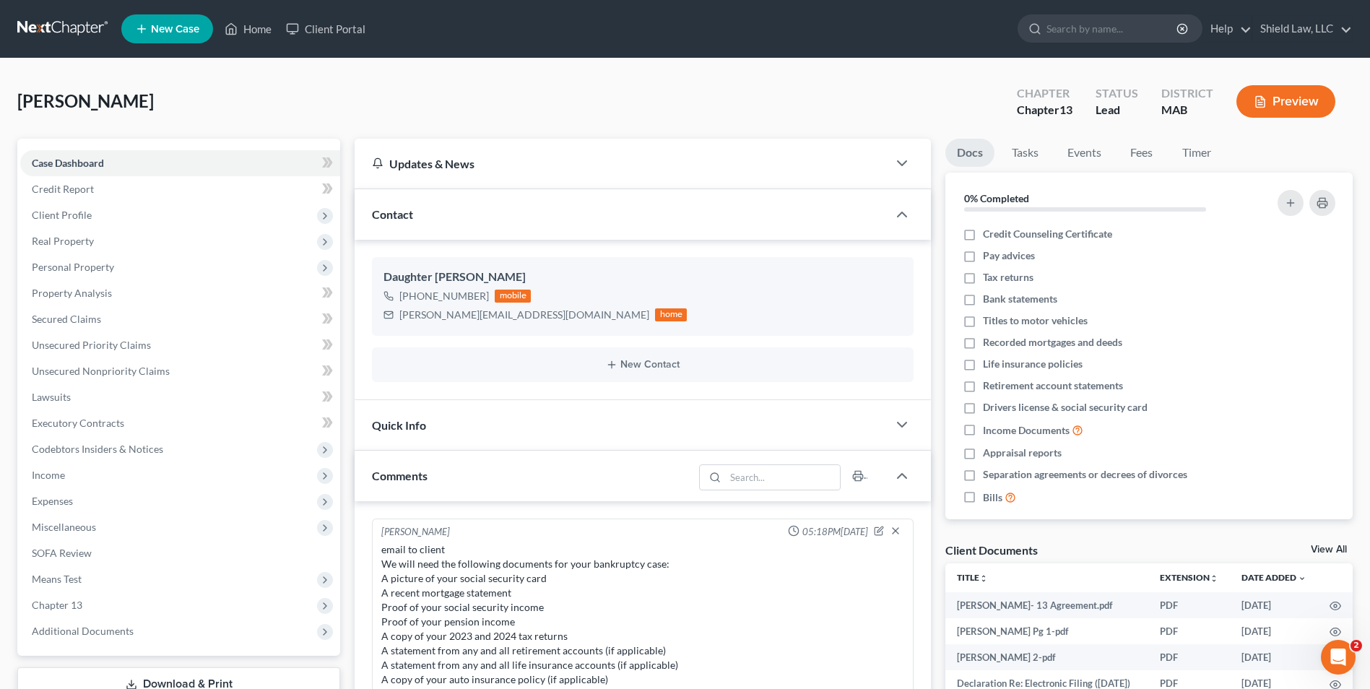
scroll to position [439, 0]
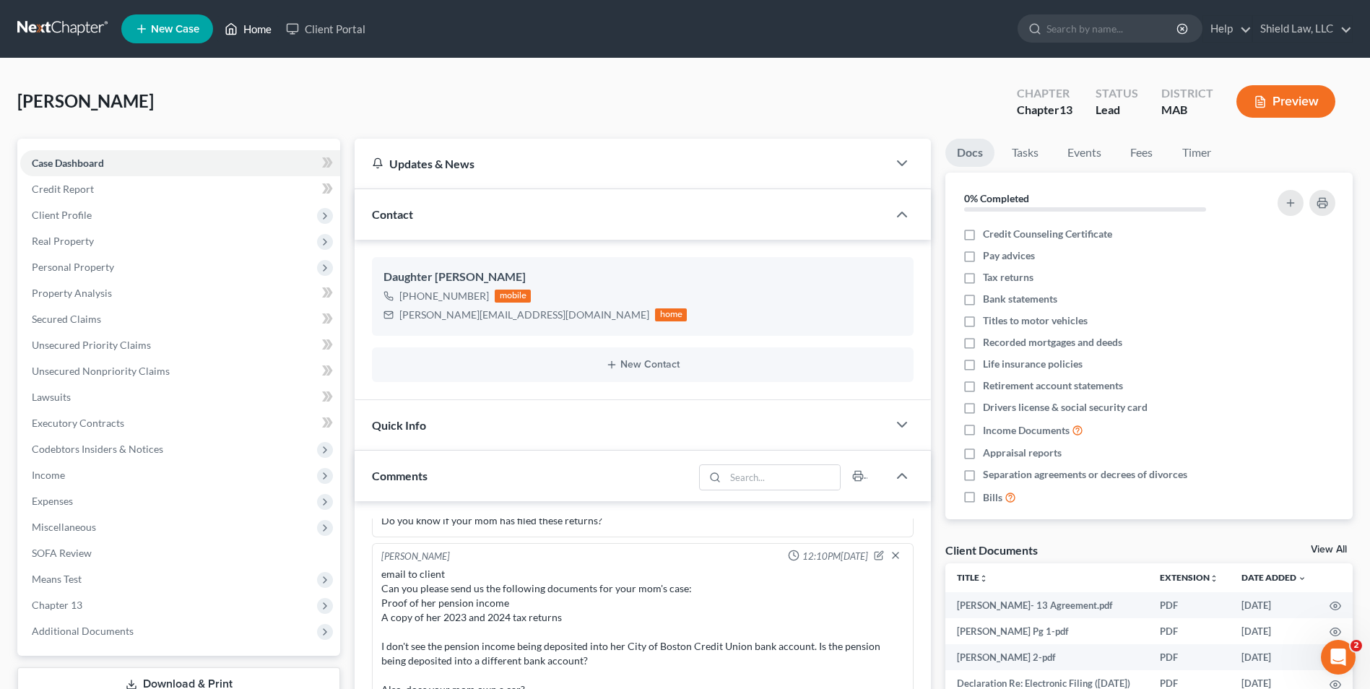
drag, startPoint x: 258, startPoint y: 33, endPoint x: 256, endPoint y: 7, distance: 26.0
click at [258, 33] on link "Home" at bounding box center [247, 29] width 61 height 26
